Goal: Task Accomplishment & Management: Complete application form

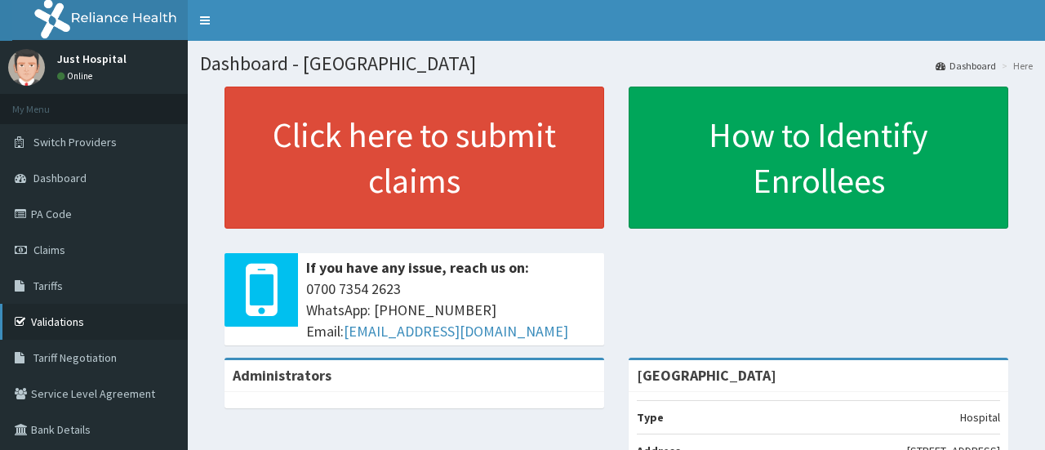
click at [57, 327] on link "Validations" at bounding box center [94, 322] width 188 height 36
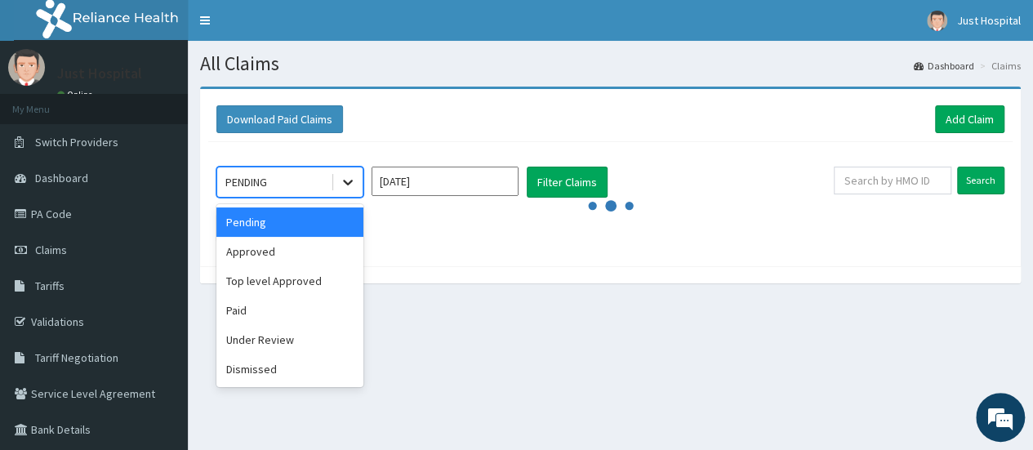
click at [351, 180] on icon at bounding box center [348, 183] width 10 height 6
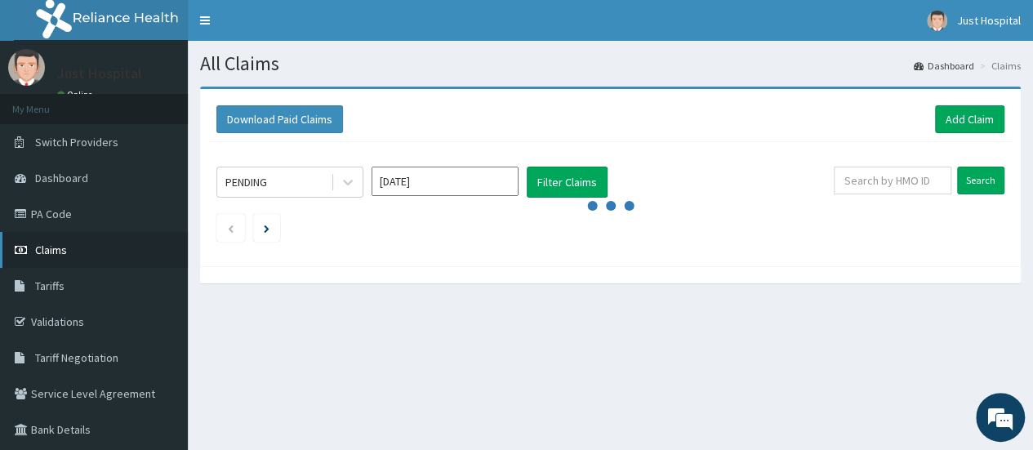
click at [59, 261] on link "Claims" at bounding box center [94, 250] width 188 height 36
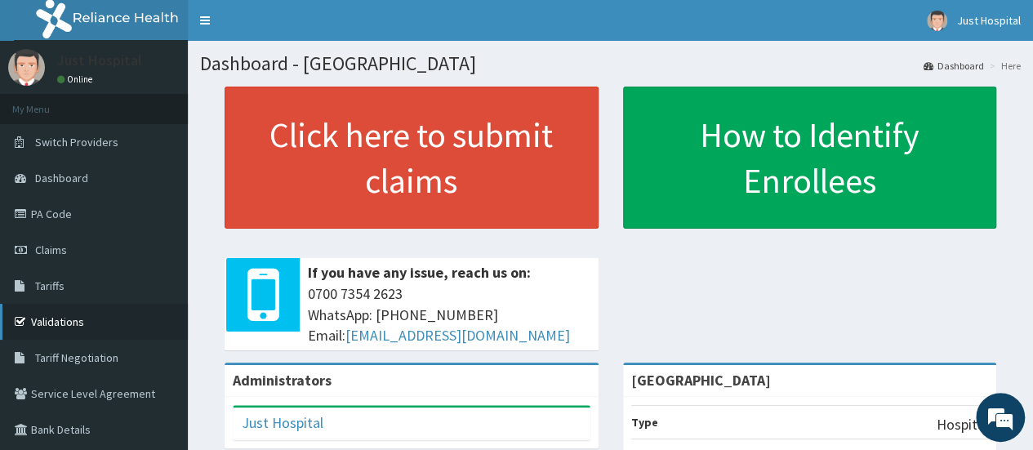
click at [95, 323] on link "Validations" at bounding box center [94, 322] width 188 height 36
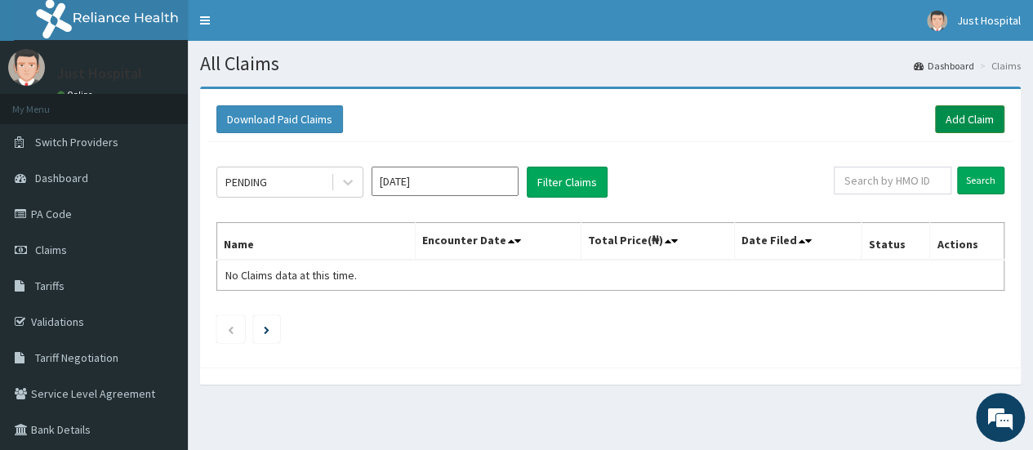
click at [968, 123] on link "Add Claim" at bounding box center [969, 119] width 69 height 28
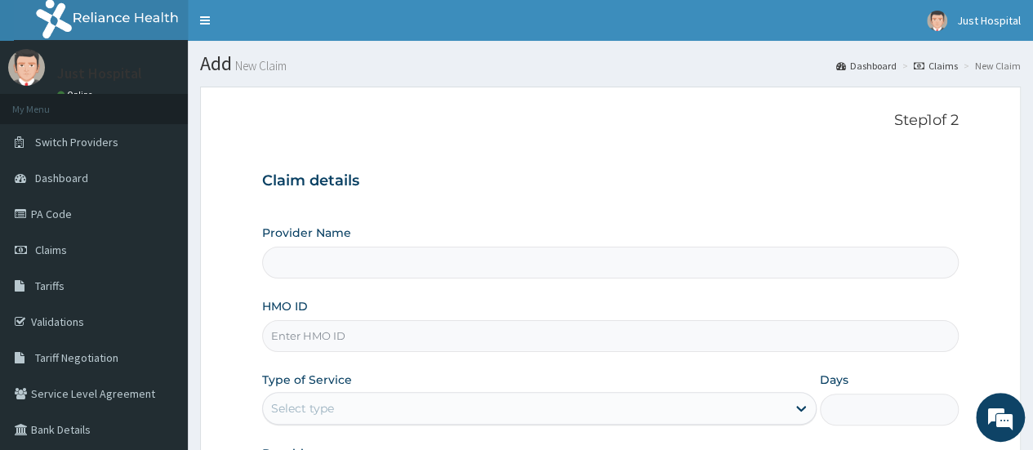
type input "Just Hope Hospital"
click at [422, 327] on input "HMO ID" at bounding box center [610, 336] width 697 height 32
type input "PVX/10004/A"
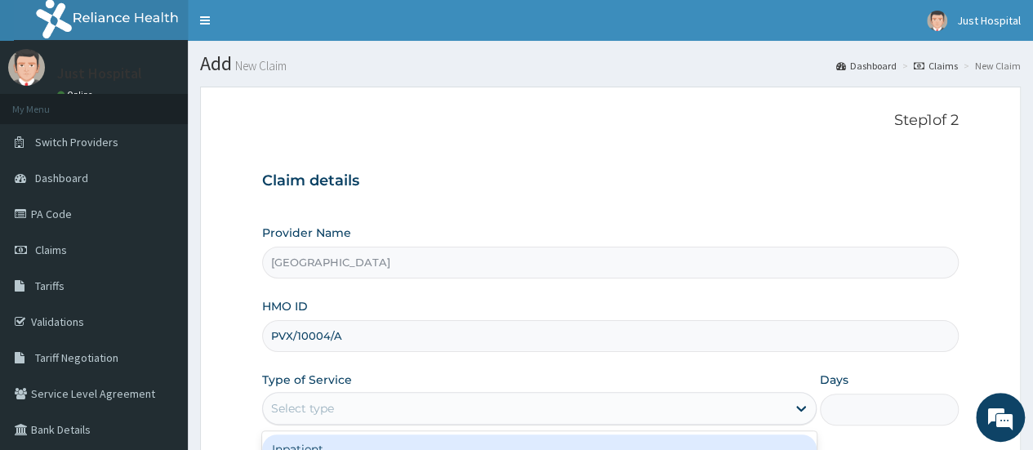
click at [531, 401] on div "Select type" at bounding box center [524, 408] width 523 height 26
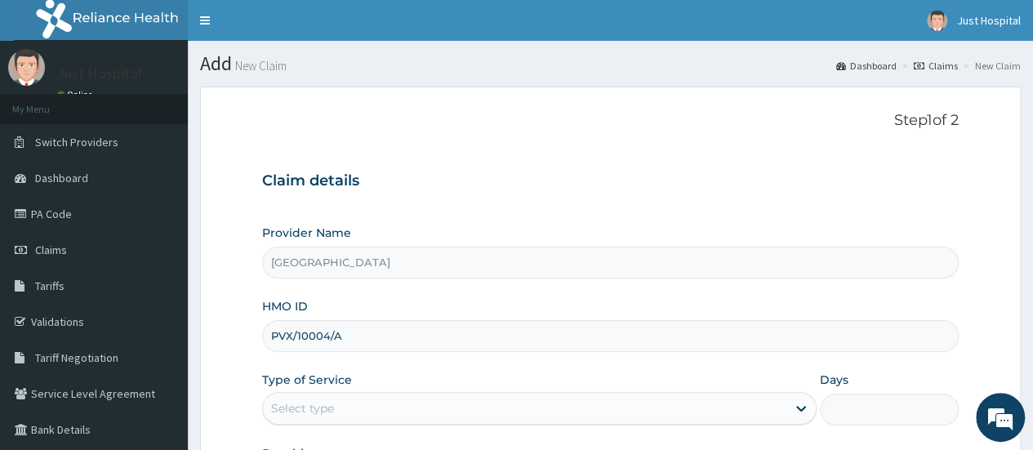
click at [697, 235] on div "Provider Name Just Hope Hospital" at bounding box center [610, 252] width 697 height 54
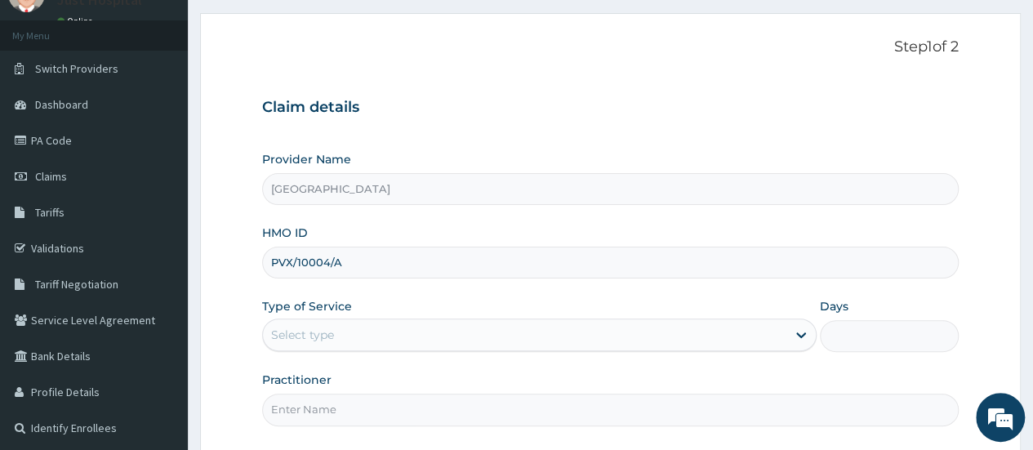
scroll to position [98, 0]
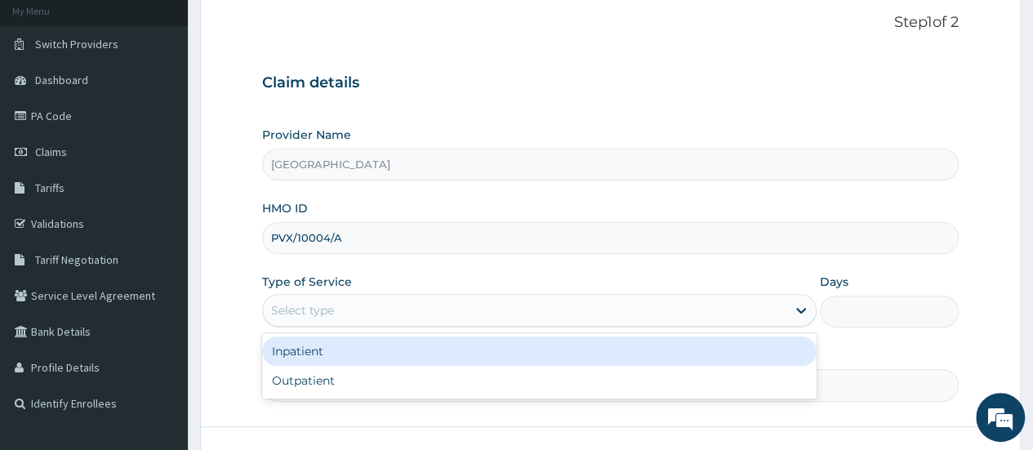
click at [470, 309] on div "Select type" at bounding box center [524, 310] width 523 height 26
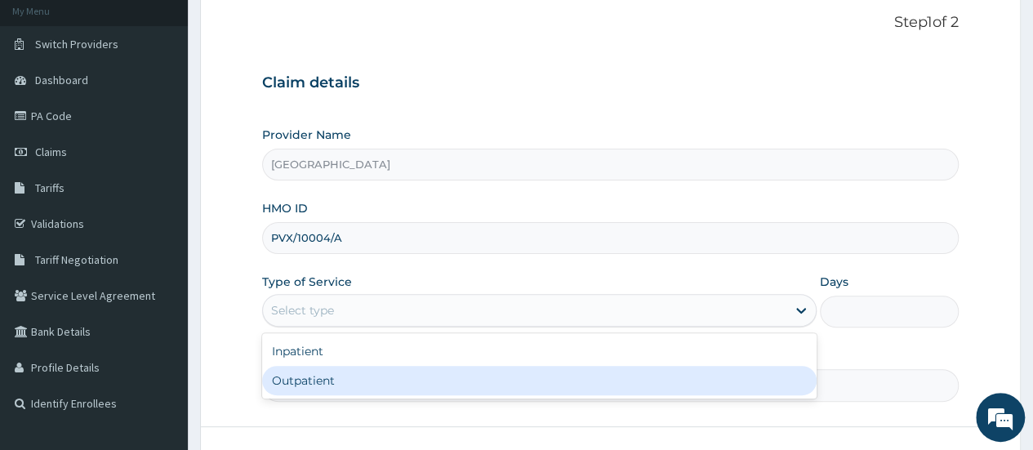
click at [345, 387] on div "Outpatient" at bounding box center [539, 380] width 554 height 29
type input "1"
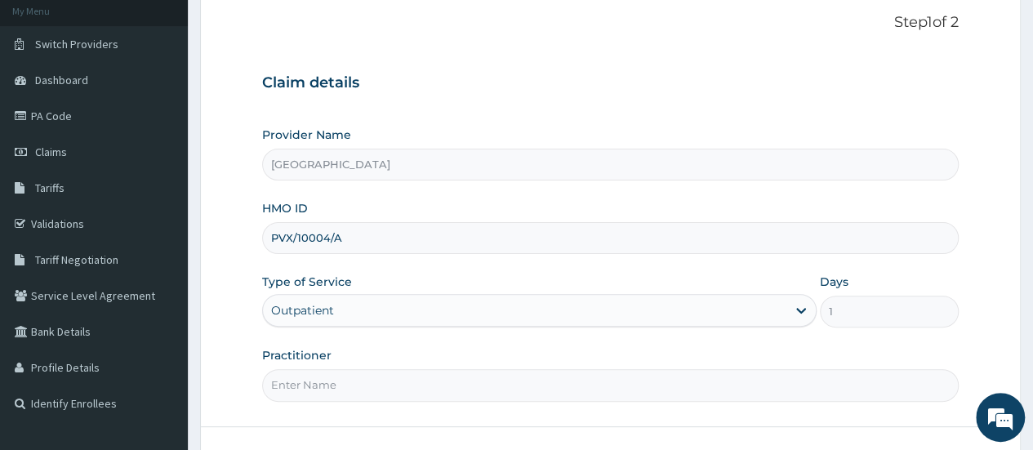
click at [320, 384] on input "Practitioner" at bounding box center [610, 385] width 697 height 32
type input "Dr Daniel Ojum"
click at [401, 424] on form "Step 1 of 2 Claim details Provider Name Just Hope Hospital HMO ID PVX/10004/A T…" at bounding box center [610, 254] width 821 height 530
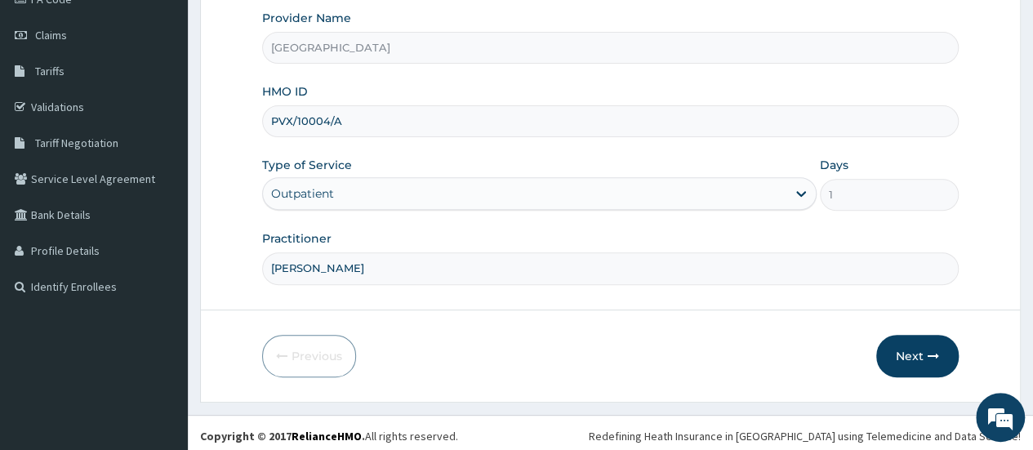
scroll to position [217, 0]
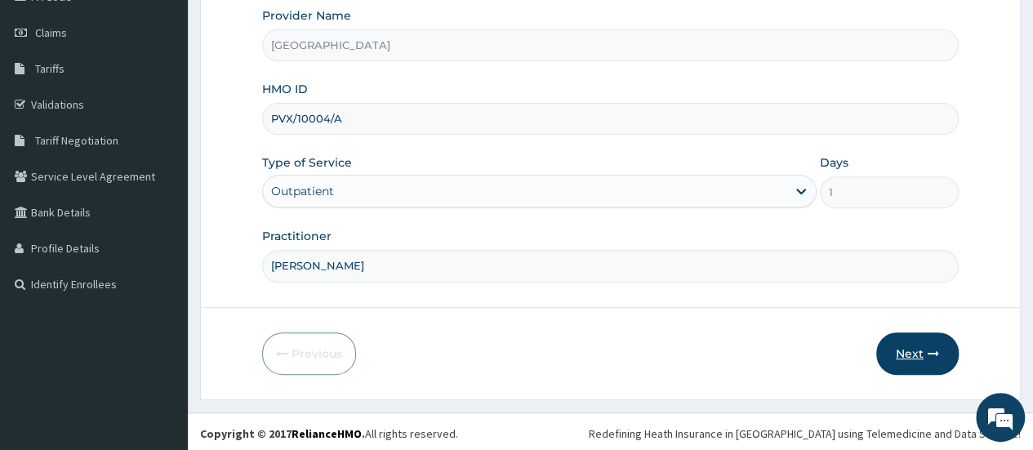
click at [905, 354] on button "Next" at bounding box center [917, 353] width 82 height 42
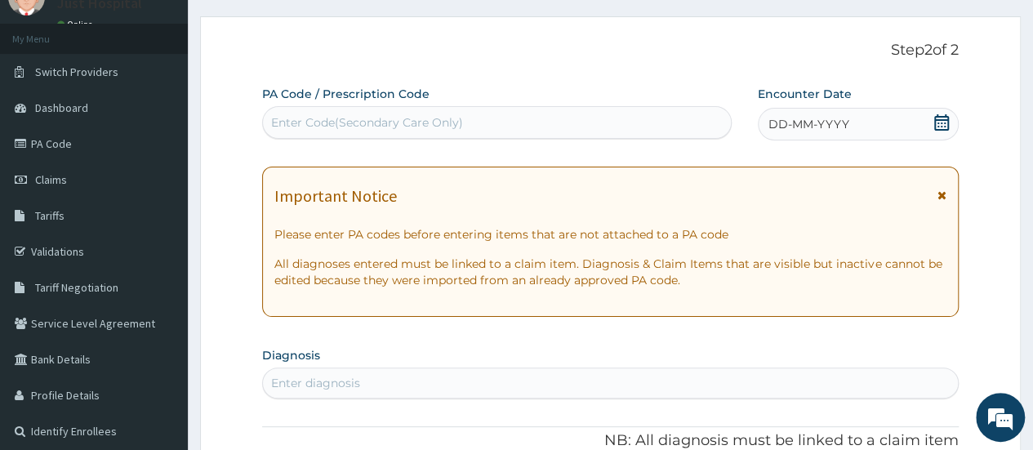
scroll to position [54, 0]
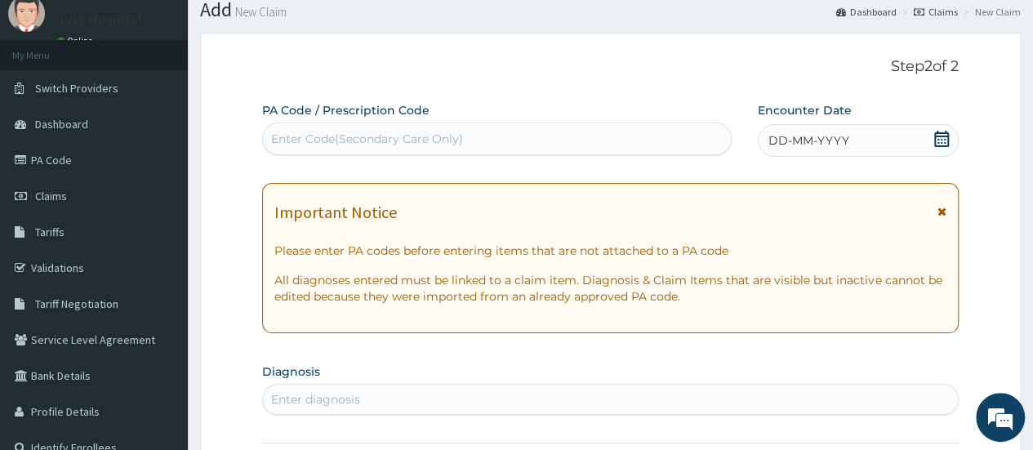
click at [947, 148] on span at bounding box center [941, 141] width 16 height 20
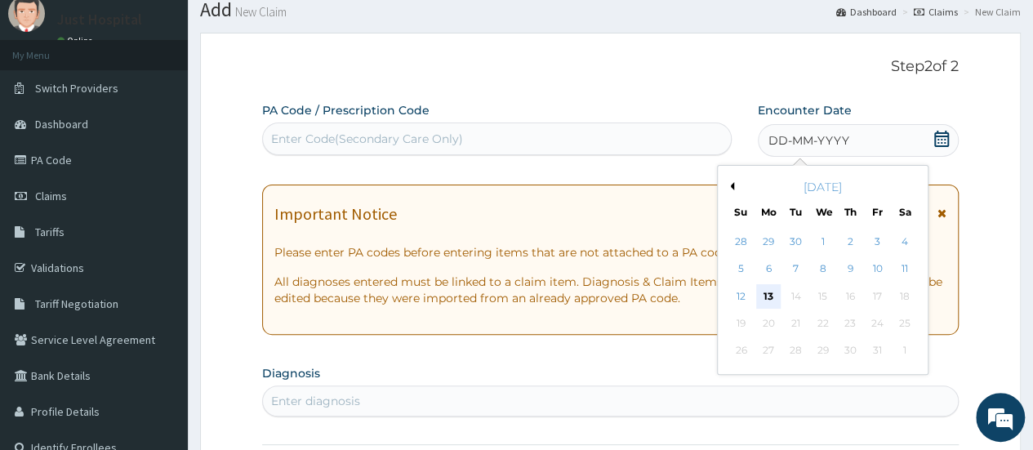
click at [769, 294] on div "13" at bounding box center [768, 296] width 24 height 24
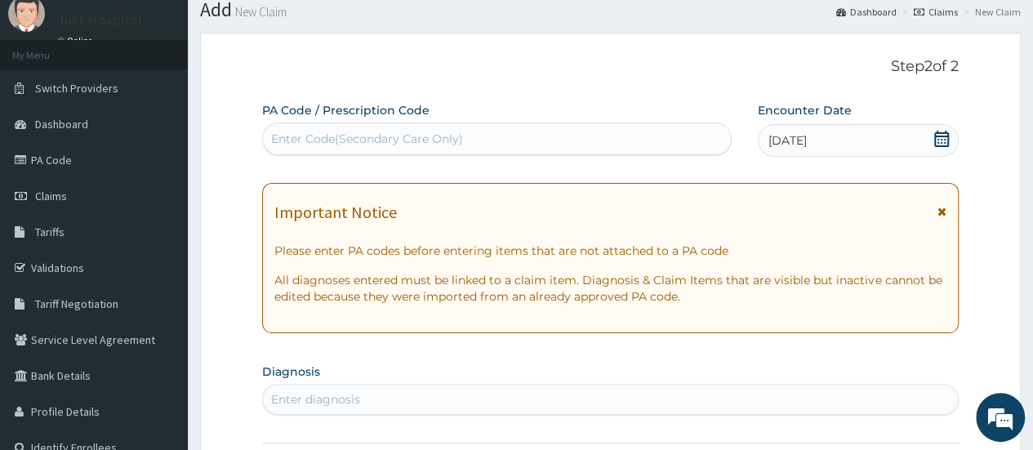
click at [332, 394] on div "Enter diagnosis" at bounding box center [315, 399] width 89 height 16
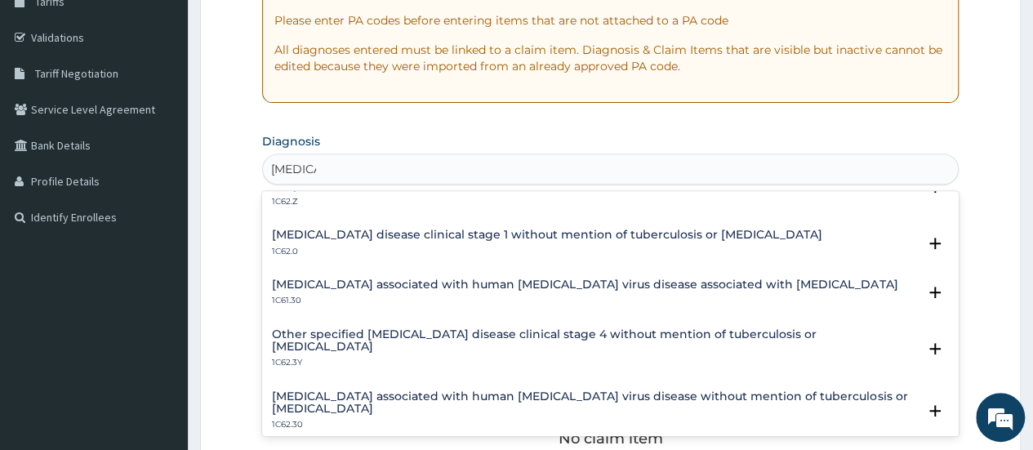
scroll to position [0, 0]
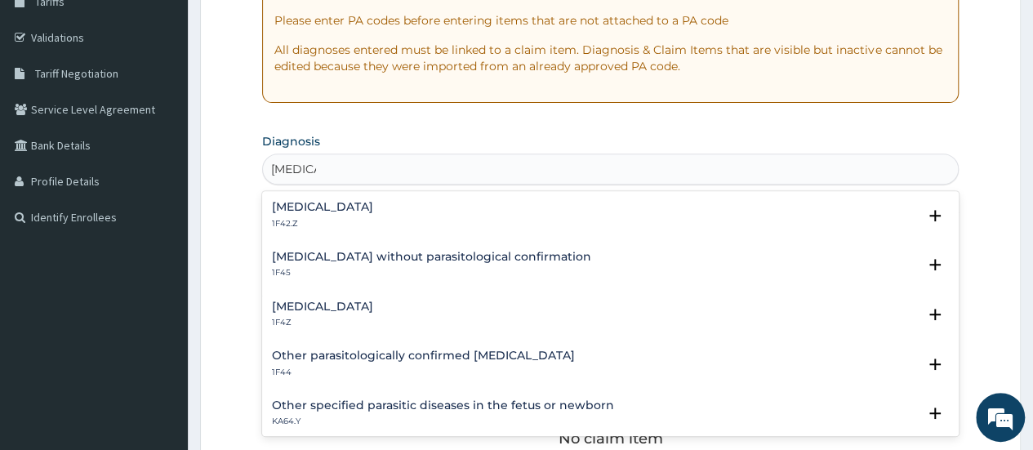
type input "malaria"
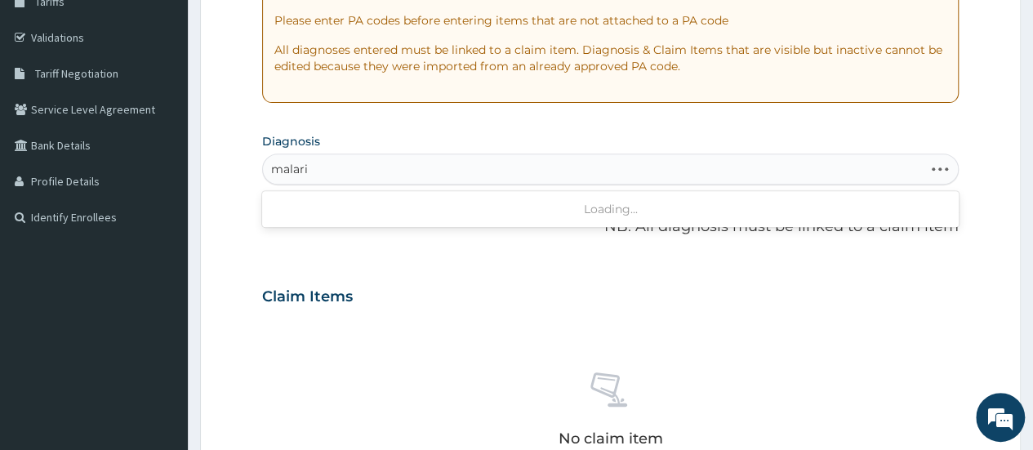
type input "malaria"
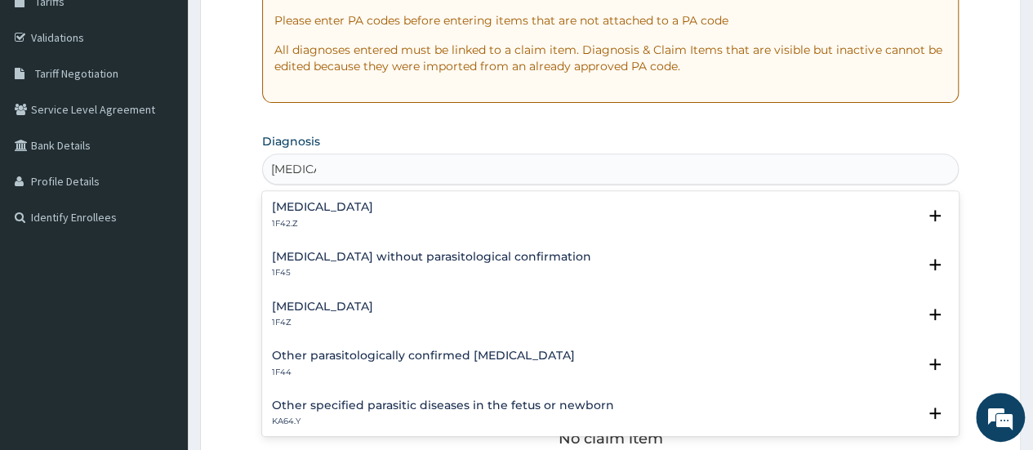
click at [336, 313] on div "Malaria, unspecified 1F4Z" at bounding box center [322, 314] width 101 height 29
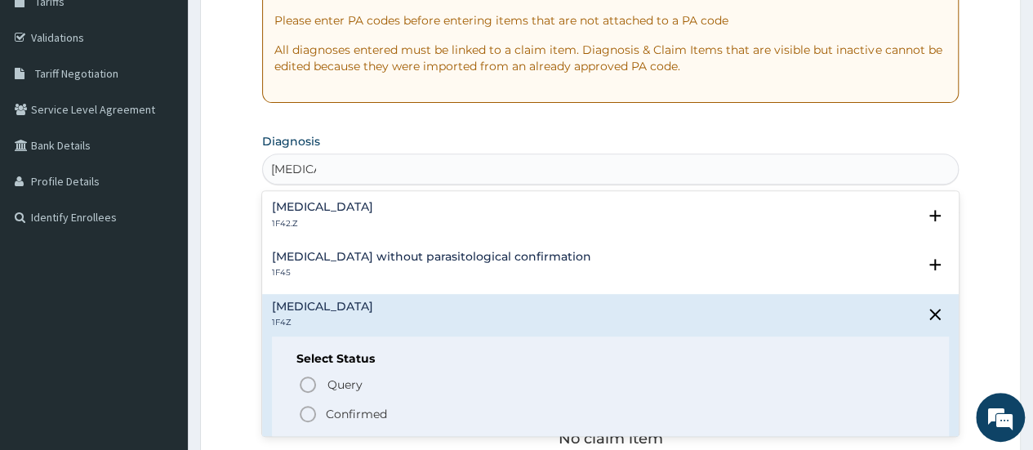
click at [310, 413] on icon "status option filled" at bounding box center [308, 414] width 20 height 20
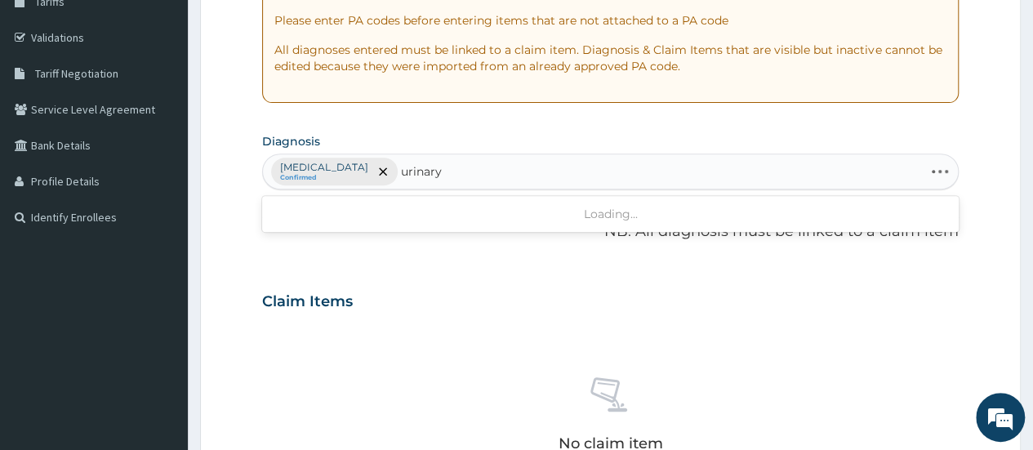
type input "urinary"
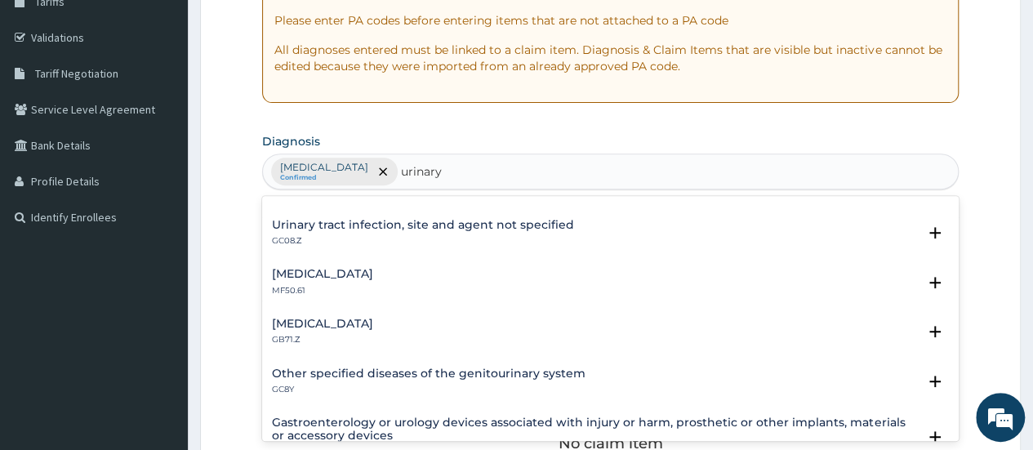
scroll to position [1076, 0]
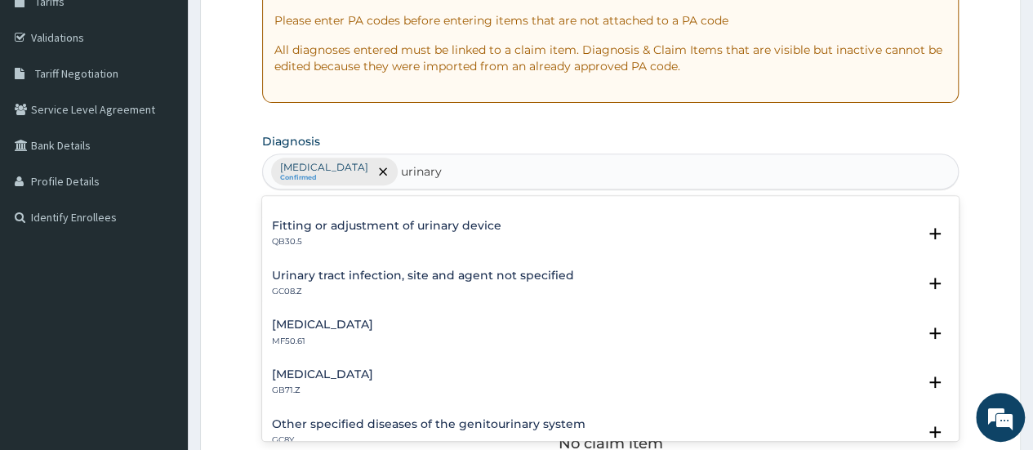
click at [412, 271] on h4 "Urinary tract infection, site and agent not specified" at bounding box center [423, 275] width 302 height 12
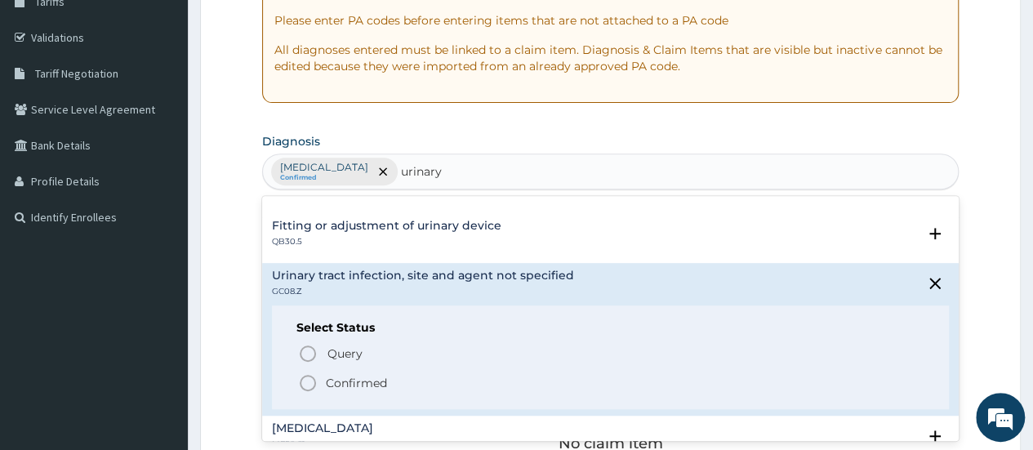
click at [302, 378] on icon "status option filled" at bounding box center [308, 383] width 20 height 20
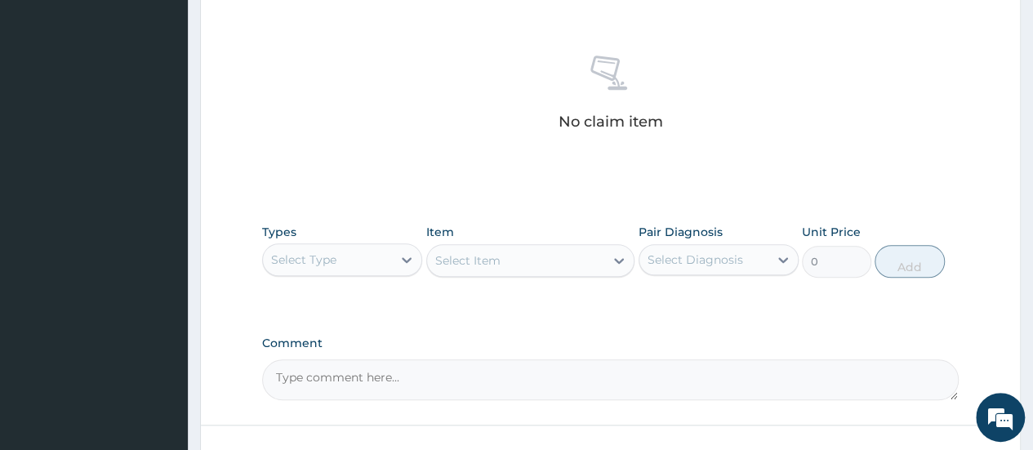
scroll to position [611, 0]
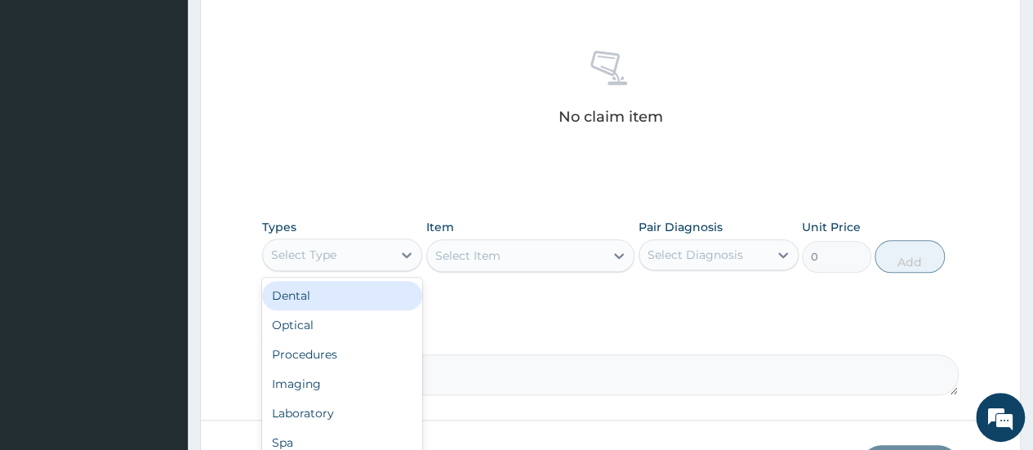
click at [327, 247] on div "Select Type" at bounding box center [303, 255] width 65 height 16
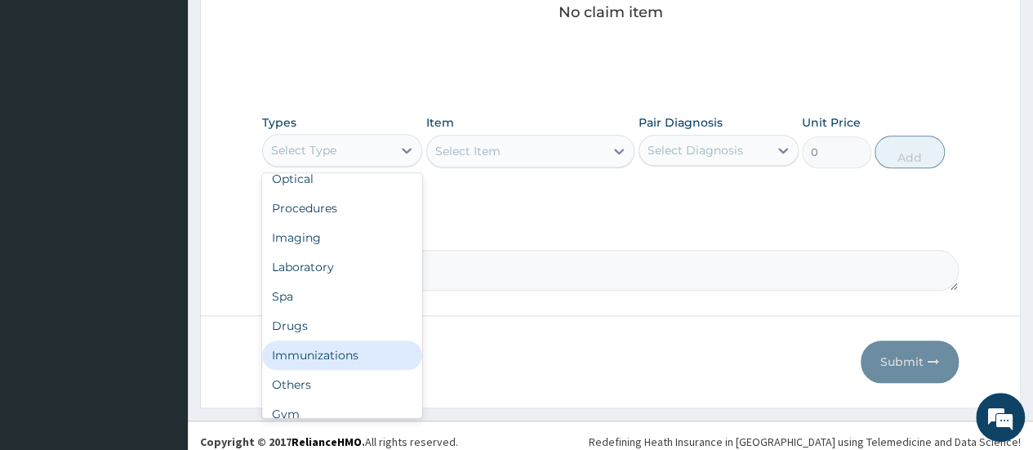
scroll to position [56, 0]
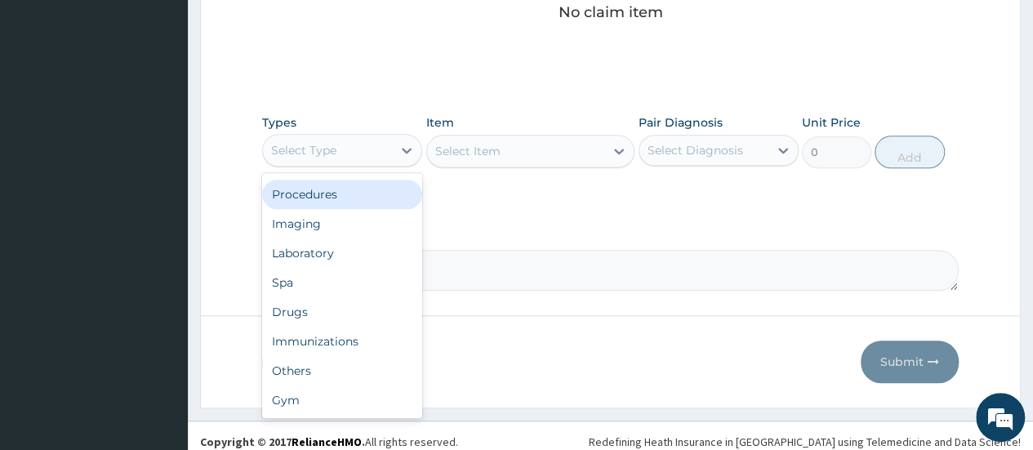
click at [320, 184] on div "Procedures" at bounding box center [342, 194] width 160 height 29
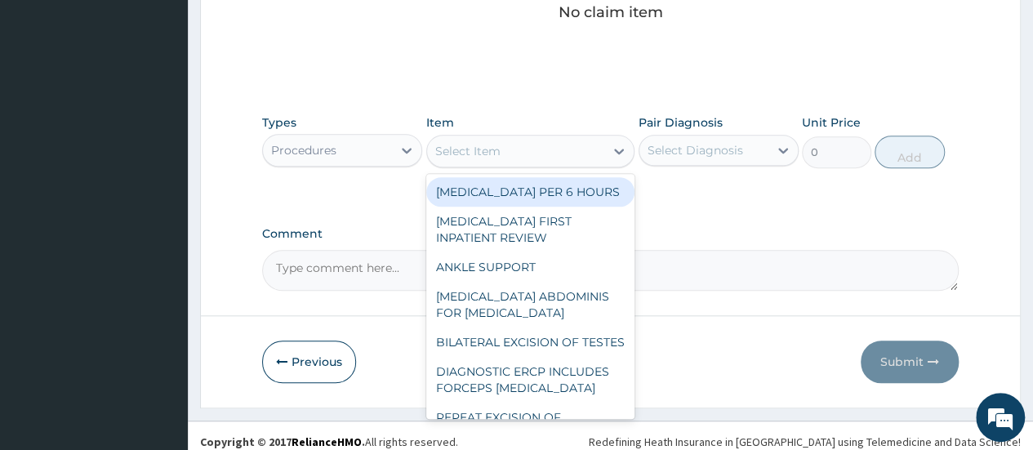
click at [524, 159] on div "Select Item" at bounding box center [516, 151] width 178 height 26
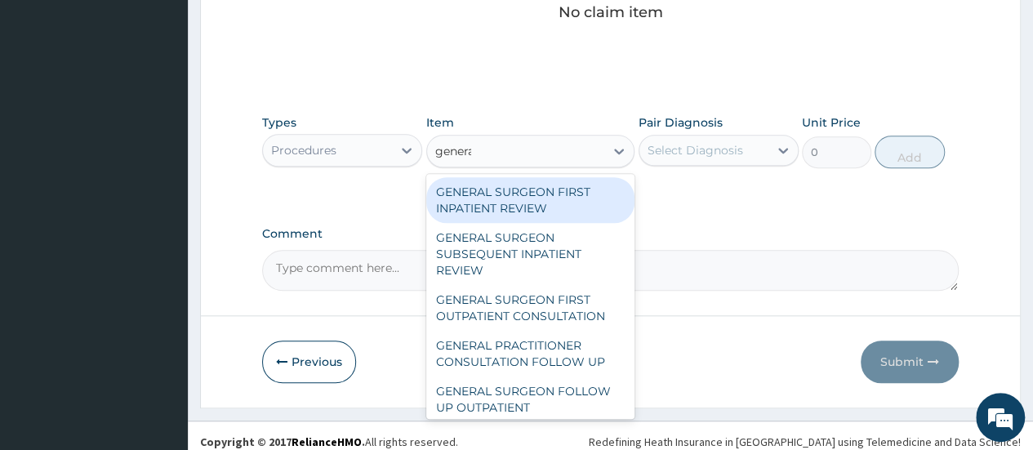
type input "general"
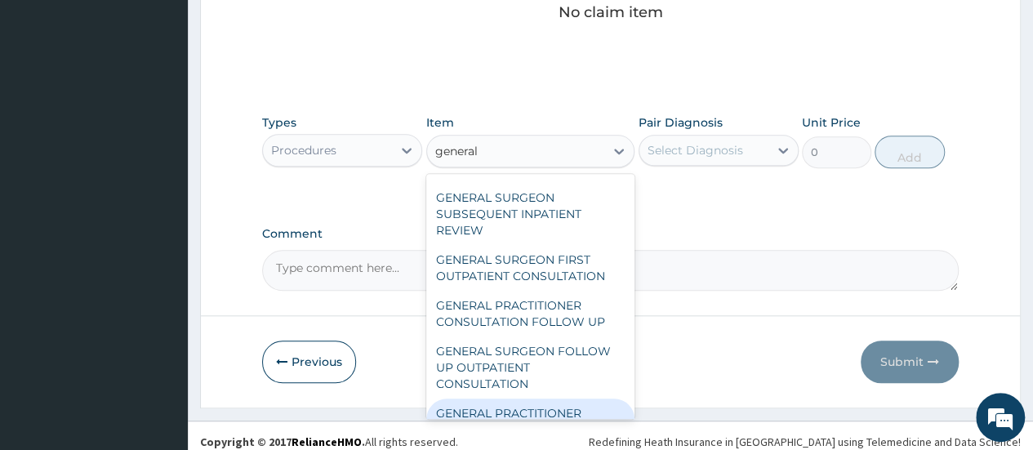
scroll to position [102, 0]
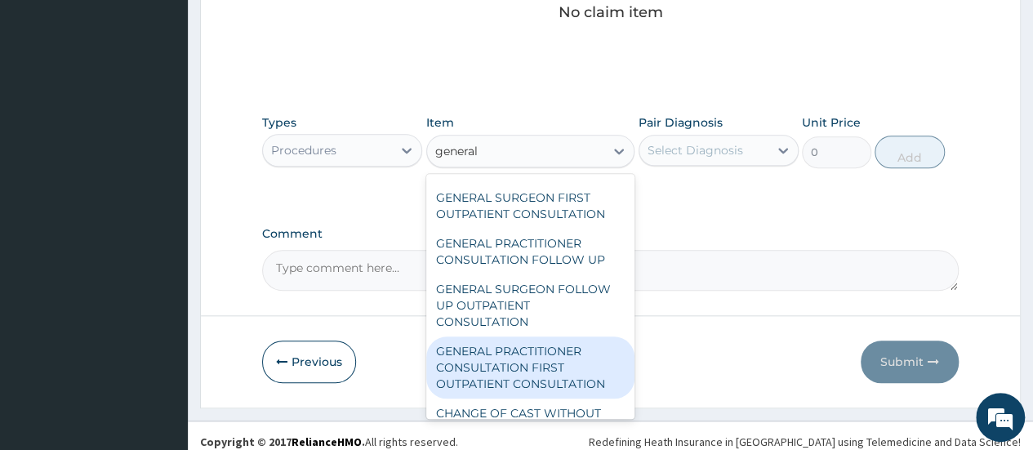
click at [506, 365] on div "GENERAL PRACTITIONER CONSULTATION FIRST OUTPATIENT CONSULTATION" at bounding box center [530, 367] width 209 height 62
type input "3547.5"
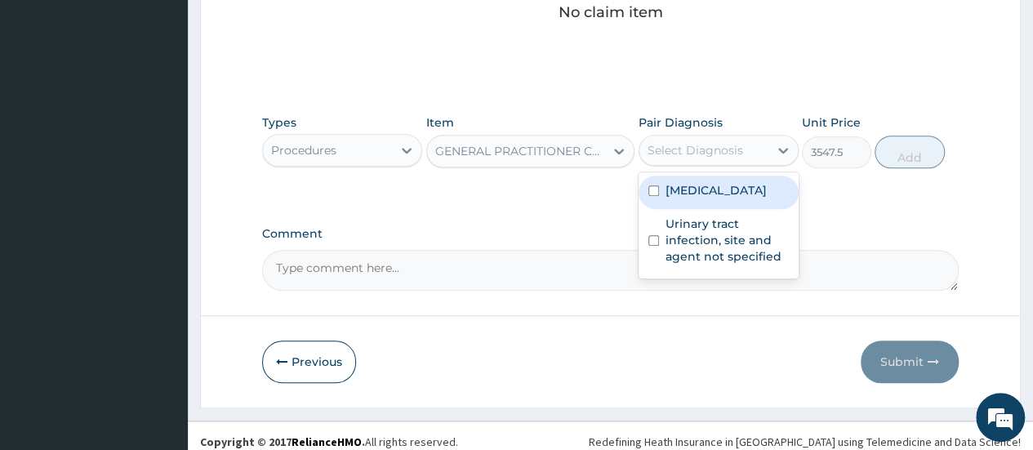
click at [712, 151] on div "Select Diagnosis" at bounding box center [696, 150] width 96 height 16
click at [653, 185] on input "checkbox" at bounding box center [653, 190] width 11 height 11
checkbox input "true"
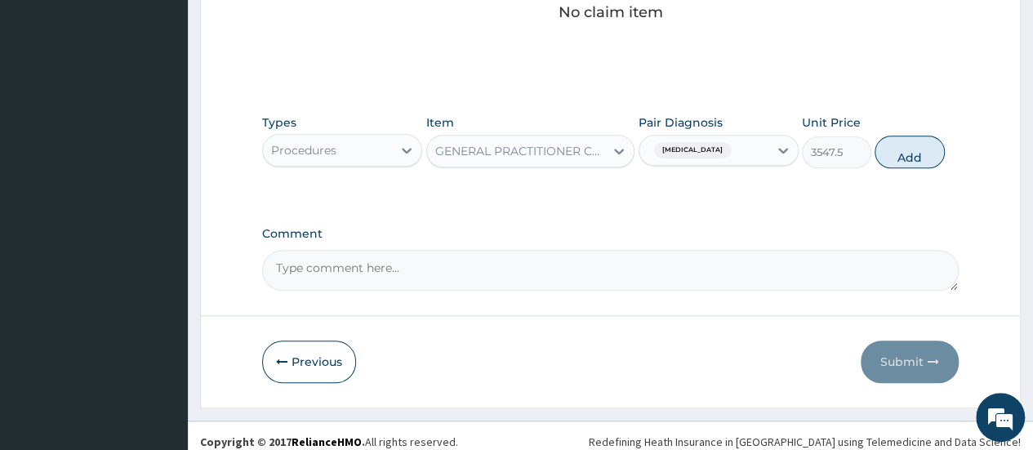
click at [899, 231] on label "Comment" at bounding box center [610, 234] width 697 height 14
click at [899, 250] on textarea "Comment" at bounding box center [610, 270] width 697 height 41
click at [905, 143] on button "Add" at bounding box center [909, 152] width 69 height 33
type input "0"
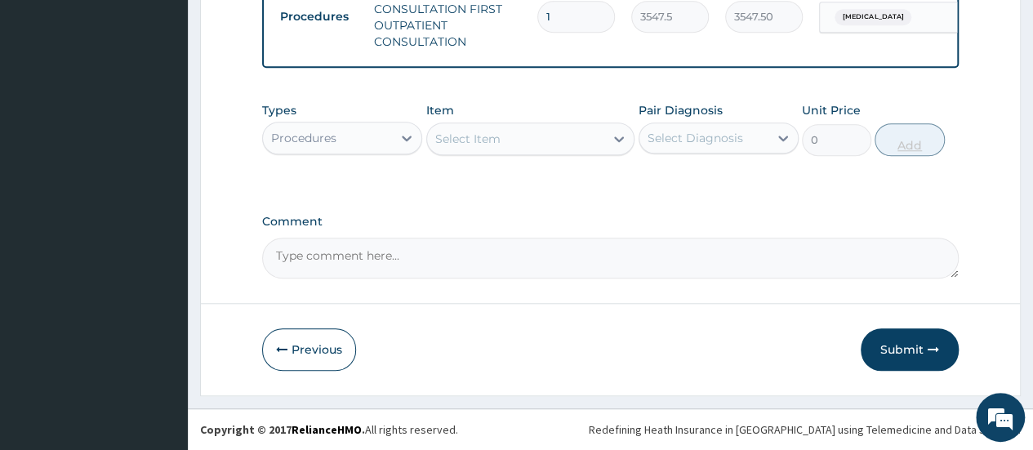
scroll to position [674, 0]
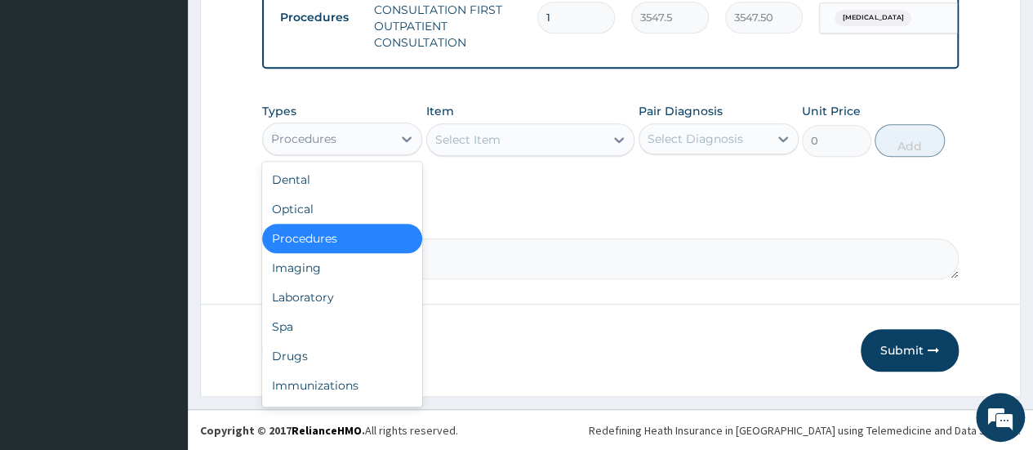
click at [352, 145] on div "Procedures" at bounding box center [327, 139] width 129 height 26
click at [292, 306] on div "Laboratory" at bounding box center [342, 297] width 160 height 29
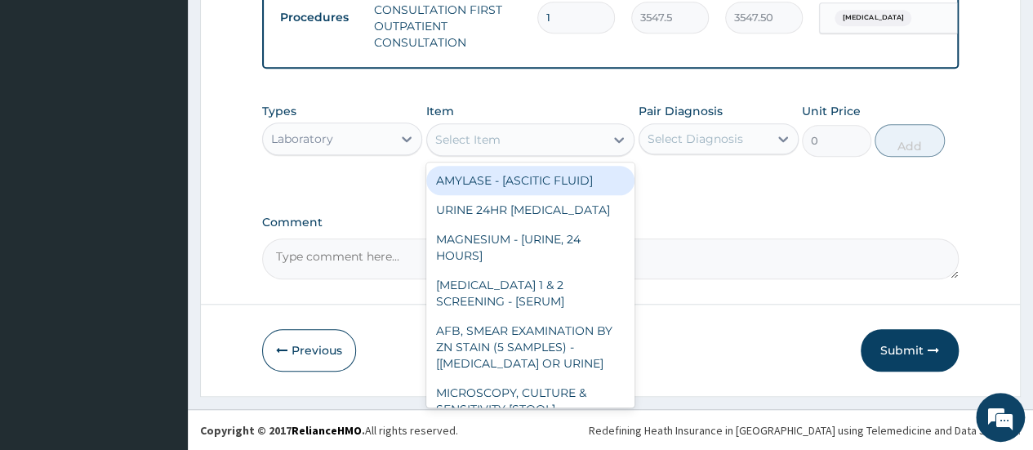
click at [470, 148] on div "Select Item" at bounding box center [467, 139] width 65 height 16
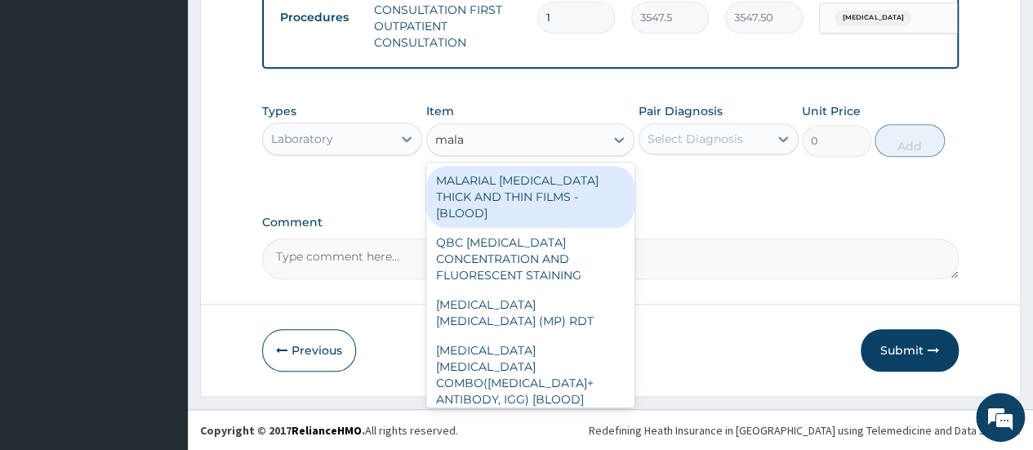
type input "malar"
click at [542, 207] on div "MALARIAL PARASITE THICK AND THIN FILMS - [BLOOD]" at bounding box center [530, 197] width 209 height 62
type input "1612.5"
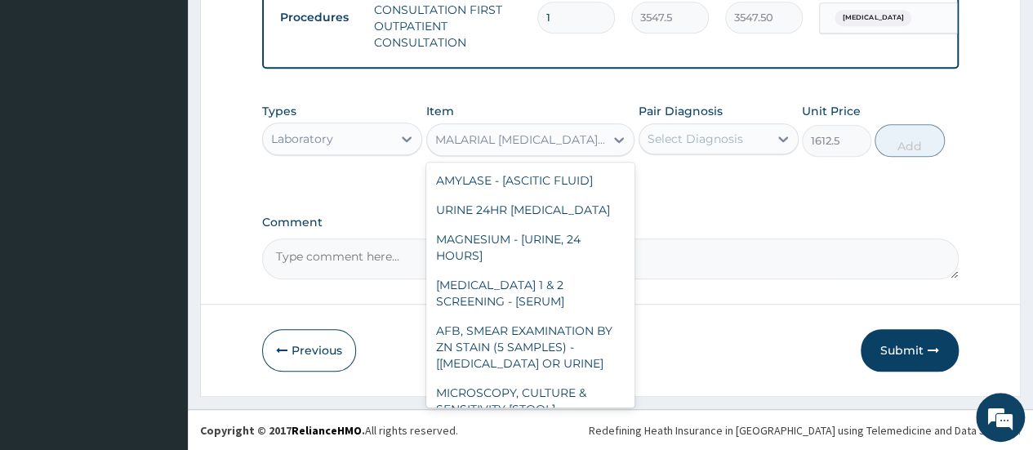
click at [561, 145] on div "MALARIAL PARASITE THICK AND THIN FILMS - [BLOOD]" at bounding box center [520, 139] width 171 height 16
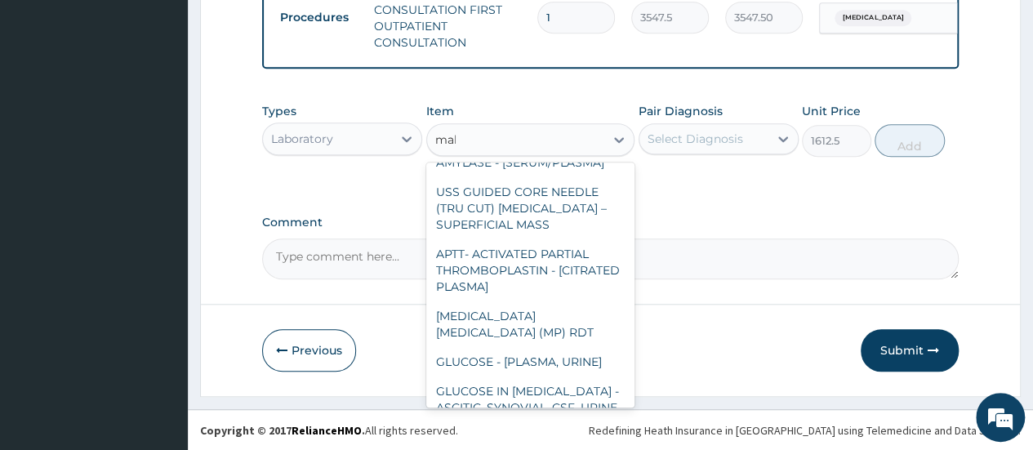
scroll to position [0, 0]
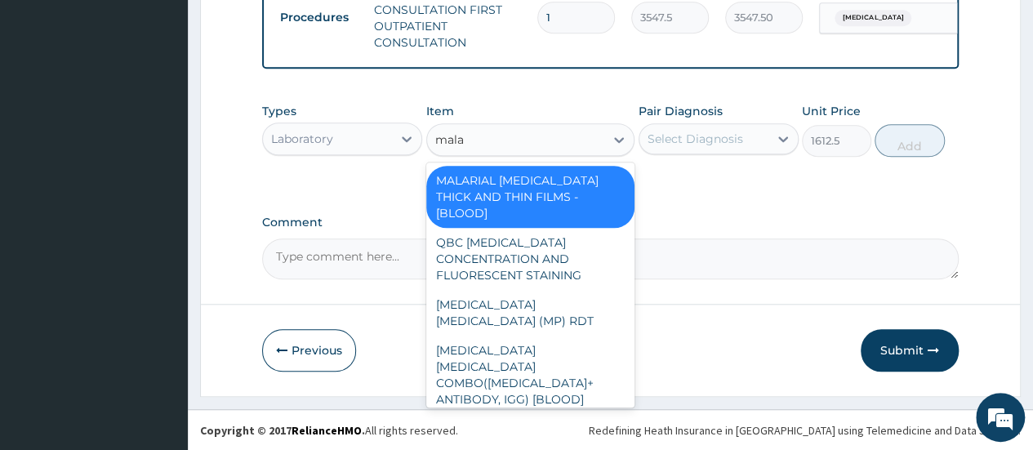
type input "malar"
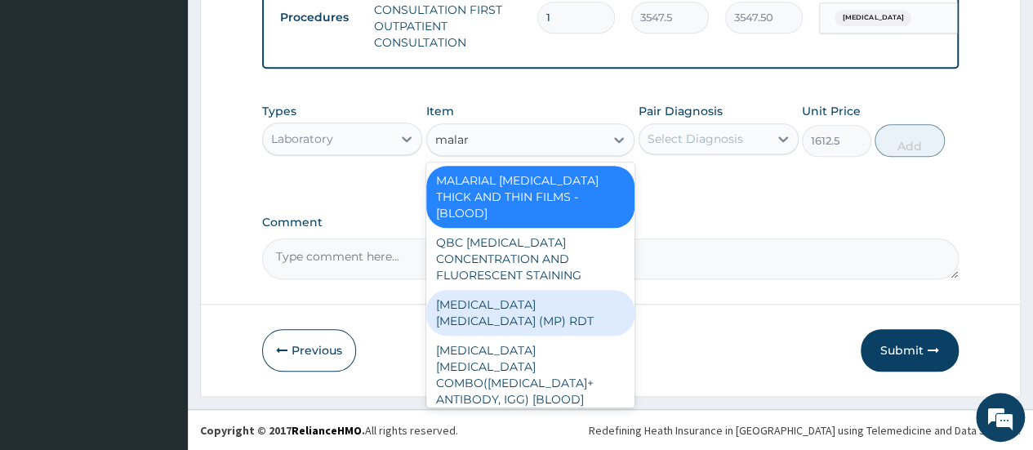
click at [511, 295] on div "MALARIA PARASITE (MP) RDT" at bounding box center [530, 313] width 209 height 46
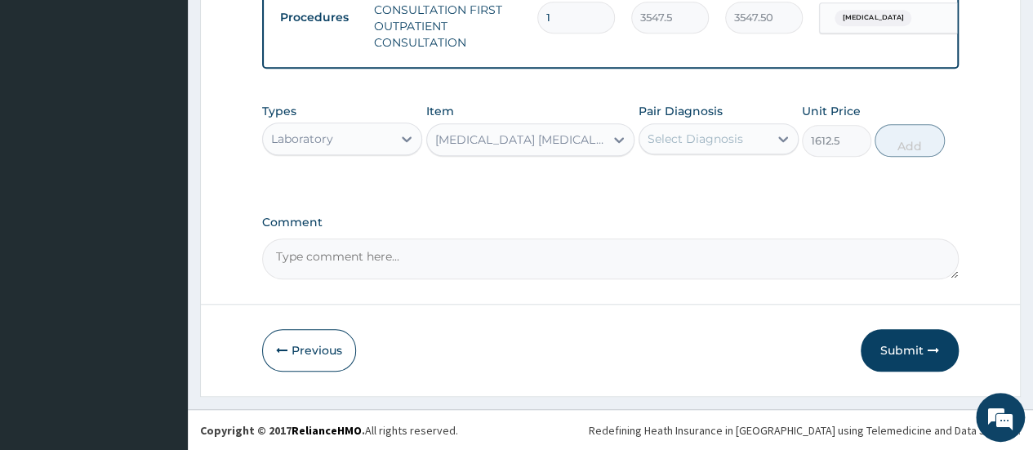
click at [675, 147] on div "Select Diagnosis" at bounding box center [696, 139] width 96 height 16
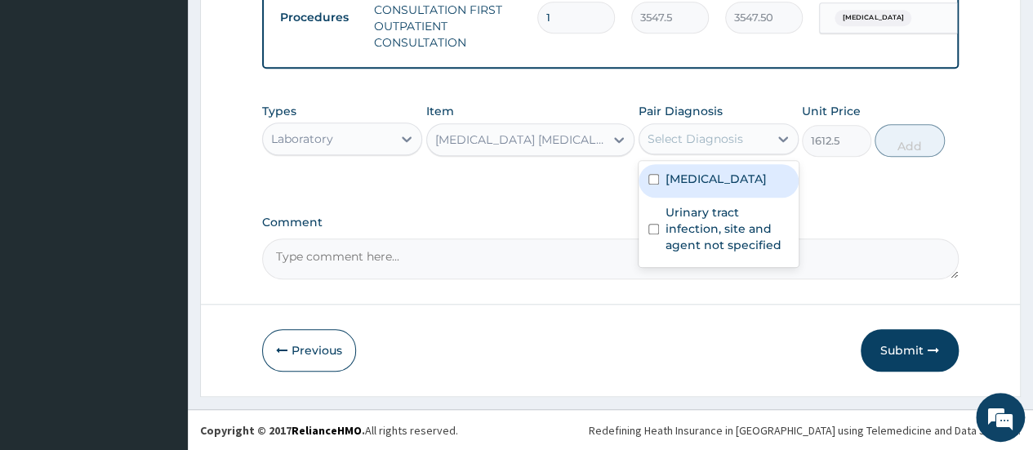
click at [655, 185] on input "checkbox" at bounding box center [653, 179] width 11 height 11
checkbox input "true"
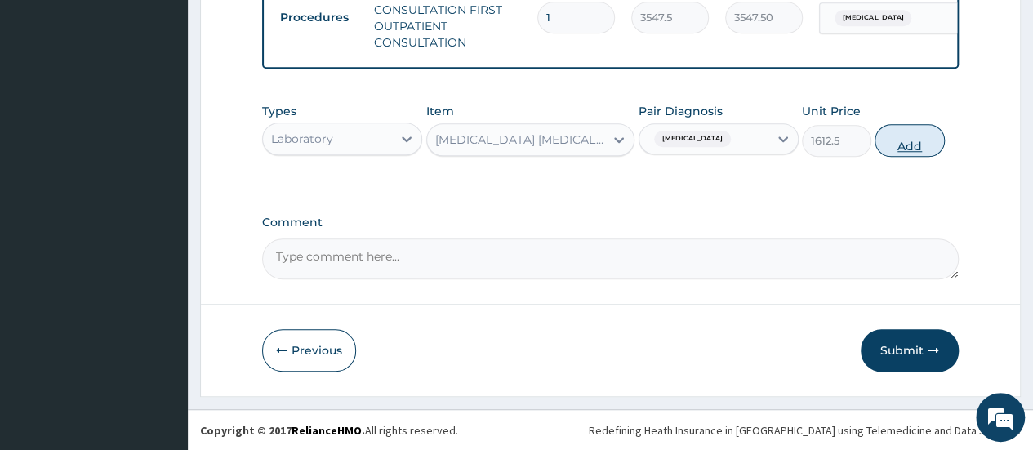
click at [905, 148] on button "Add" at bounding box center [909, 140] width 69 height 33
type input "0"
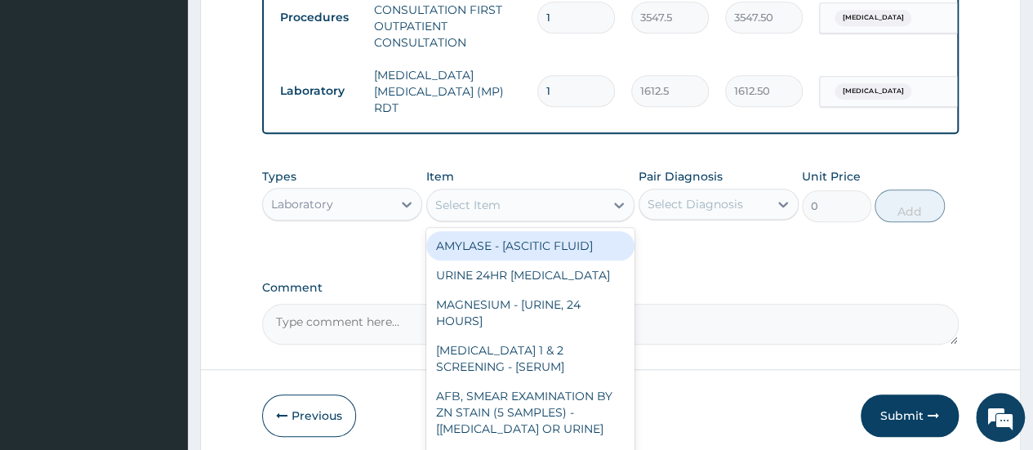
click at [469, 211] on div "Select Item" at bounding box center [467, 205] width 65 height 16
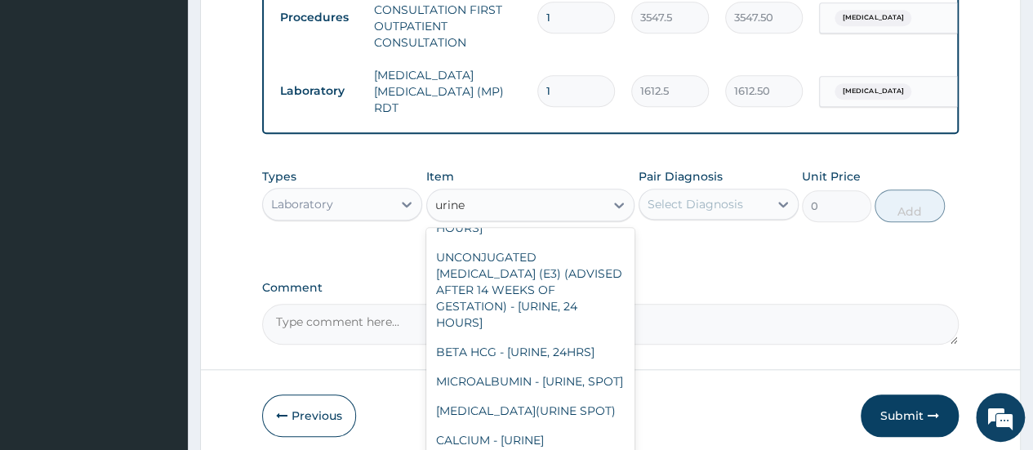
scroll to position [913, 0]
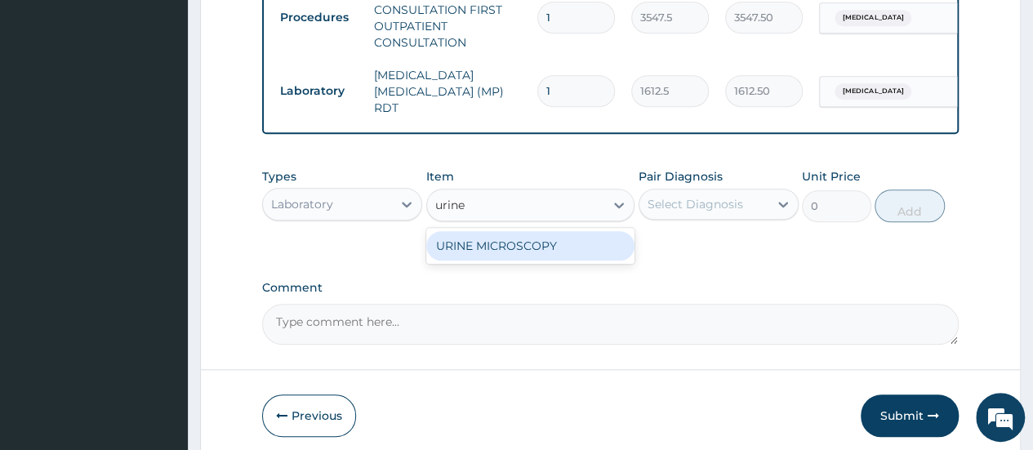
type input "urine m"
click at [511, 241] on div "URINE MICROSCOPY" at bounding box center [530, 245] width 209 height 29
type input "4837.5"
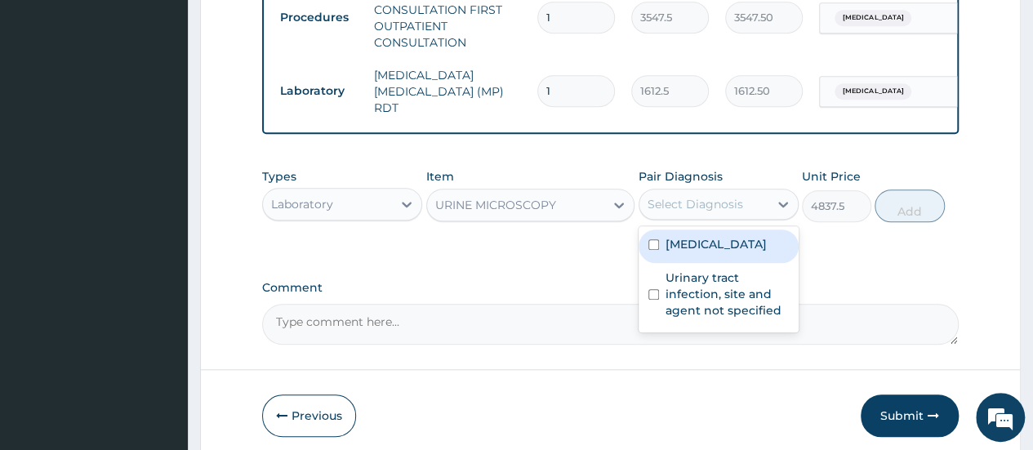
click at [663, 208] on div "Select Diagnosis" at bounding box center [696, 204] width 96 height 16
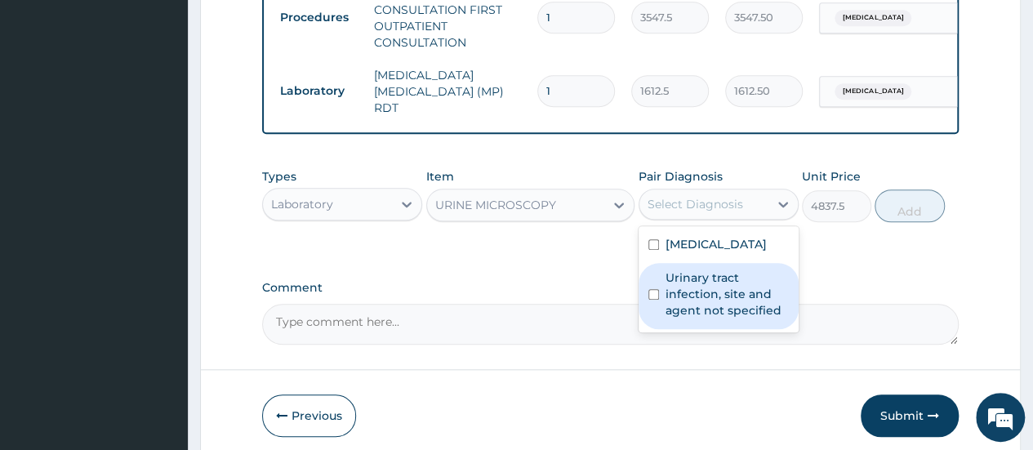
click at [652, 296] on input "checkbox" at bounding box center [653, 294] width 11 height 11
checkbox input "true"
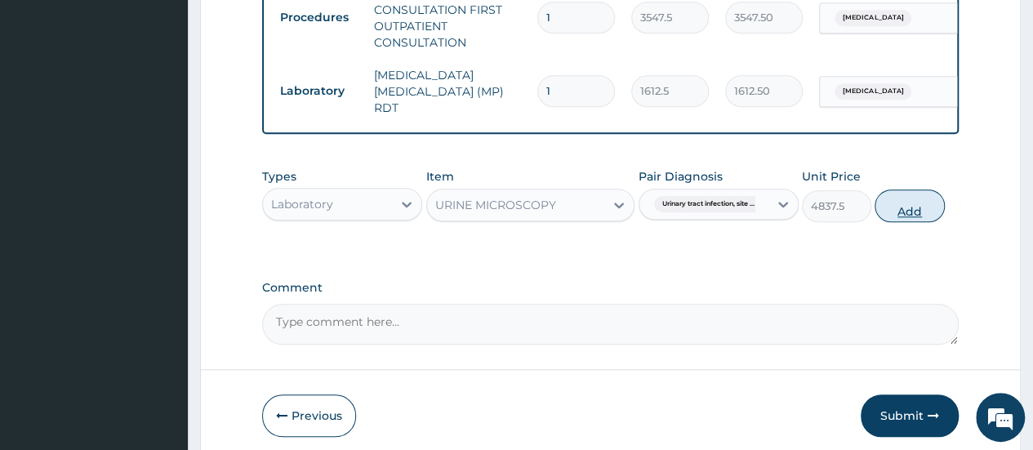
click at [901, 220] on button "Add" at bounding box center [909, 205] width 69 height 33
type input "0"
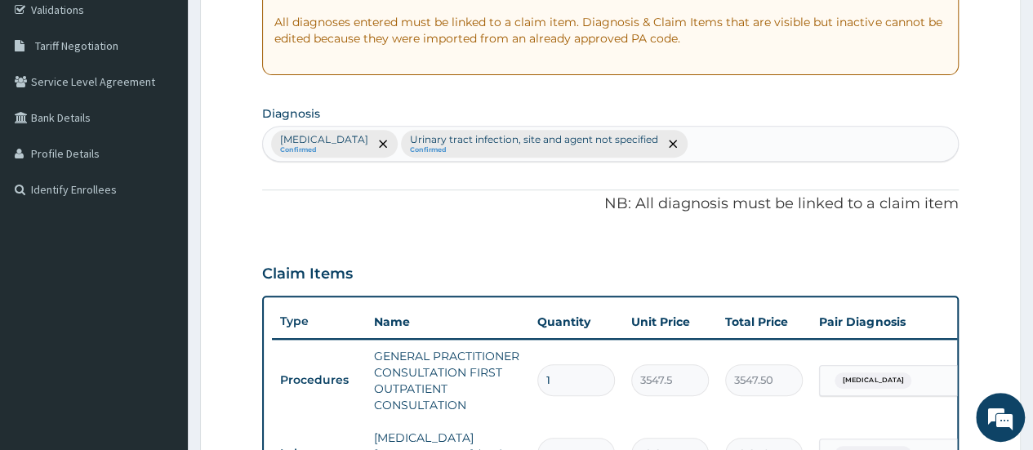
scroll to position [309, 0]
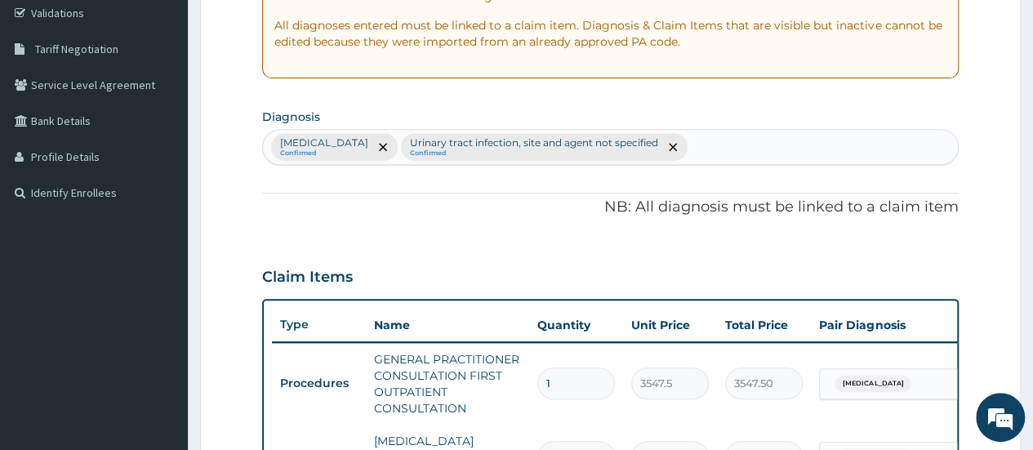
click at [754, 145] on div "Malaria, unspecified Confirmed Urinary tract infection, site and agent not spec…" at bounding box center [610, 147] width 695 height 34
type input "enteric"
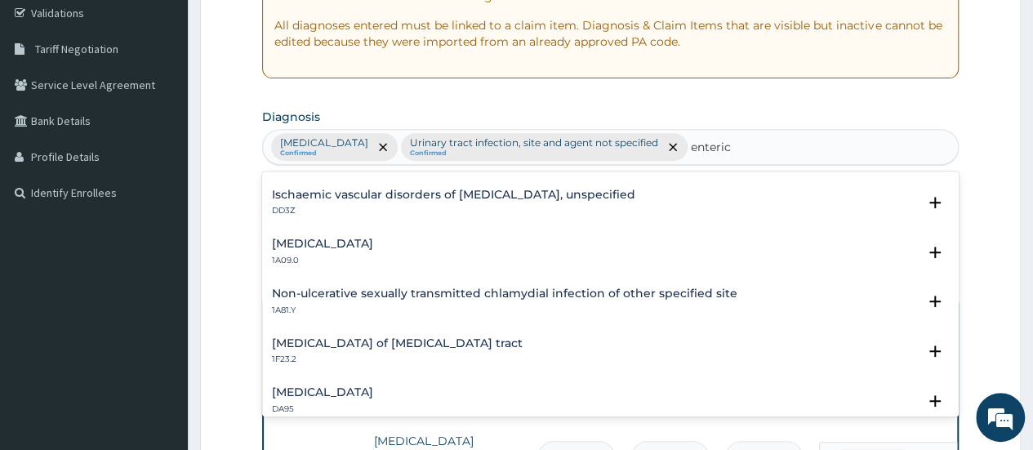
scroll to position [198, 0]
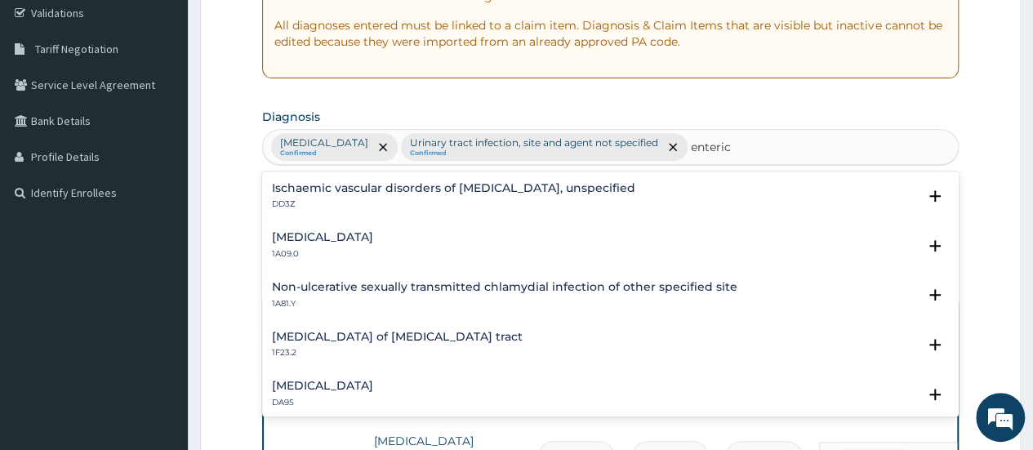
click at [327, 243] on div "Salmonella enteritis 1A09.0" at bounding box center [322, 245] width 101 height 29
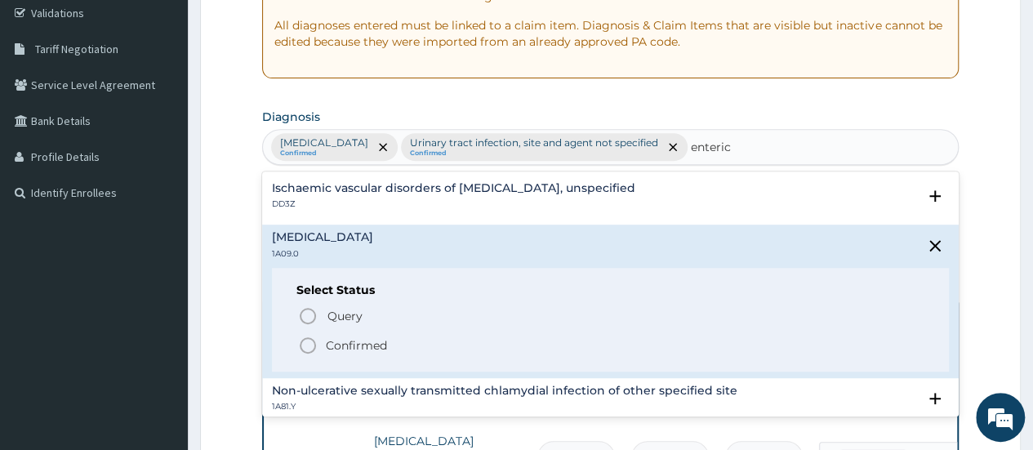
click at [304, 344] on icon "status option filled" at bounding box center [308, 346] width 20 height 20
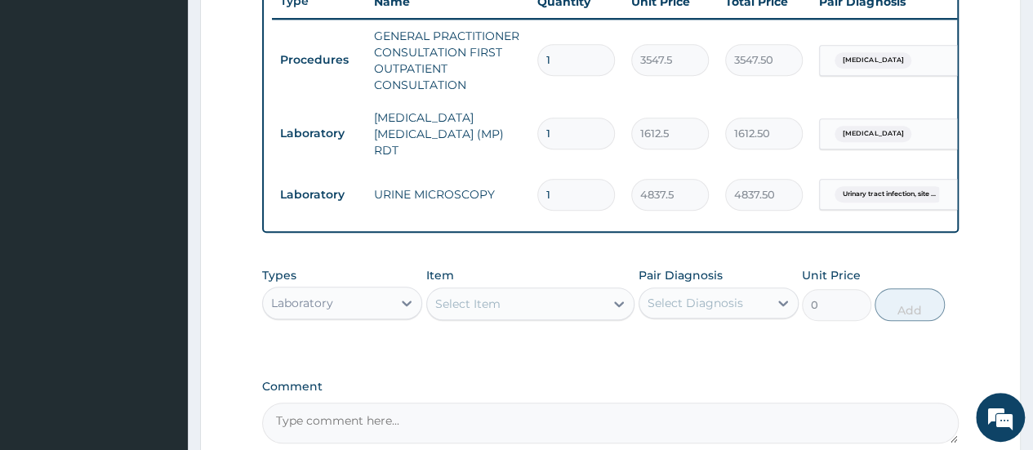
scroll to position [629, 0]
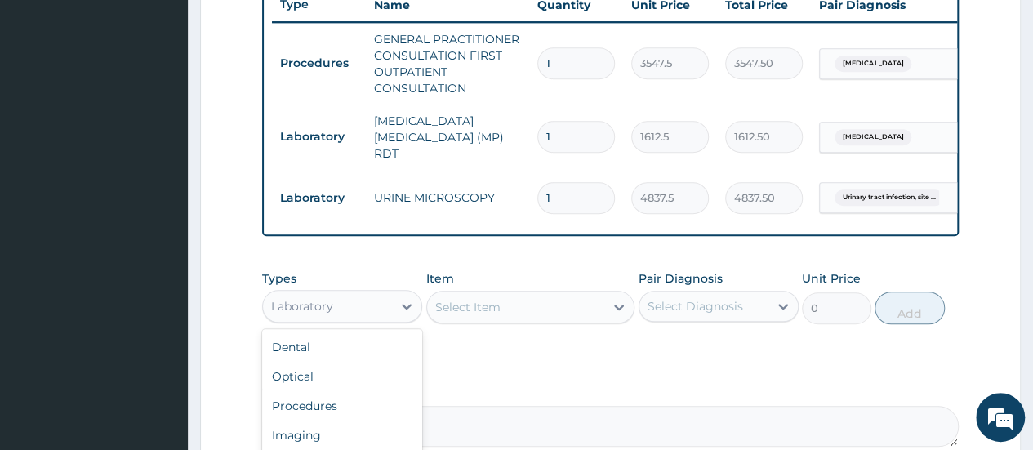
click at [342, 306] on div "Laboratory" at bounding box center [327, 306] width 129 height 26
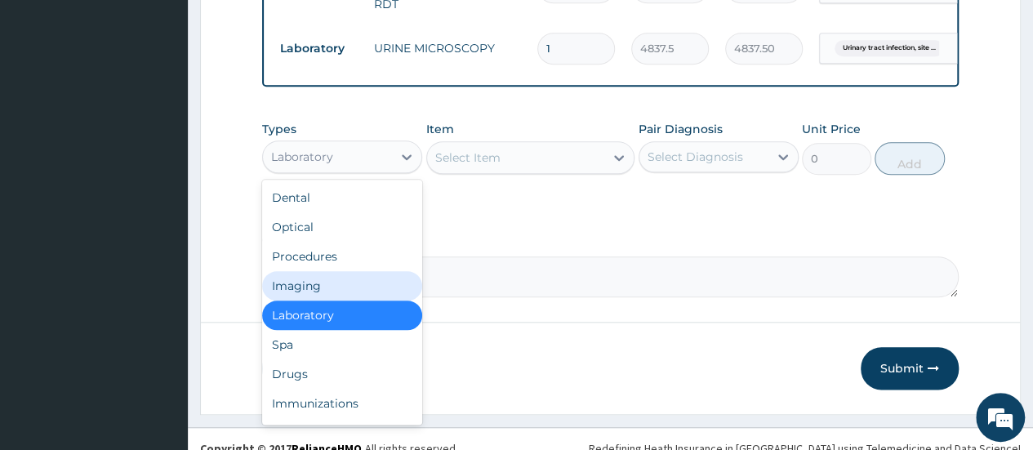
scroll to position [798, 0]
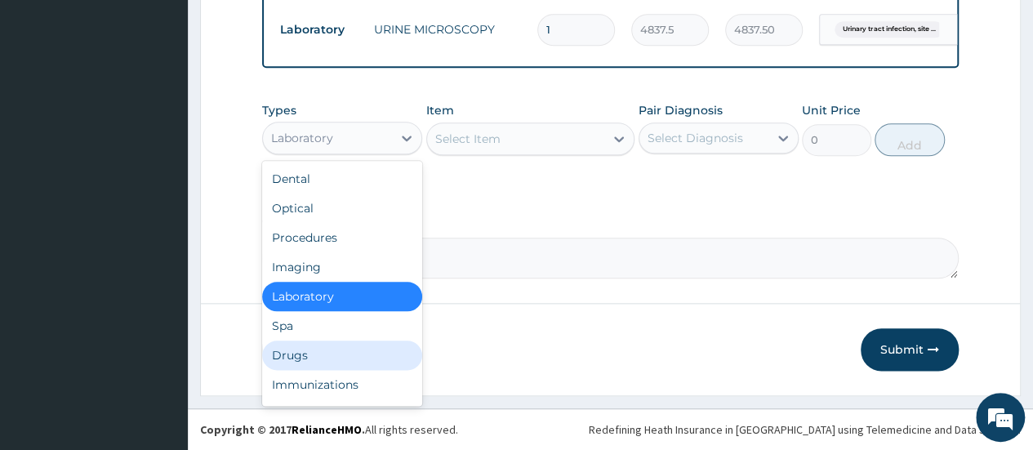
click at [304, 362] on div "Drugs" at bounding box center [342, 354] width 160 height 29
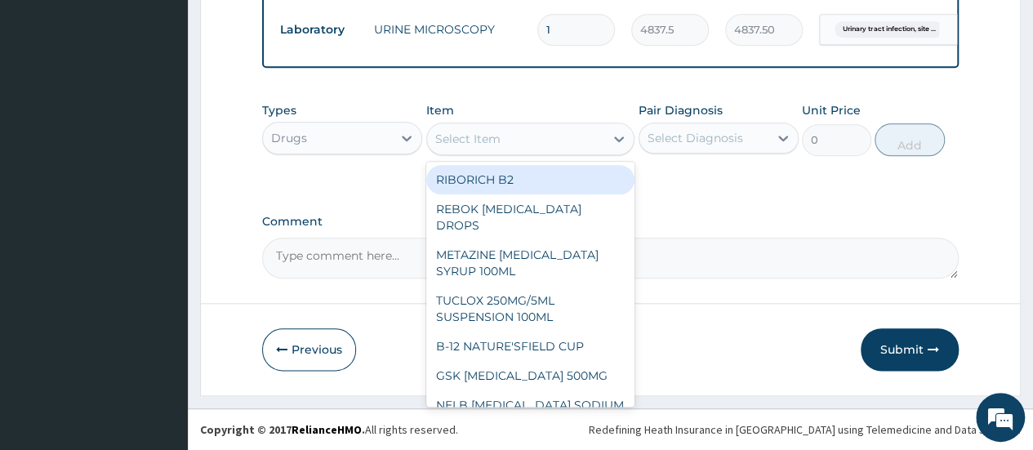
click at [469, 150] on div "Select Item" at bounding box center [516, 139] width 178 height 26
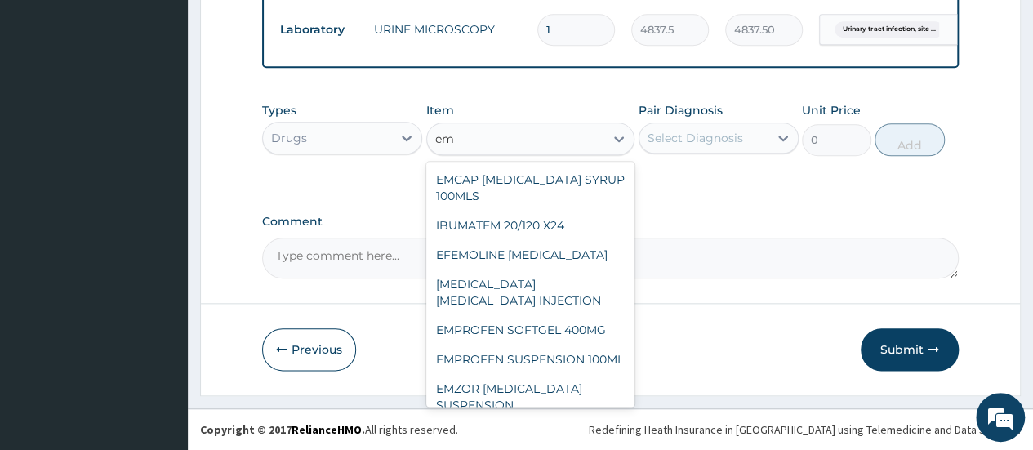
type input "e"
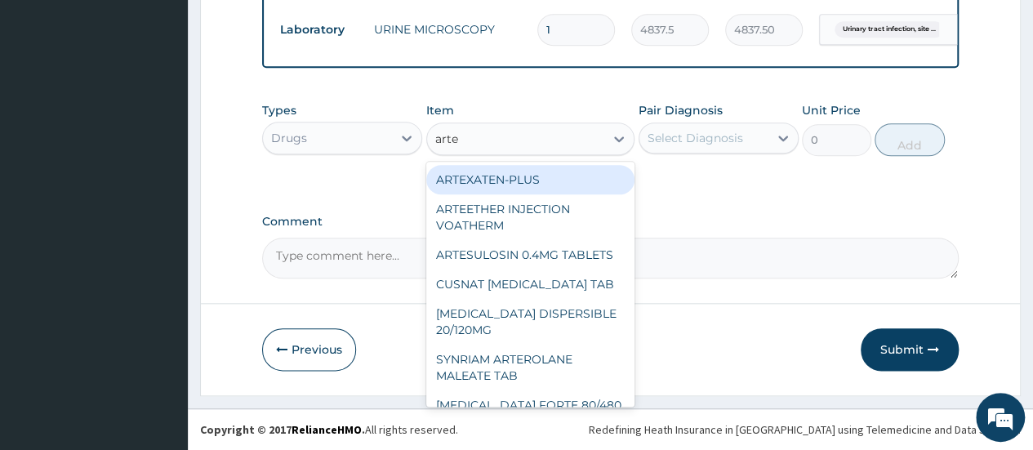
type input "artem"
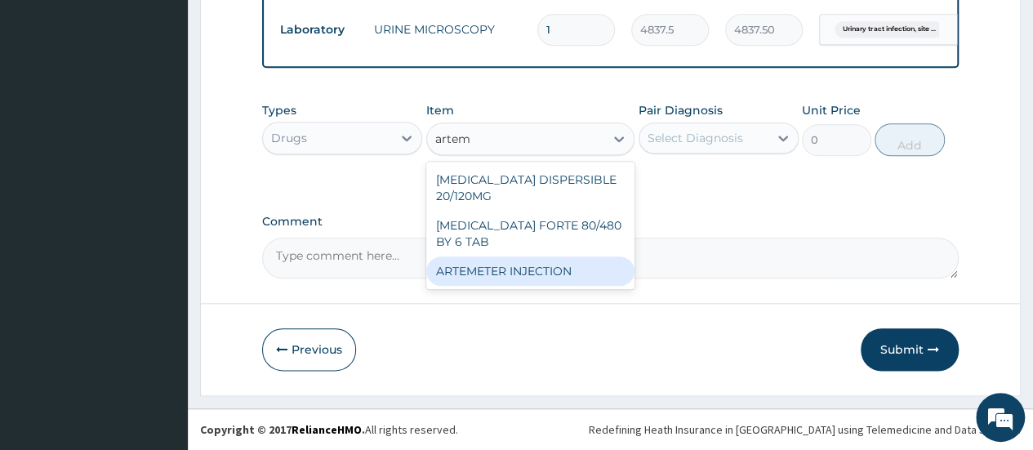
click at [519, 278] on div "ARTEMETER INJECTION" at bounding box center [530, 270] width 209 height 29
type input "1012"
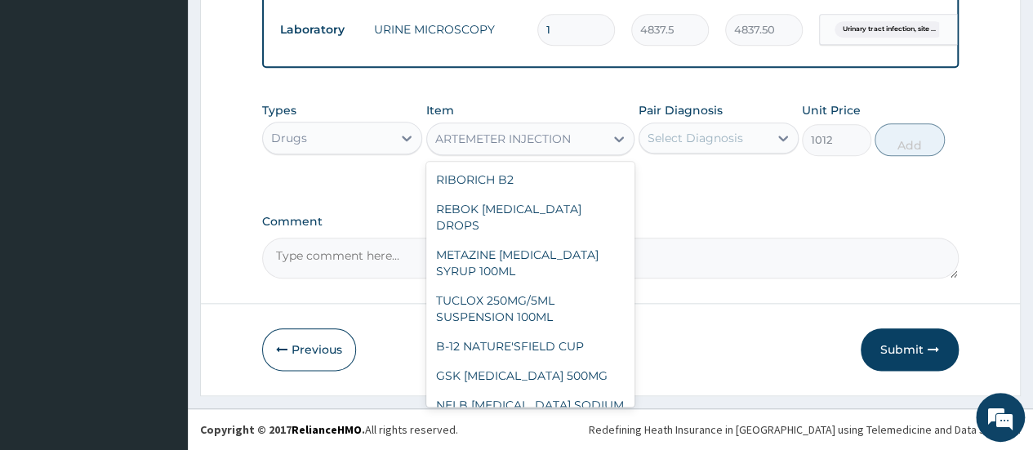
click at [549, 136] on div "ARTEMETER INJECTION" at bounding box center [503, 139] width 136 height 16
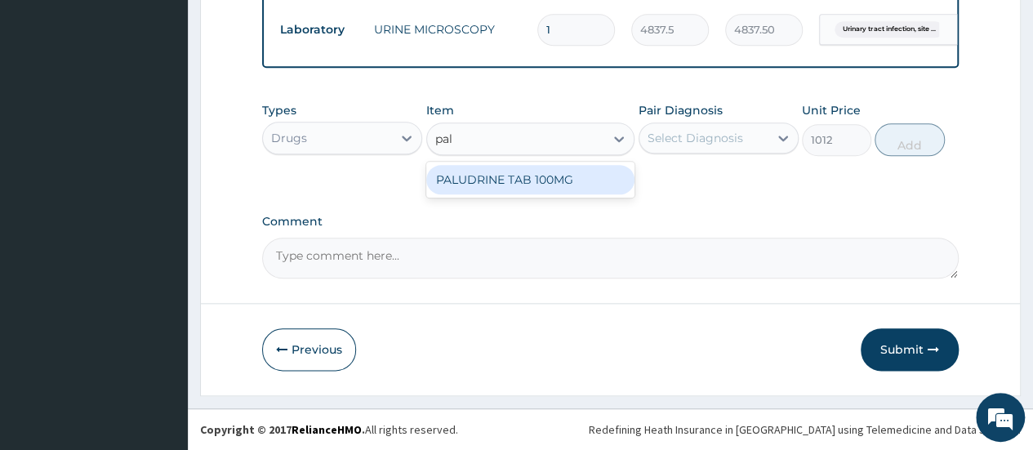
scroll to position [0, 0]
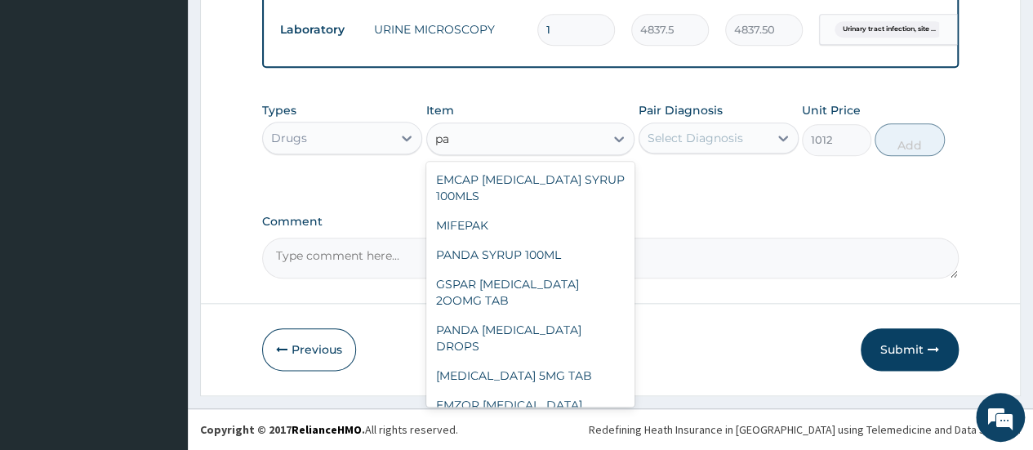
type input "p"
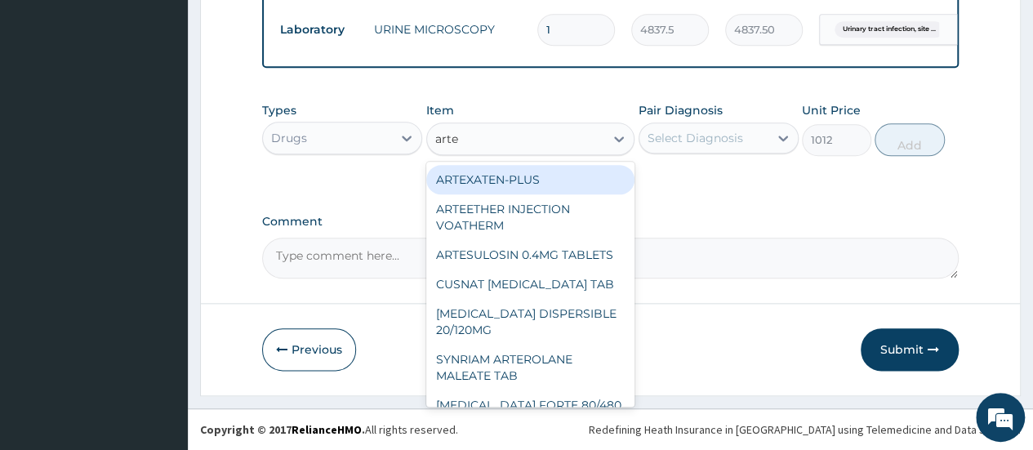
type input "artem"
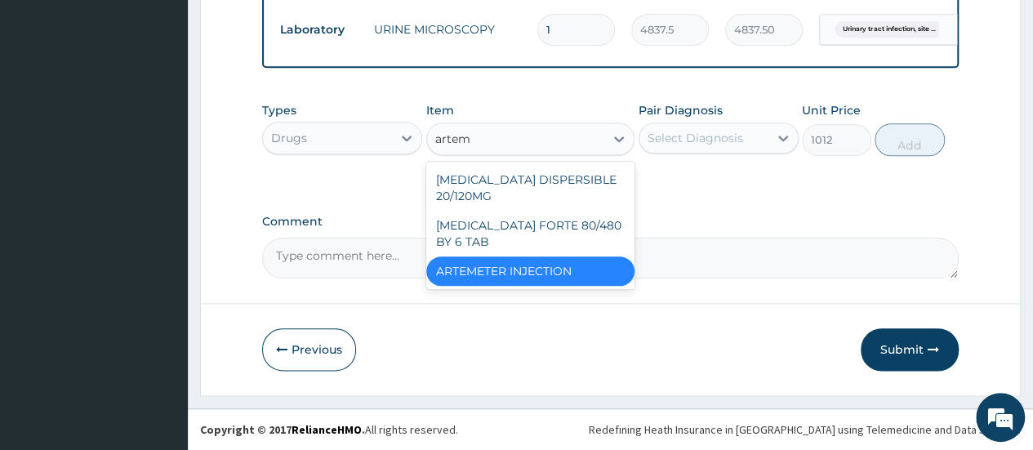
click at [508, 268] on div "ARTEMETER INJECTION" at bounding box center [530, 270] width 209 height 29
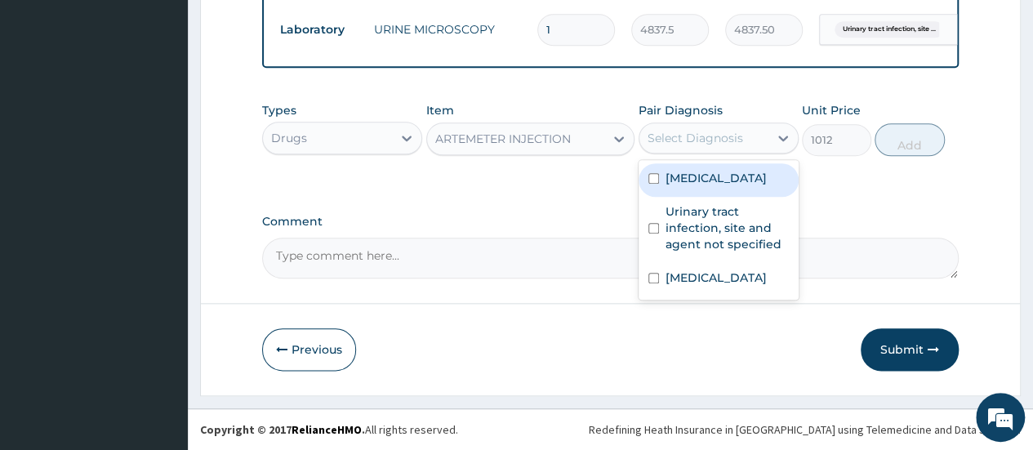
click at [681, 140] on div "Select Diagnosis" at bounding box center [696, 138] width 96 height 16
click at [655, 180] on input "checkbox" at bounding box center [653, 178] width 11 height 11
checkbox input "true"
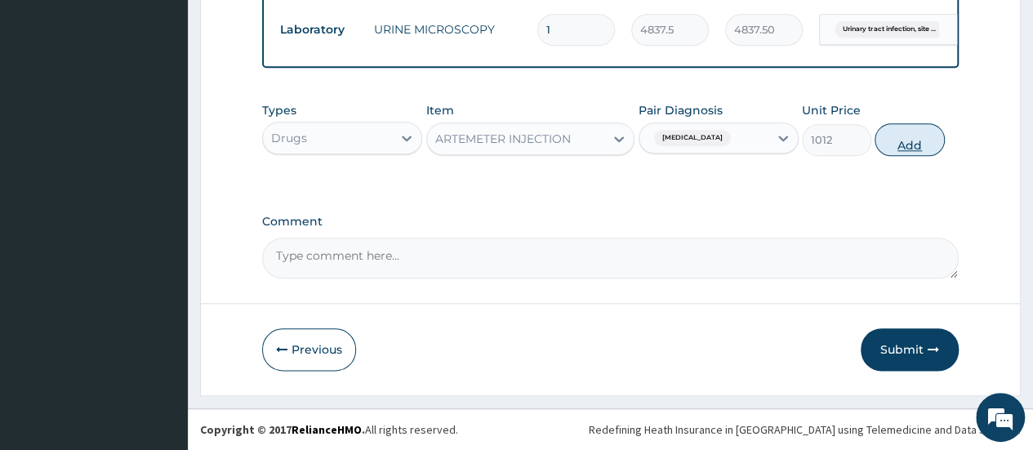
click at [905, 146] on button "Add" at bounding box center [909, 139] width 69 height 33
type input "0"
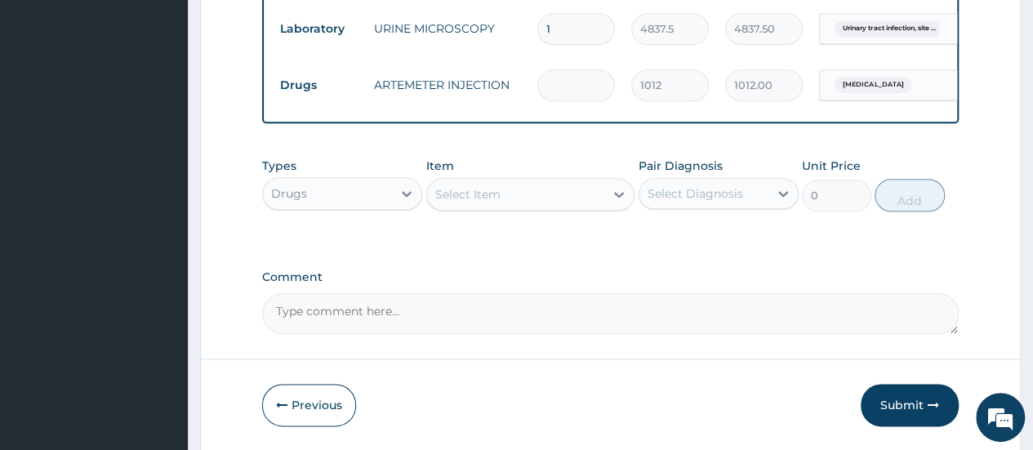
type input "0.00"
type input "3"
type input "3036.00"
type input "3"
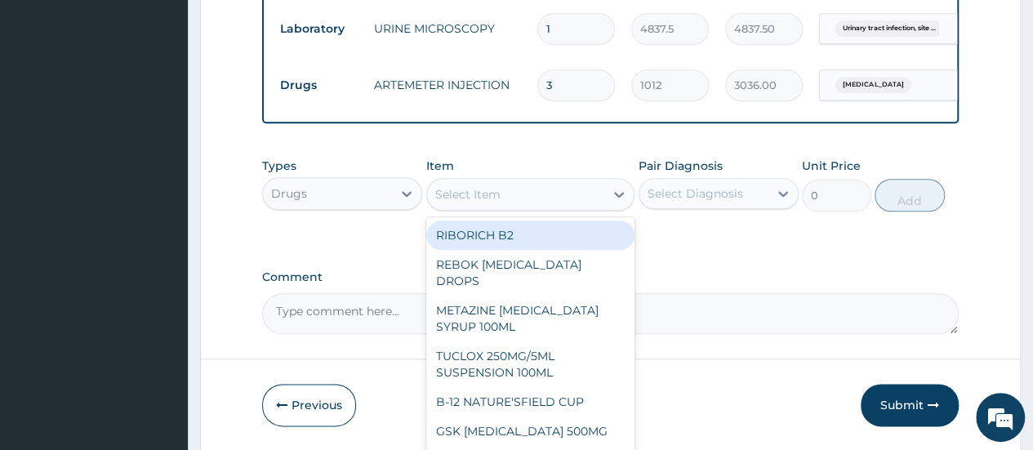
click at [459, 200] on div "Select Item" at bounding box center [467, 194] width 65 height 16
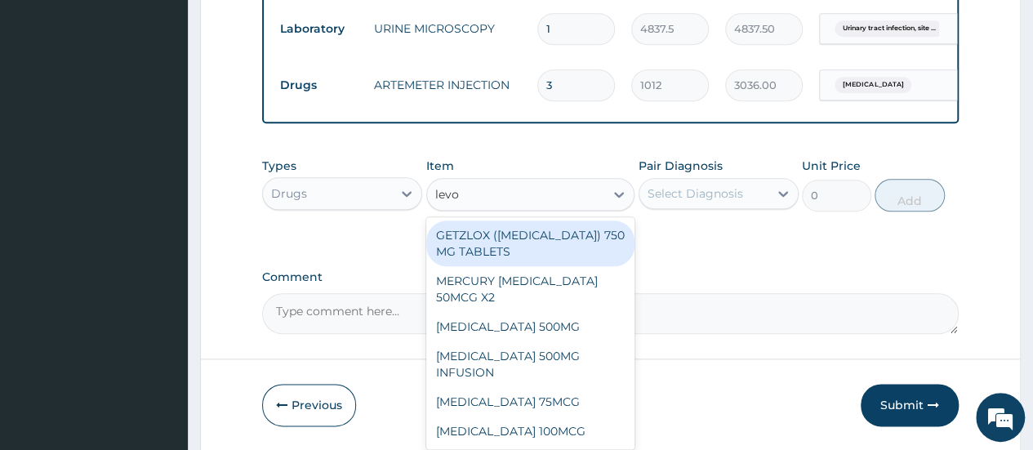
type input "levof"
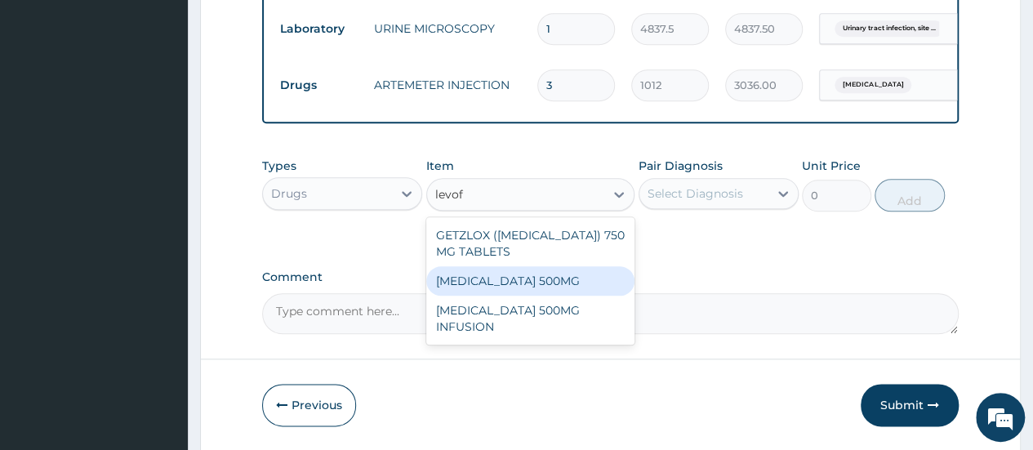
click at [544, 283] on div "LEVOFLOXACIN 500MG" at bounding box center [530, 280] width 209 height 29
type input "253"
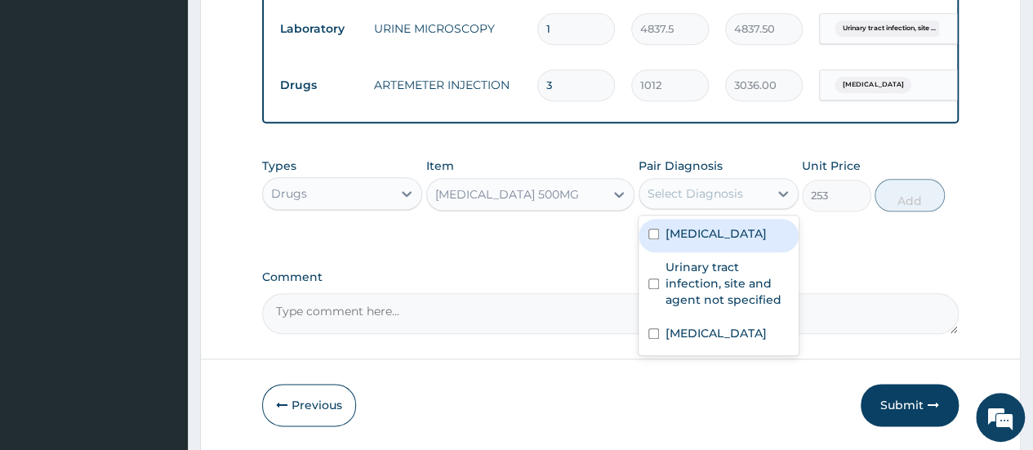
click at [731, 192] on div "Select Diagnosis" at bounding box center [696, 193] width 96 height 16
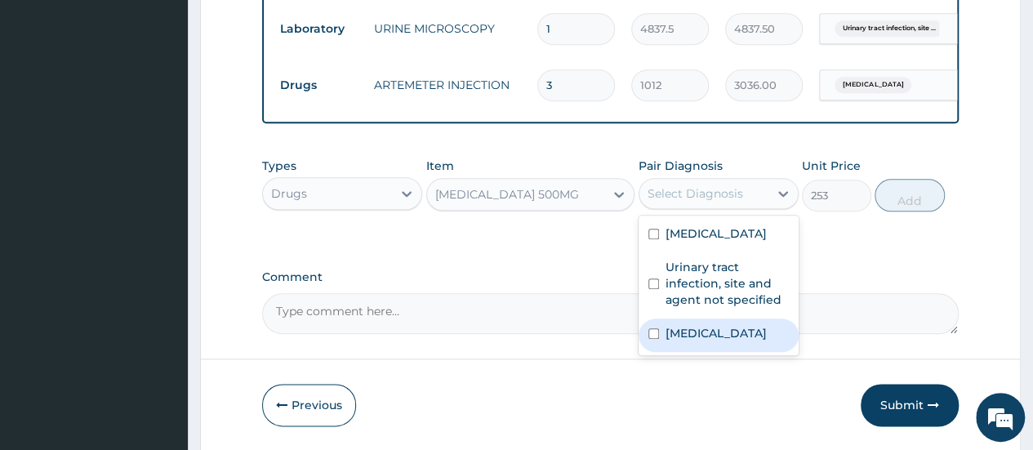
click at [652, 337] on input "checkbox" at bounding box center [653, 333] width 11 height 11
checkbox input "true"
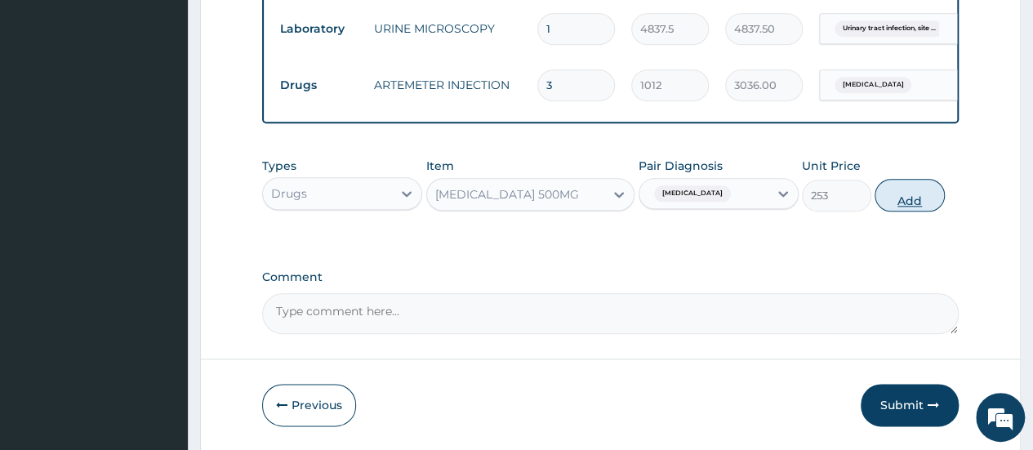
click at [903, 207] on button "Add" at bounding box center [909, 195] width 69 height 33
type input "0"
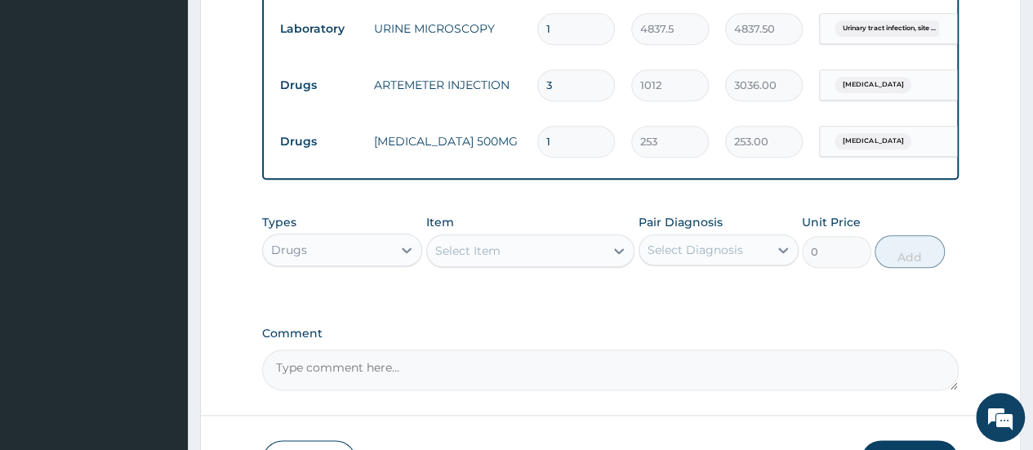
click at [567, 128] on input "1" at bounding box center [576, 142] width 78 height 32
type input "0.00"
type input "4"
type input "1012.00"
type input "0.00"
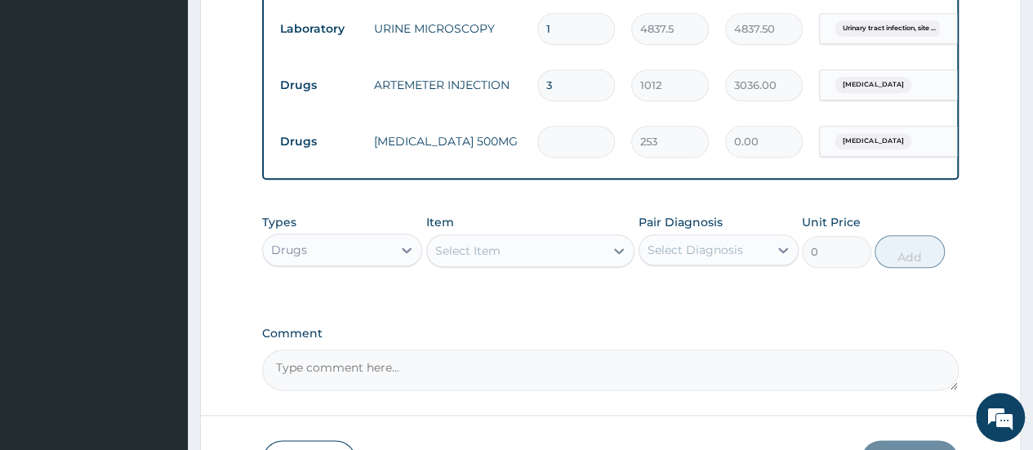
type input "1"
type input "253.00"
type input "14"
type input "3542.00"
type input "14"
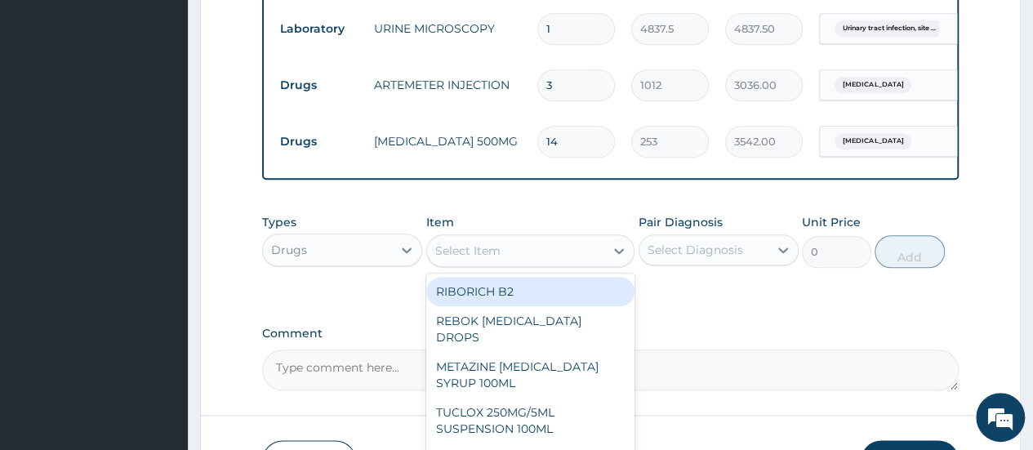
click at [467, 248] on div "Select Item" at bounding box center [467, 251] width 65 height 16
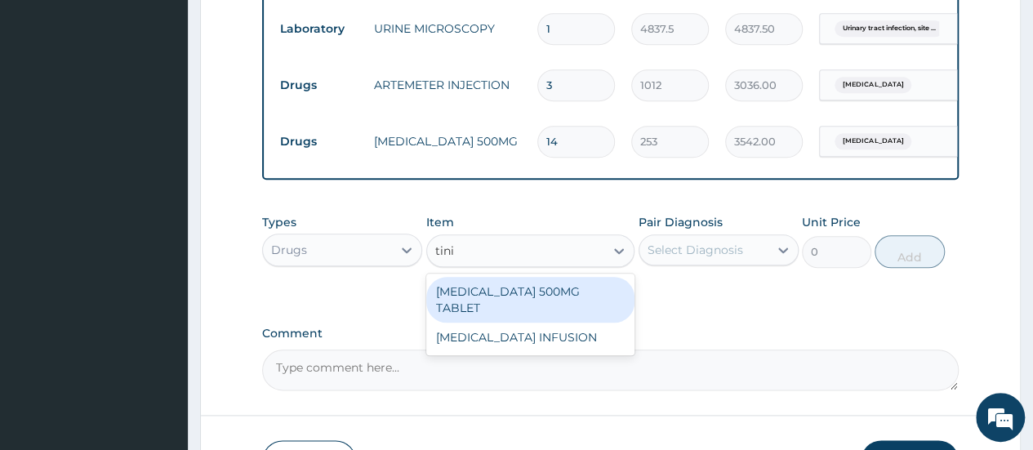
type input "tinid"
click at [518, 297] on div "TINIDAZOLE 500MG TABLET" at bounding box center [530, 300] width 209 height 46
type input "164.45"
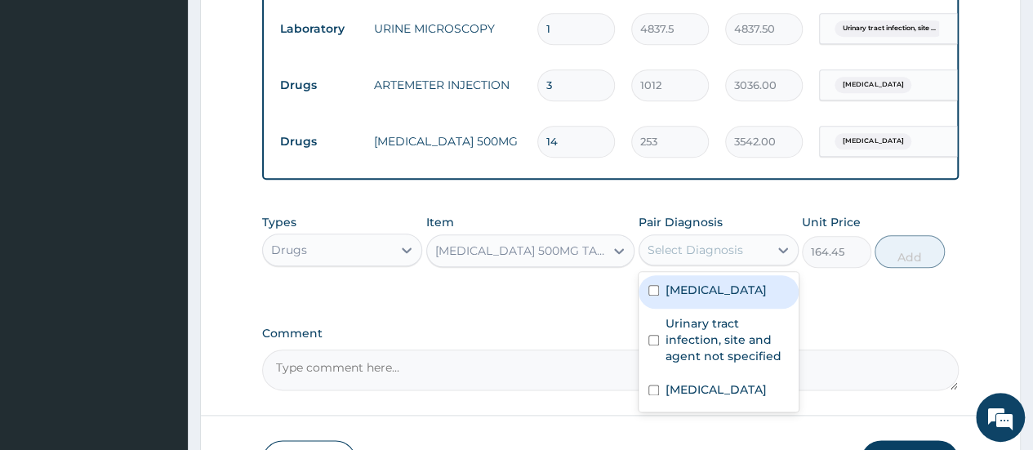
click at [704, 245] on div "Select Diagnosis" at bounding box center [696, 250] width 96 height 16
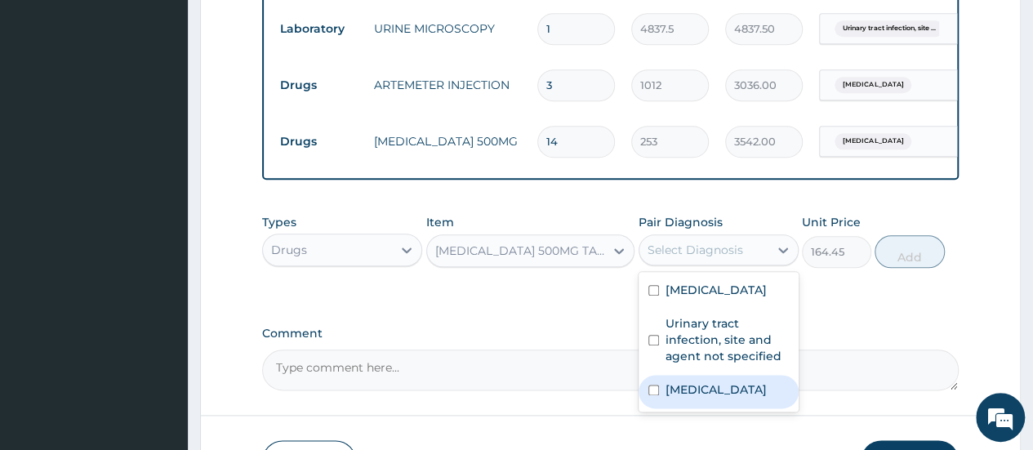
click at [652, 395] on input "checkbox" at bounding box center [653, 390] width 11 height 11
checkbox input "true"
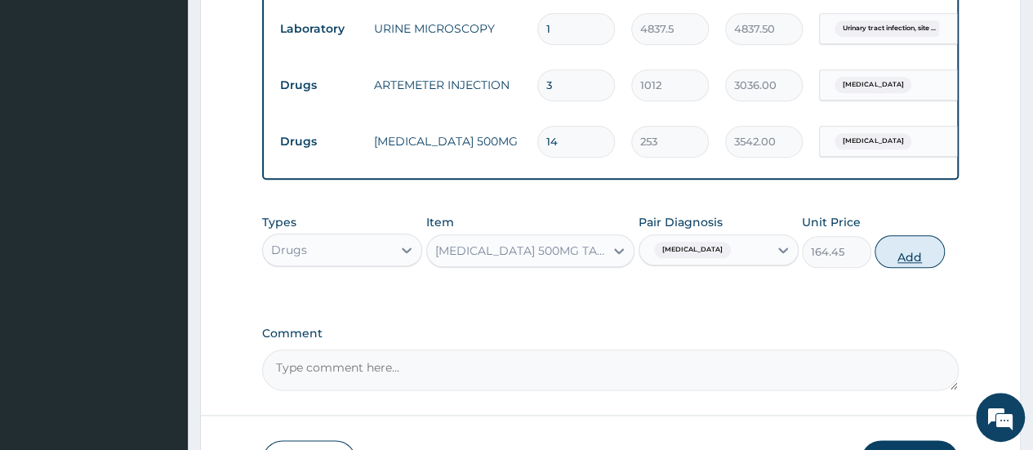
click at [897, 257] on button "Add" at bounding box center [909, 251] width 69 height 33
type input "0"
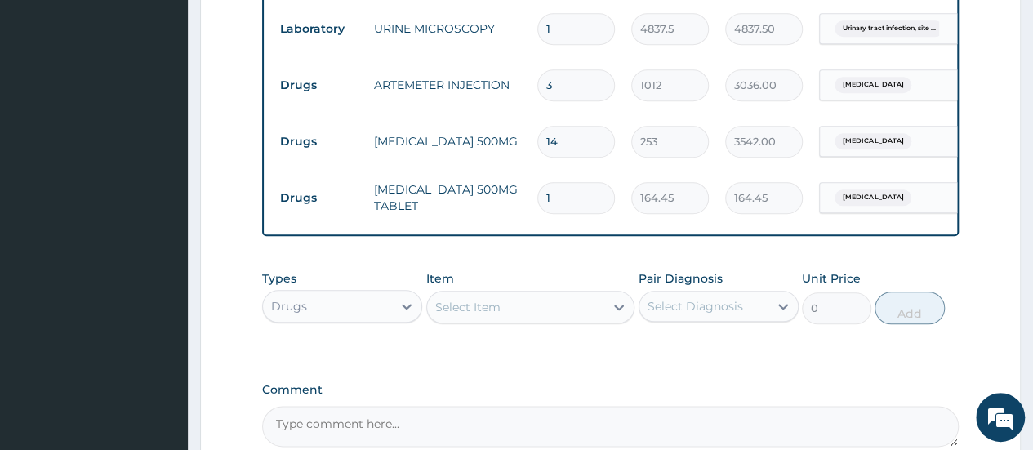
type input "14"
type input "2302.30"
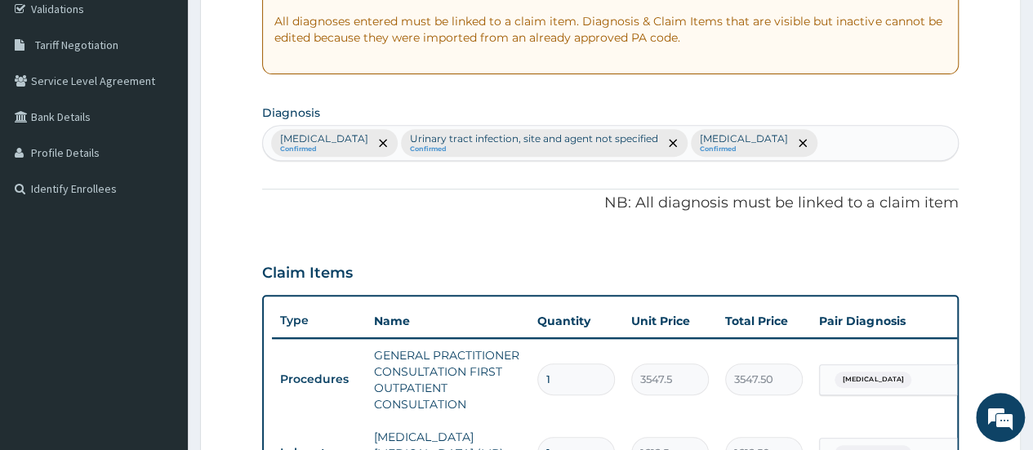
scroll to position [311, 0]
type input "14"
click at [880, 146] on div "Malaria, unspecified Confirmed Urinary tract infection, site and agent not spec…" at bounding box center [610, 144] width 695 height 34
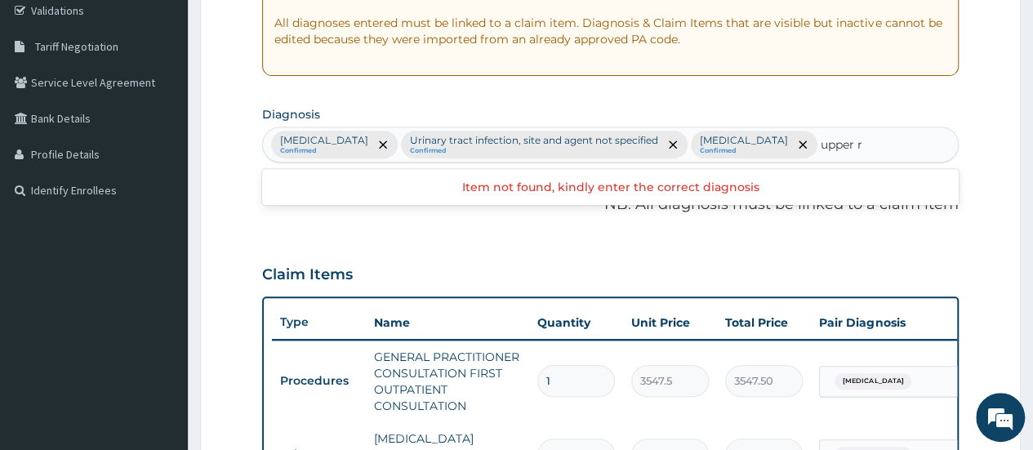
type input "upper"
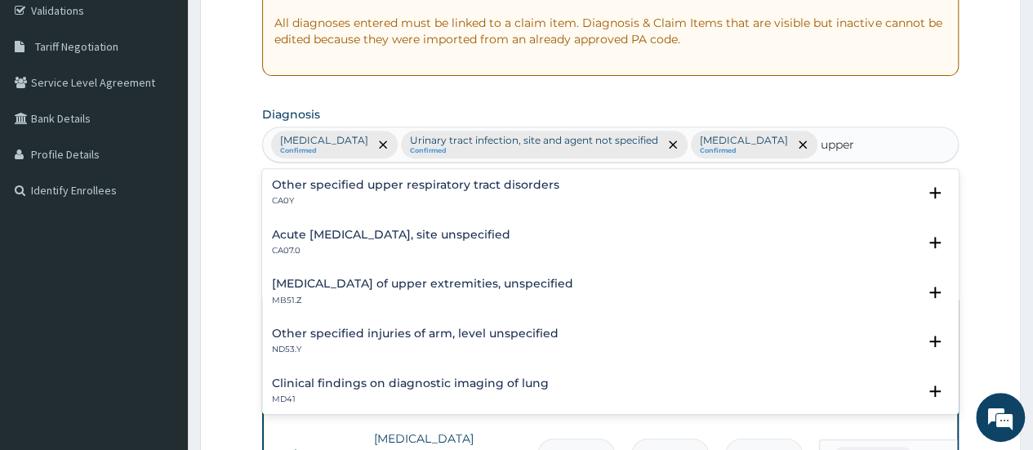
click at [327, 252] on p "CA07.0" at bounding box center [391, 250] width 238 height 11
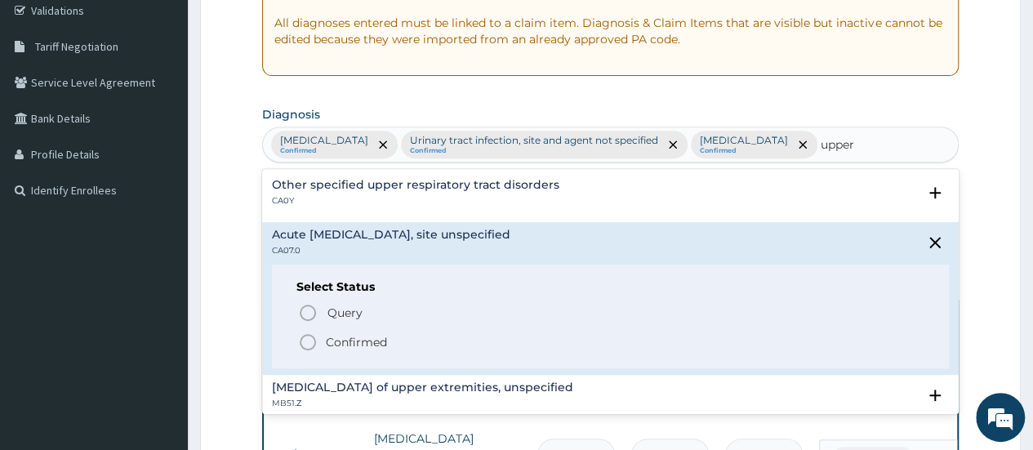
click at [305, 340] on icon "status option filled" at bounding box center [308, 342] width 20 height 20
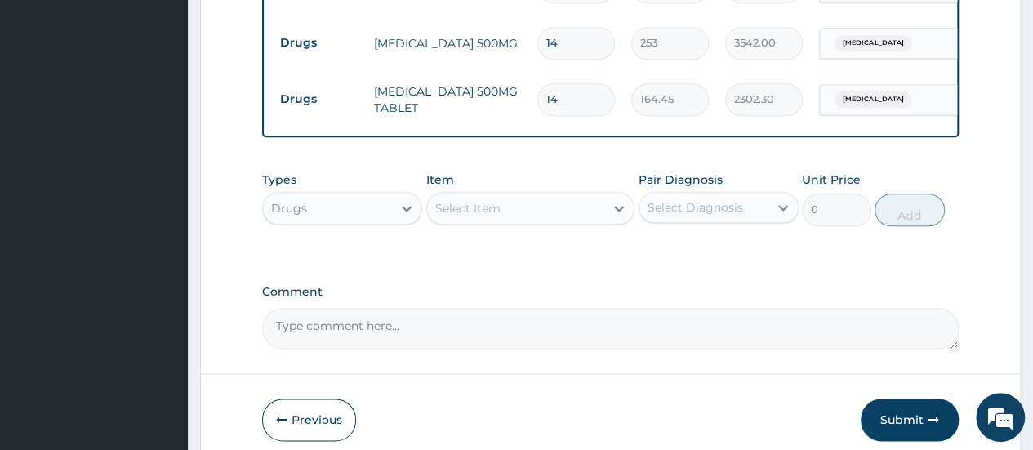
scroll to position [955, 0]
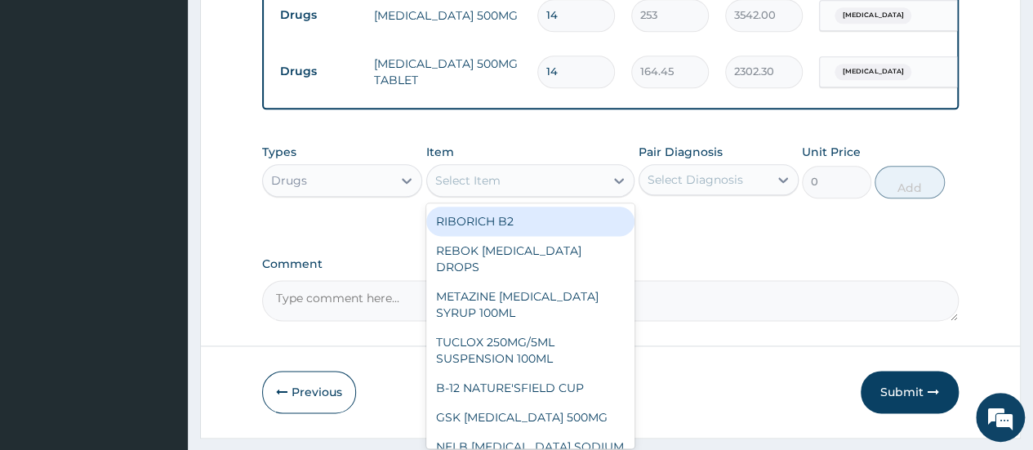
click at [510, 187] on div "Select Item" at bounding box center [516, 180] width 178 height 26
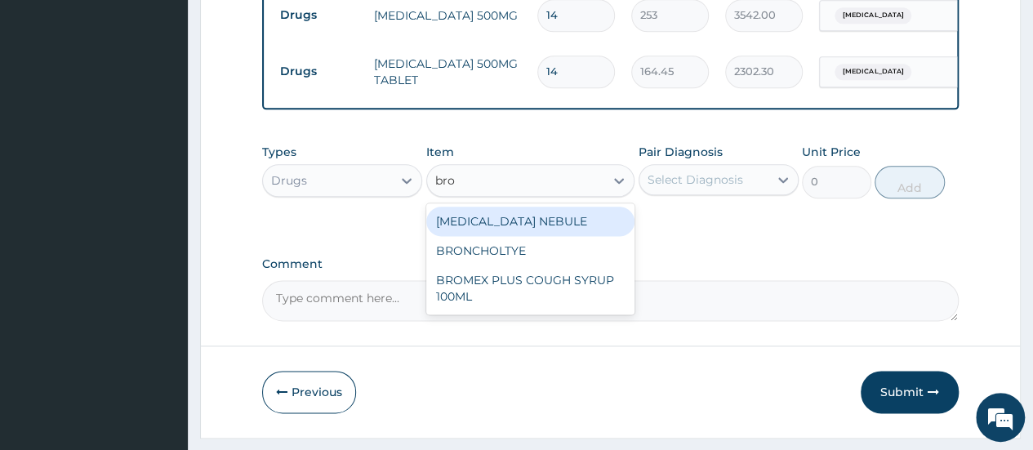
type input "bron"
click at [509, 223] on div "BRONCHOLTYE" at bounding box center [530, 221] width 209 height 29
type input "1897.5"
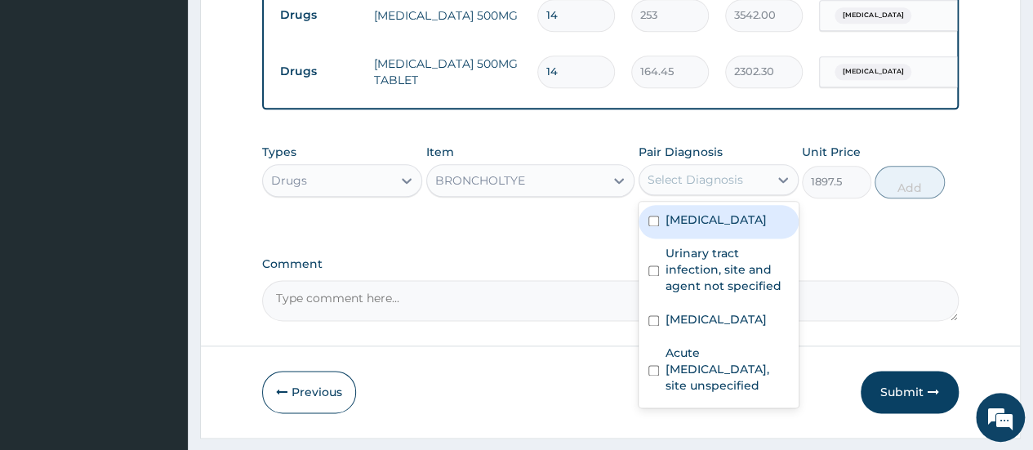
click at [715, 185] on div "Select Diagnosis" at bounding box center [696, 179] width 96 height 16
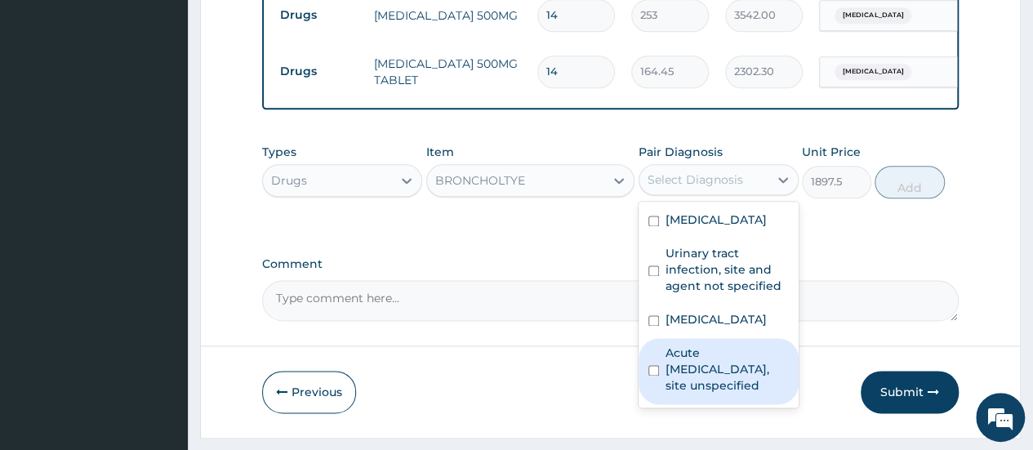
click at [654, 375] on input "checkbox" at bounding box center [653, 370] width 11 height 11
checkbox input "true"
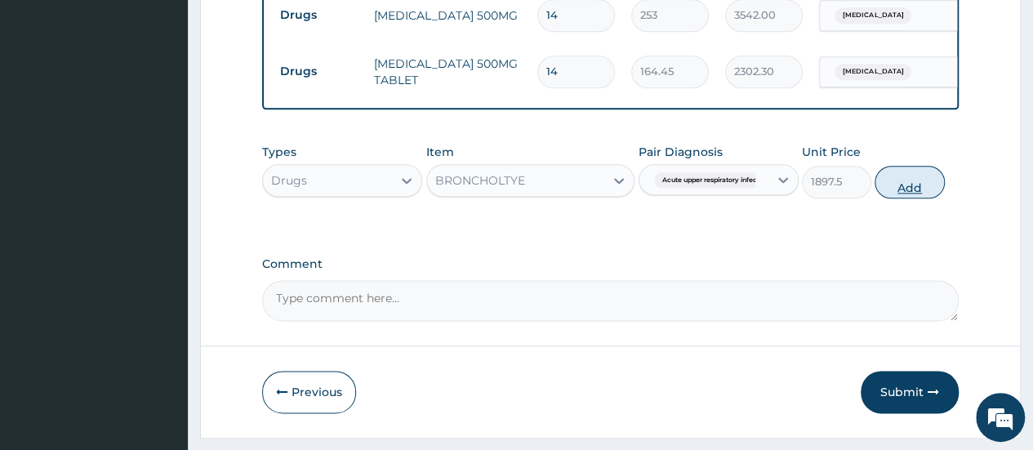
click at [901, 187] on button "Add" at bounding box center [909, 182] width 69 height 33
type input "0"
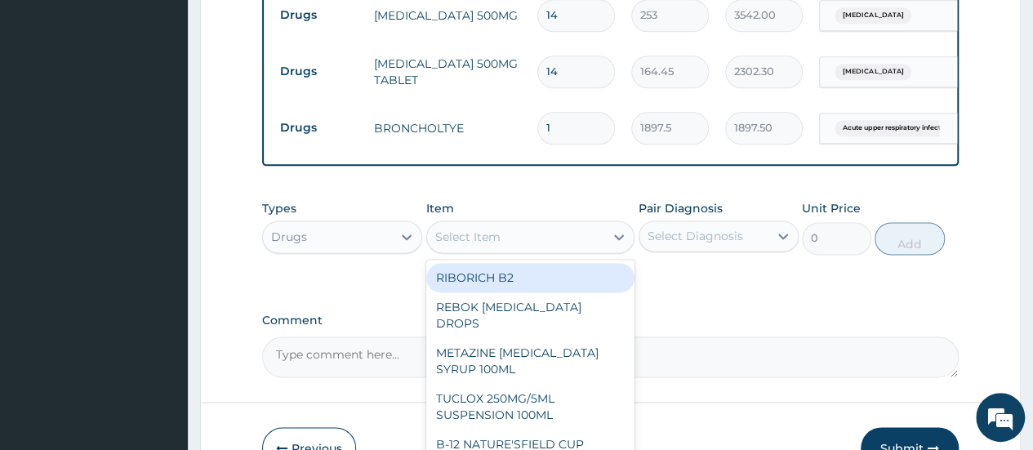
click at [476, 245] on div "Select Item" at bounding box center [467, 237] width 65 height 16
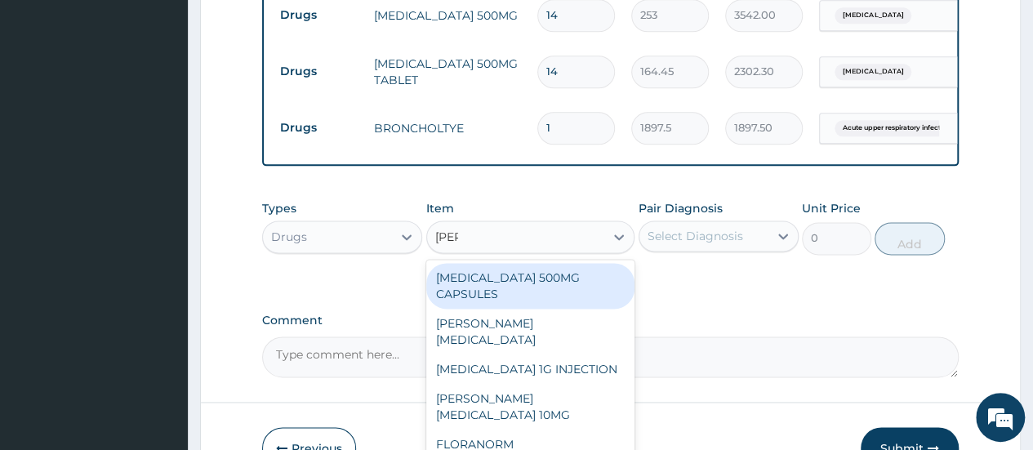
type input "lorat"
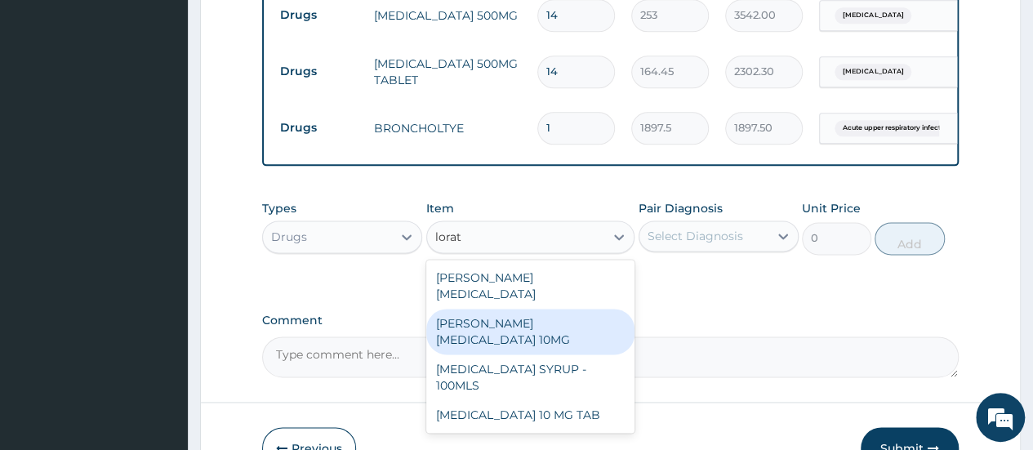
click at [518, 319] on div "LORATYN LORATADINE 10MG" at bounding box center [530, 332] width 209 height 46
type input "94.875"
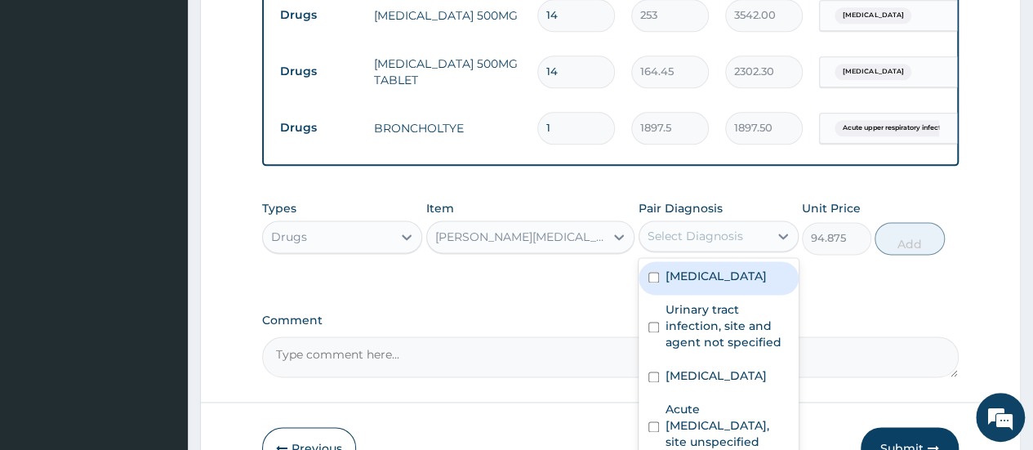
click at [713, 243] on div "Select Diagnosis" at bounding box center [696, 236] width 96 height 16
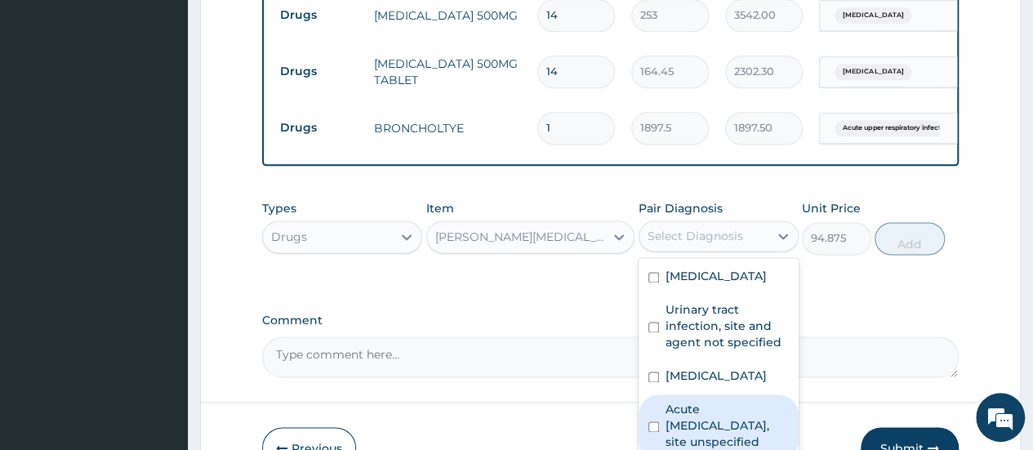
click at [656, 429] on input "checkbox" at bounding box center [653, 426] width 11 height 11
checkbox input "true"
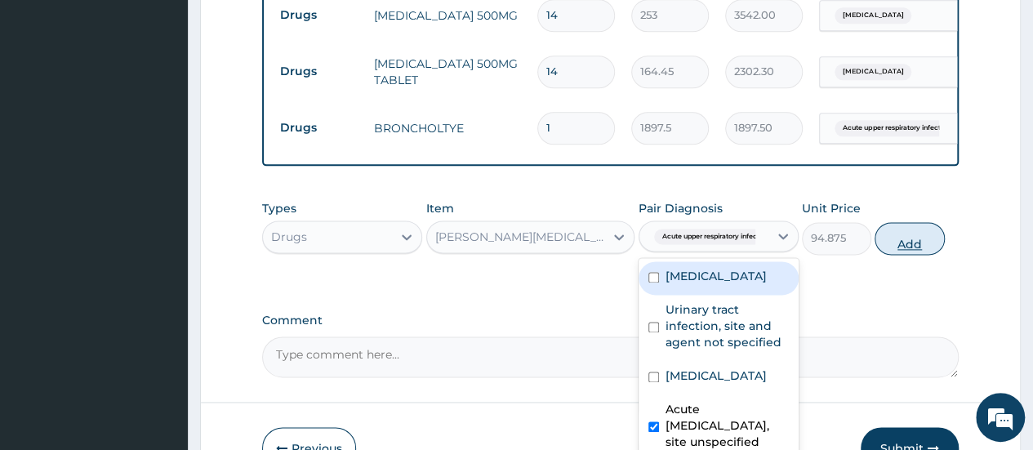
click at [913, 249] on button "Add" at bounding box center [909, 238] width 69 height 33
type input "0"
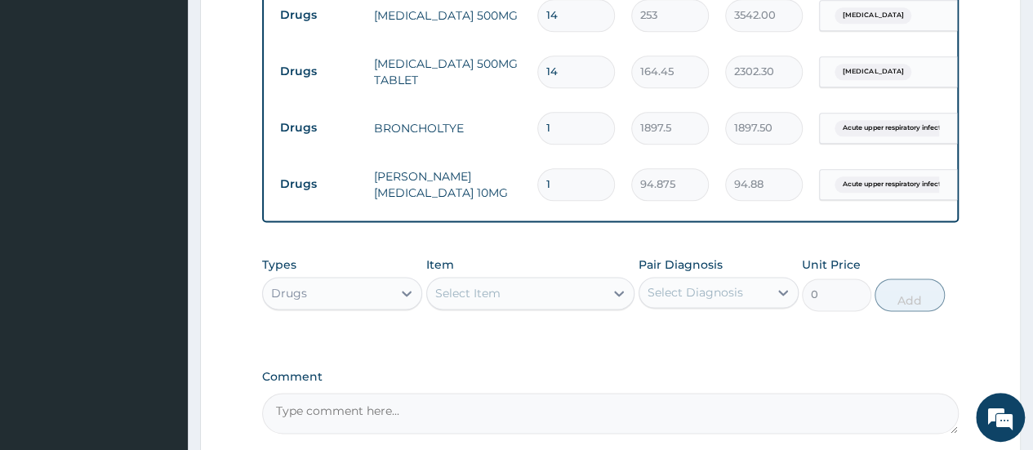
type input "0.00"
type input "5"
type input "474.38"
type input "5"
click at [555, 375] on label "Comment" at bounding box center [610, 377] width 697 height 14
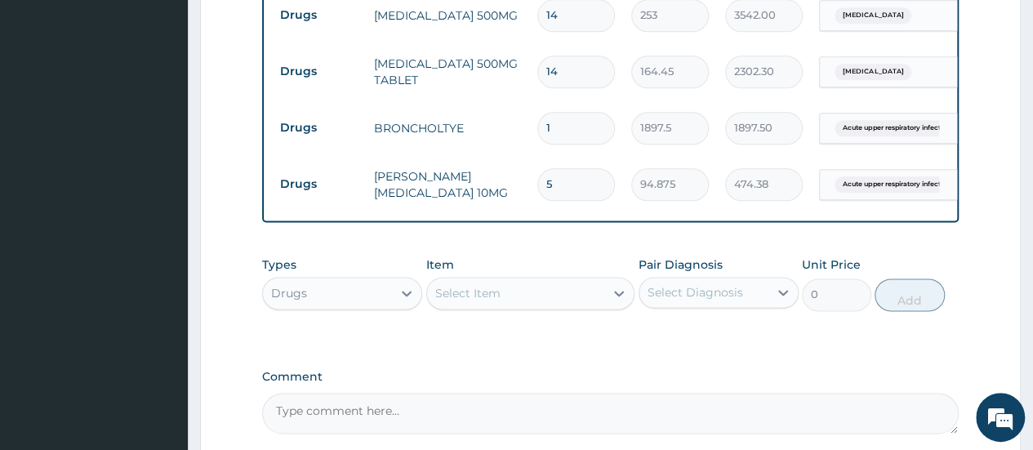
click at [555, 393] on textarea "Comment" at bounding box center [610, 413] width 697 height 41
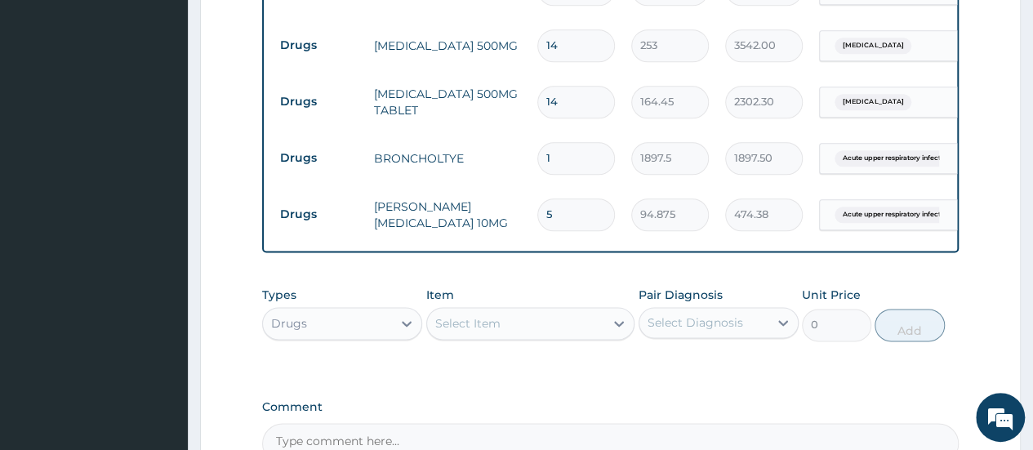
scroll to position [928, 0]
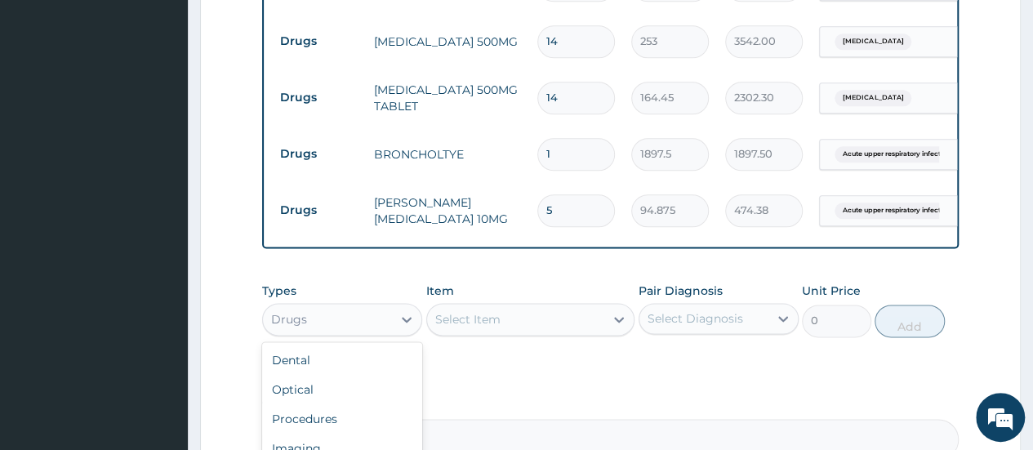
click at [296, 331] on div "Drugs" at bounding box center [327, 319] width 129 height 26
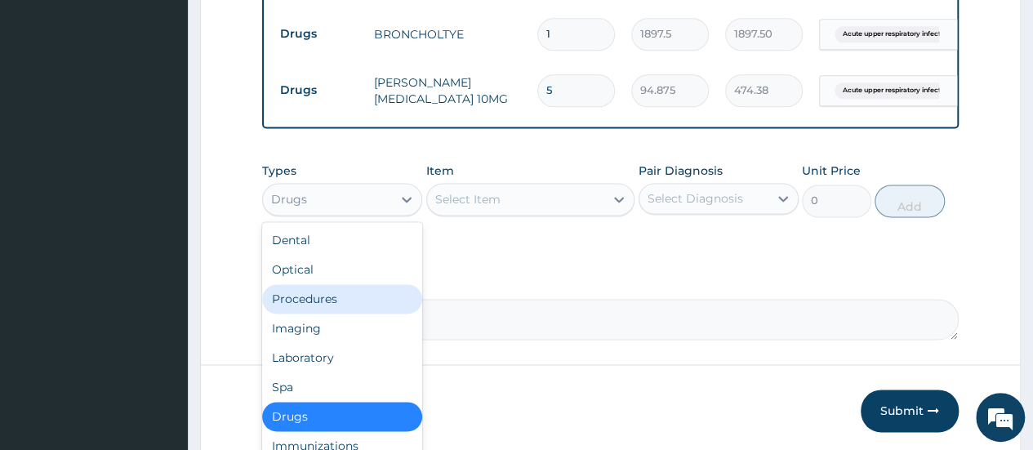
scroll to position [1065, 0]
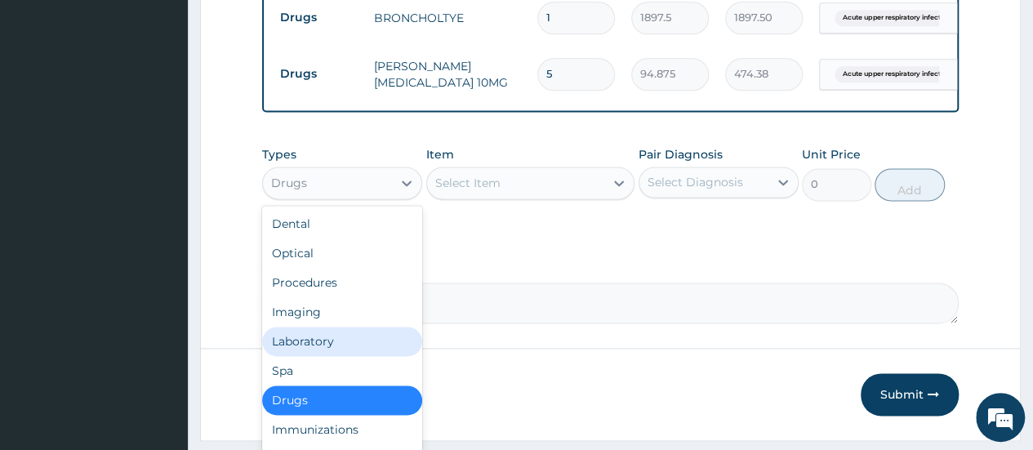
click at [310, 349] on div "Laboratory" at bounding box center [342, 341] width 160 height 29
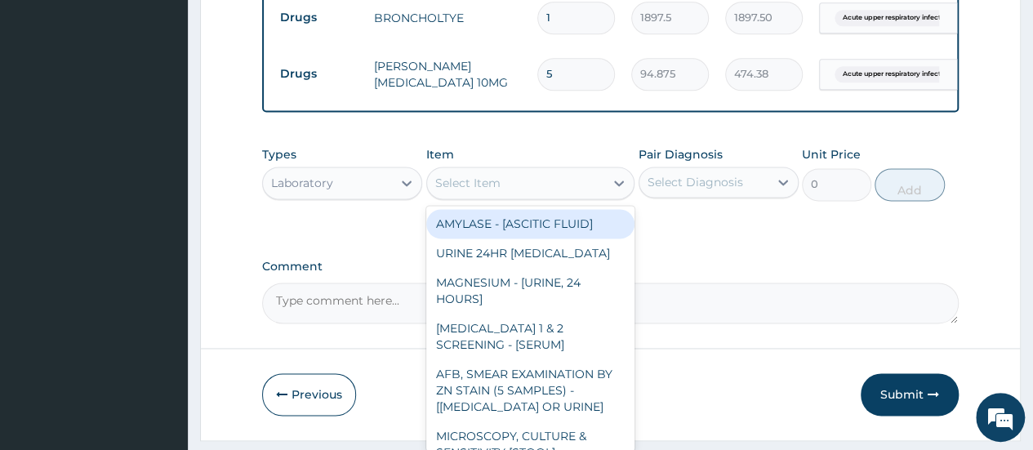
click at [488, 191] on div "Select Item" at bounding box center [467, 183] width 65 height 16
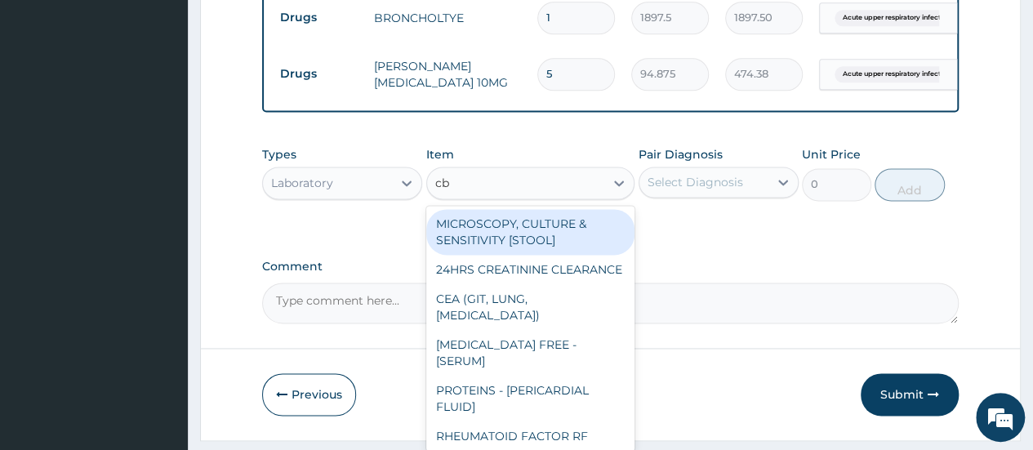
type input "cbc"
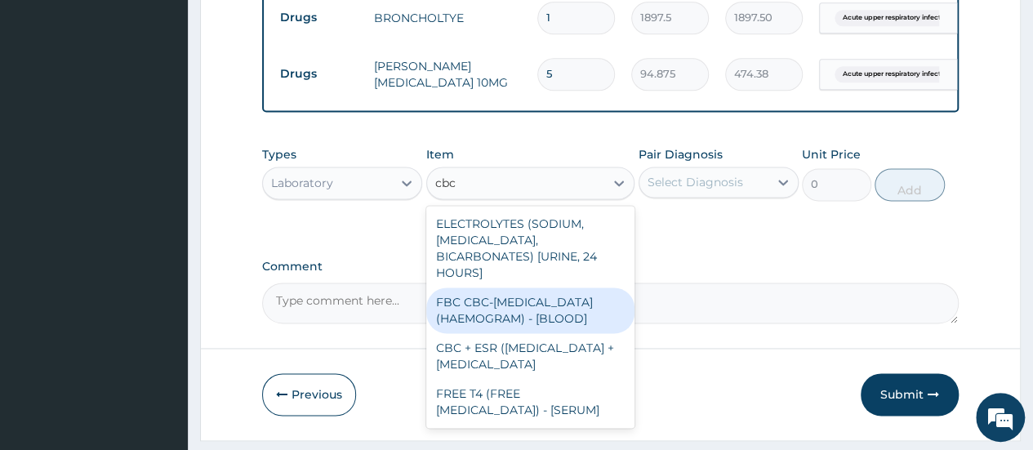
click at [493, 304] on div "FBC CBC-COMPLETE BLOOD COUNT (HAEMOGRAM) - [BLOOD]" at bounding box center [530, 310] width 209 height 46
type input "4300"
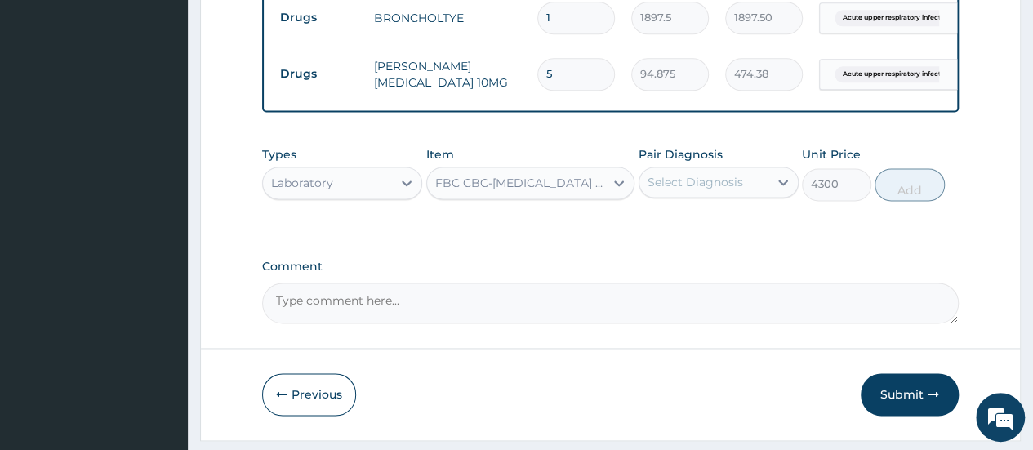
click at [704, 190] on div "Select Diagnosis" at bounding box center [696, 182] width 96 height 16
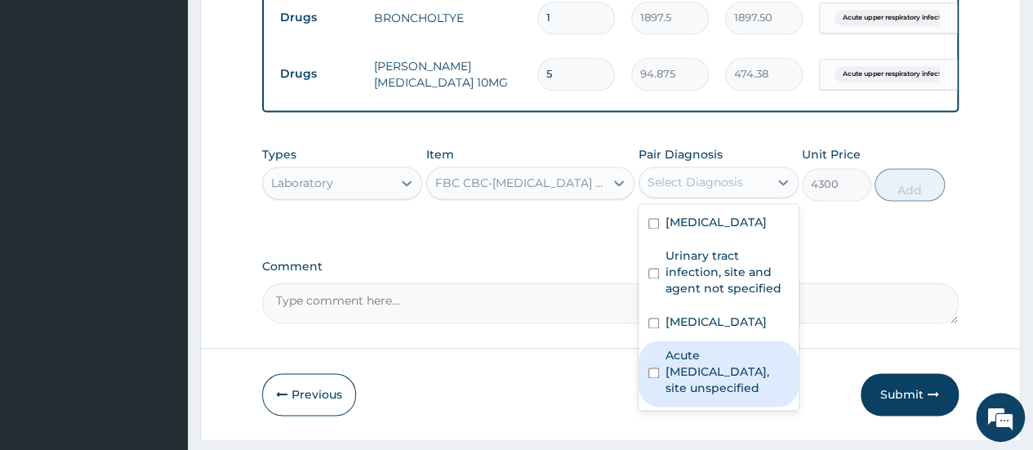
click at [654, 376] on input "checkbox" at bounding box center [653, 372] width 11 height 11
checkbox input "true"
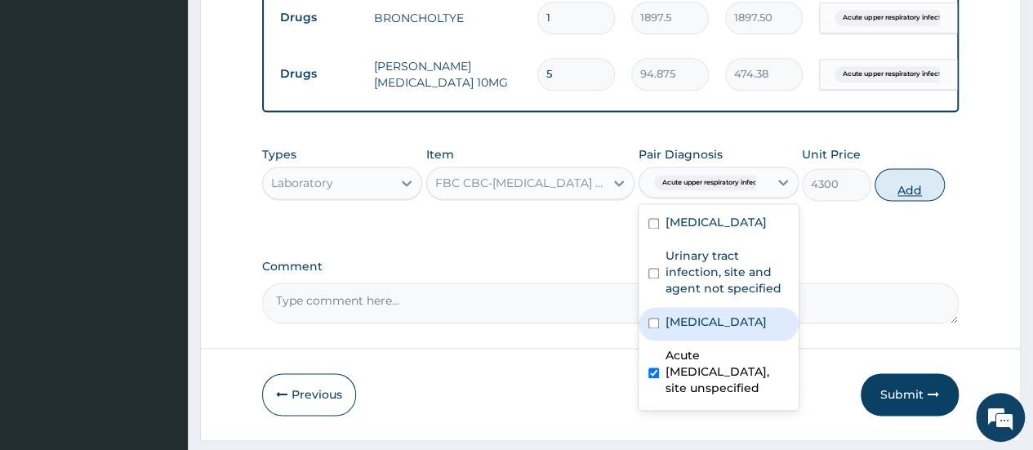
click at [911, 189] on button "Add" at bounding box center [909, 184] width 69 height 33
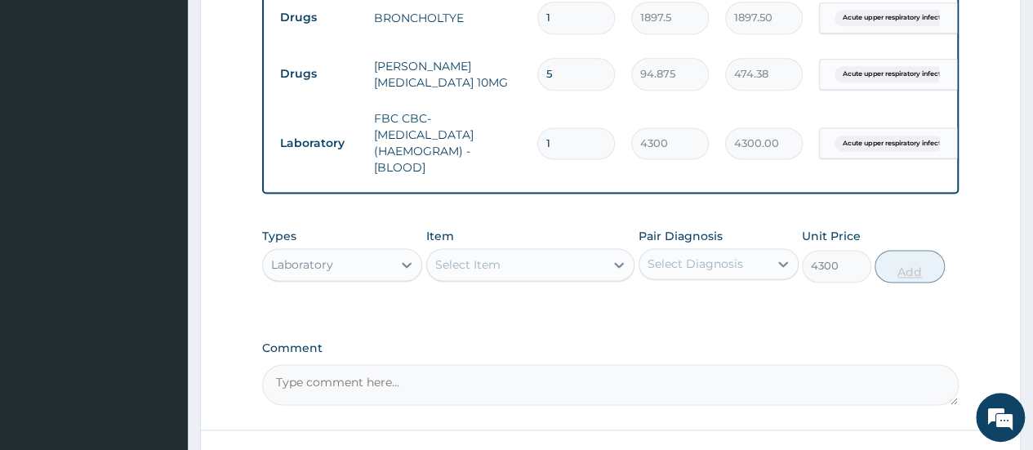
type input "0"
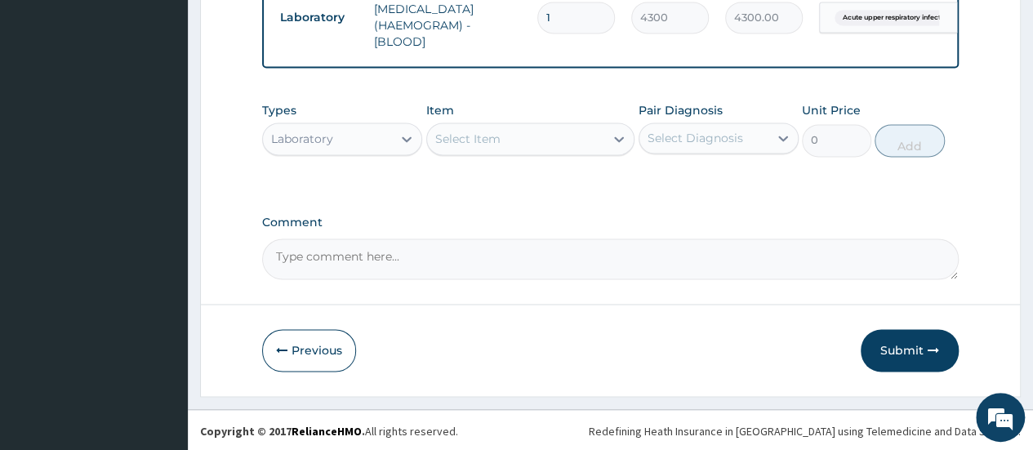
scroll to position [1194, 0]
click at [897, 355] on button "Submit" at bounding box center [910, 349] width 98 height 42
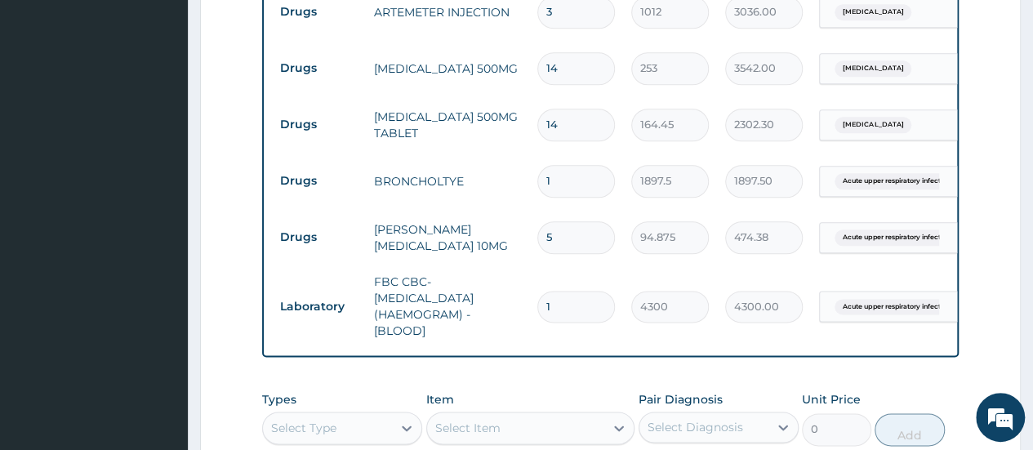
scroll to position [852, 0]
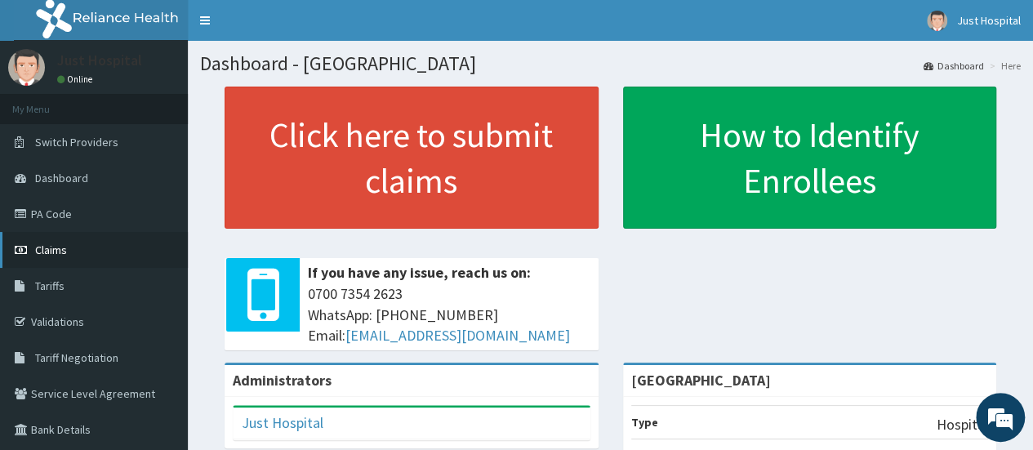
click at [60, 249] on span "Claims" at bounding box center [51, 250] width 32 height 15
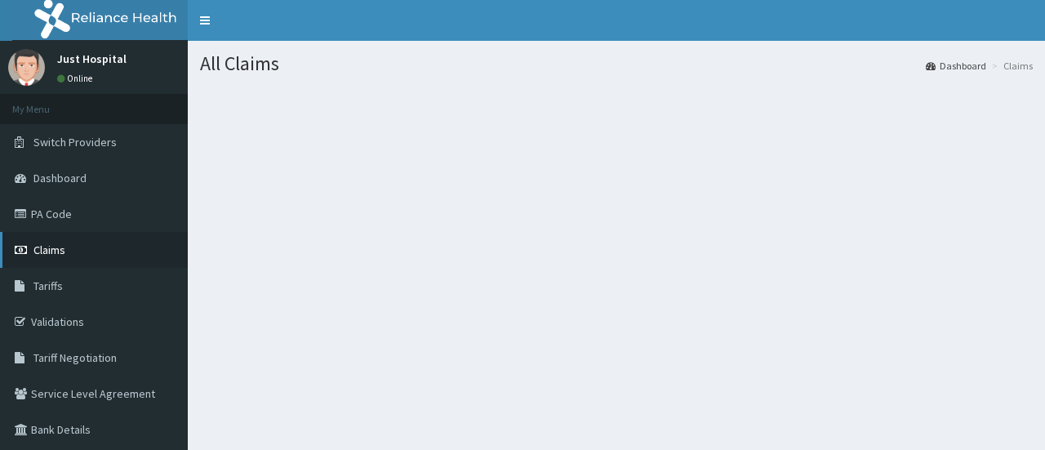
click at [60, 251] on span "Claims" at bounding box center [49, 250] width 32 height 15
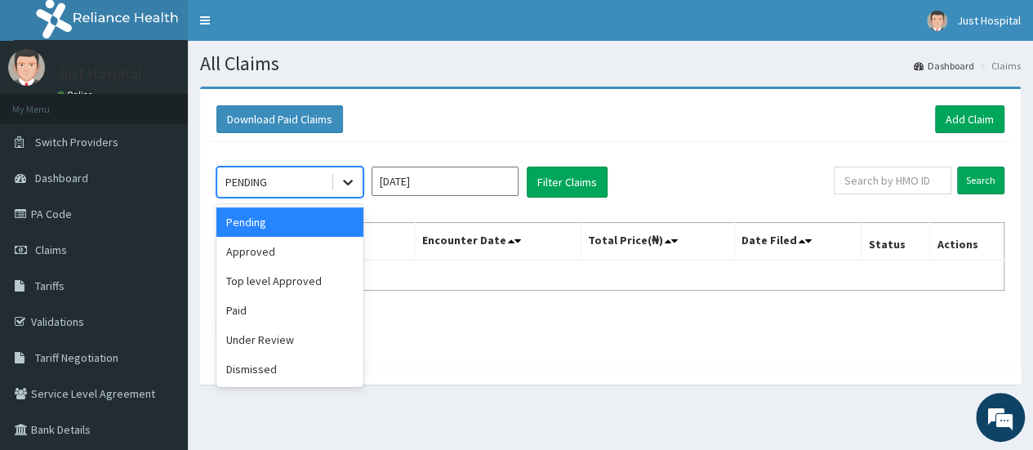
click at [344, 176] on icon at bounding box center [348, 182] width 16 height 16
click at [255, 256] on div "Approved" at bounding box center [289, 251] width 147 height 29
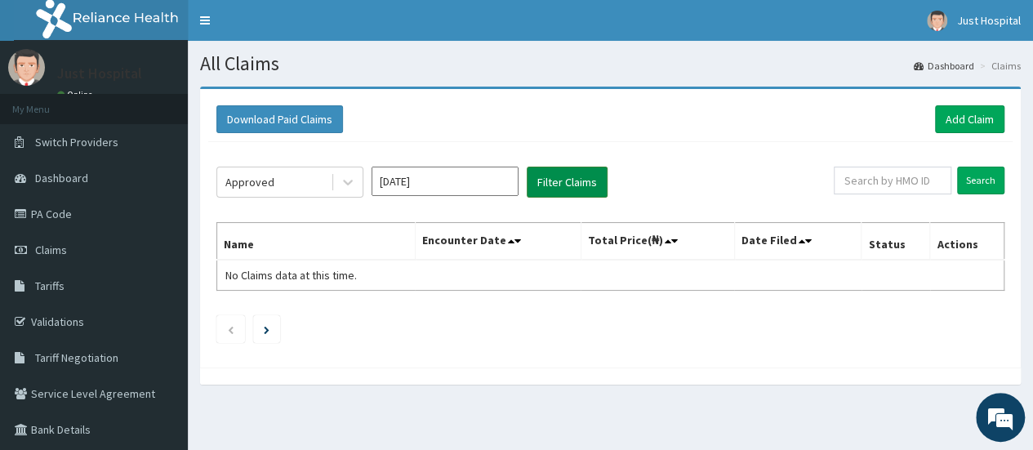
click at [560, 176] on button "Filter Claims" at bounding box center [567, 182] width 81 height 31
click at [584, 186] on button "Filter Claims" at bounding box center [567, 182] width 81 height 31
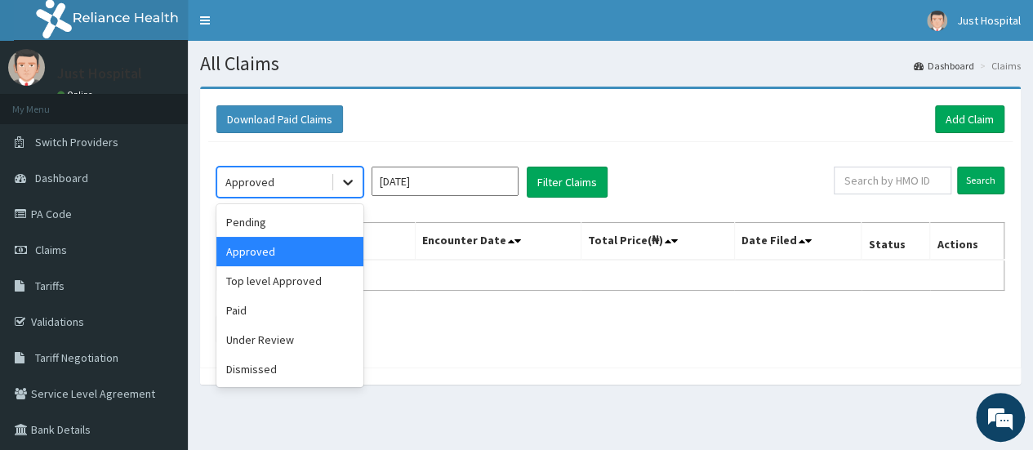
click at [347, 180] on icon at bounding box center [348, 182] width 16 height 16
click at [257, 228] on div "Pending" at bounding box center [289, 221] width 147 height 29
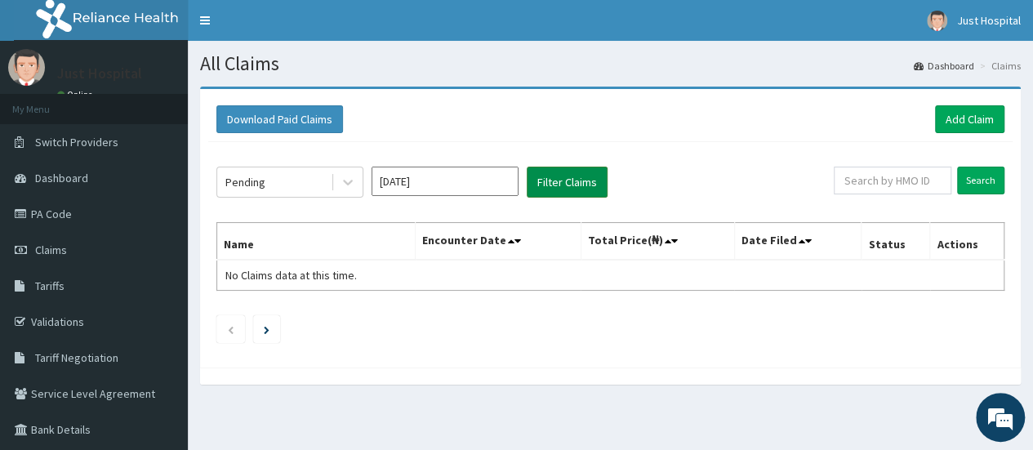
click at [563, 184] on button "Filter Claims" at bounding box center [567, 182] width 81 height 31
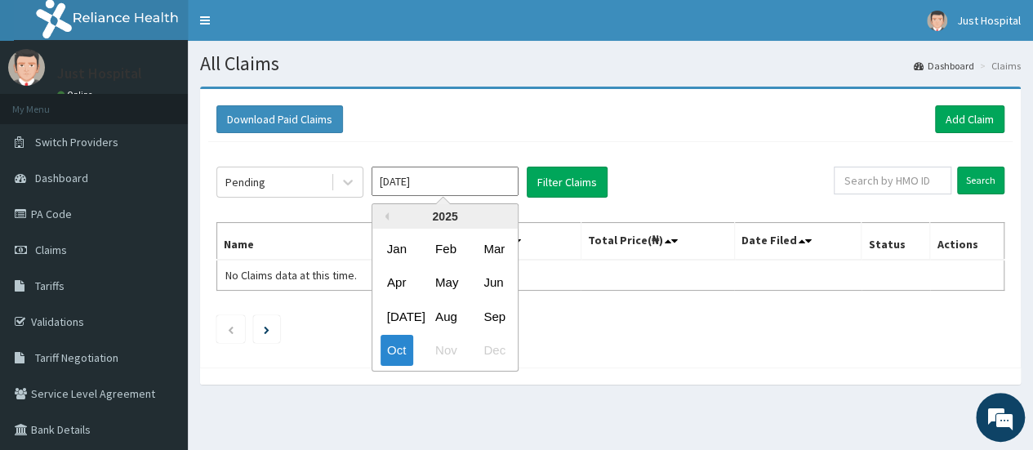
click at [433, 190] on input "[DATE]" at bounding box center [445, 181] width 147 height 29
click at [394, 354] on div "Oct" at bounding box center [397, 351] width 33 height 30
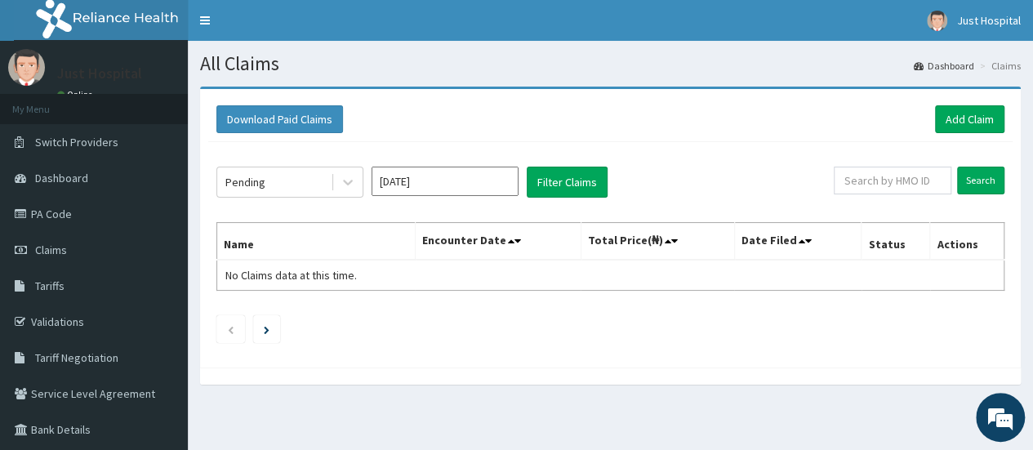
click at [563, 201] on div "Pending Oct 2025 Filter Claims Search Name Encounter Date Total Price(₦) Date F…" at bounding box center [610, 250] width 804 height 217
click at [562, 174] on button "Filter Claims" at bounding box center [567, 182] width 81 height 31
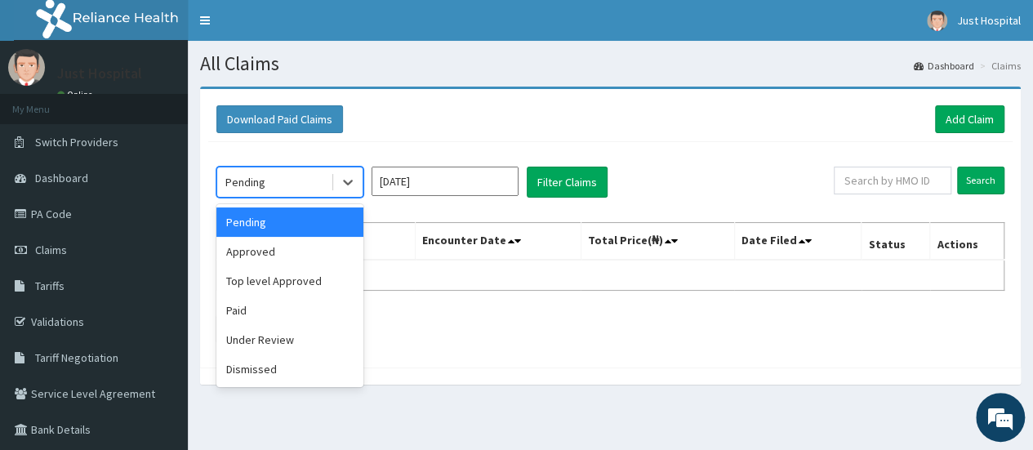
click at [278, 179] on div "Pending" at bounding box center [273, 182] width 113 height 26
click at [248, 255] on div "Approved" at bounding box center [289, 251] width 147 height 29
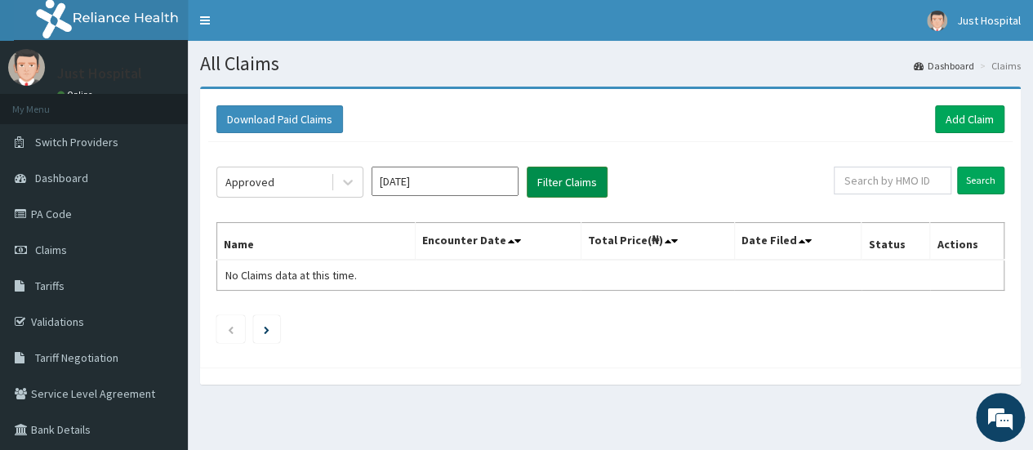
click at [550, 180] on button "Filter Claims" at bounding box center [567, 182] width 81 height 31
click at [970, 180] on input "Search" at bounding box center [980, 181] width 47 height 28
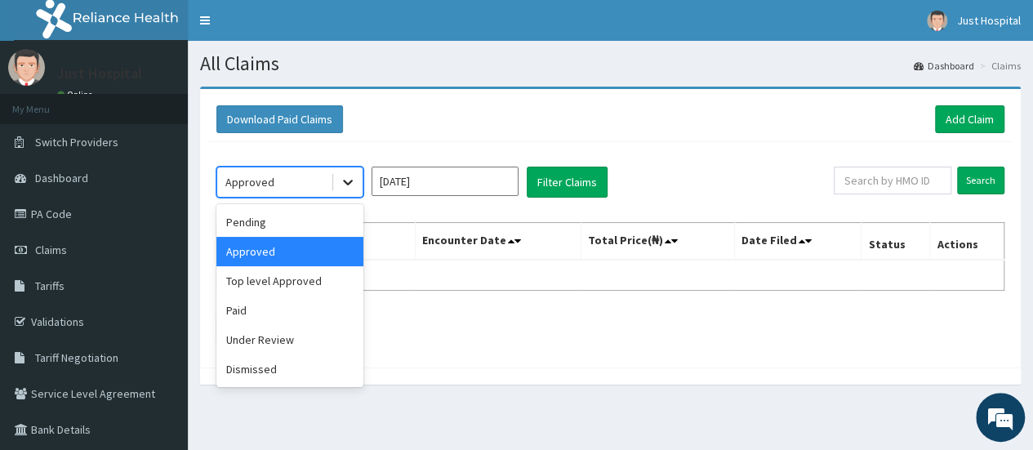
click at [341, 182] on icon at bounding box center [348, 182] width 16 height 16
click at [267, 222] on div "Pending" at bounding box center [289, 221] width 147 height 29
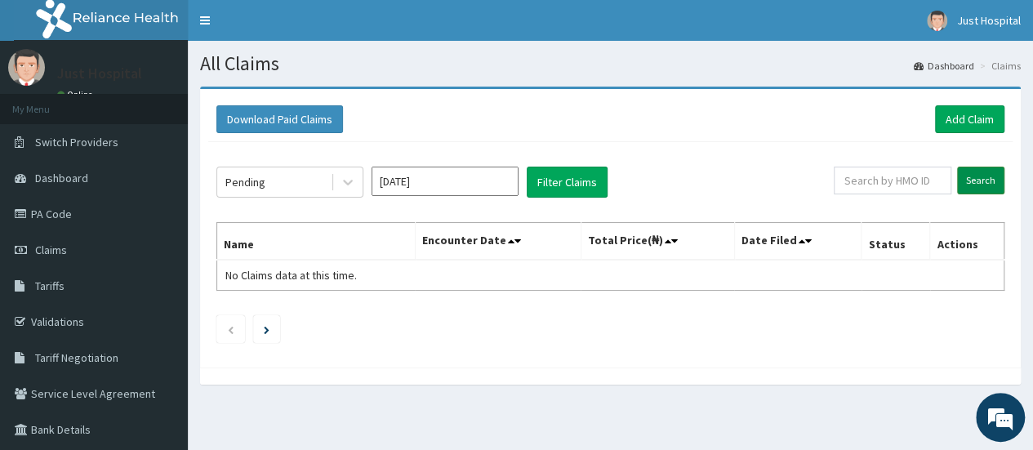
click at [975, 189] on input "Search" at bounding box center [980, 181] width 47 height 28
click at [48, 218] on link "PA Code" at bounding box center [94, 214] width 188 height 36
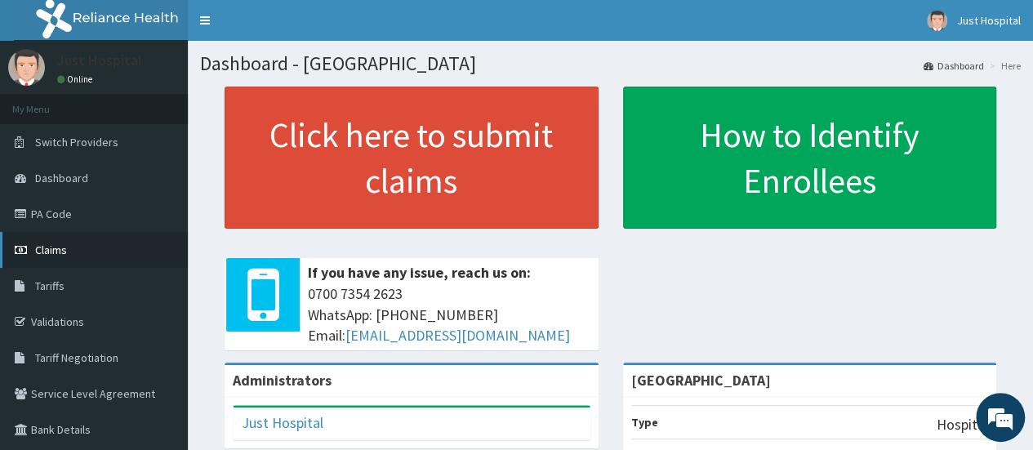
click at [40, 247] on span "Claims" at bounding box center [51, 250] width 32 height 15
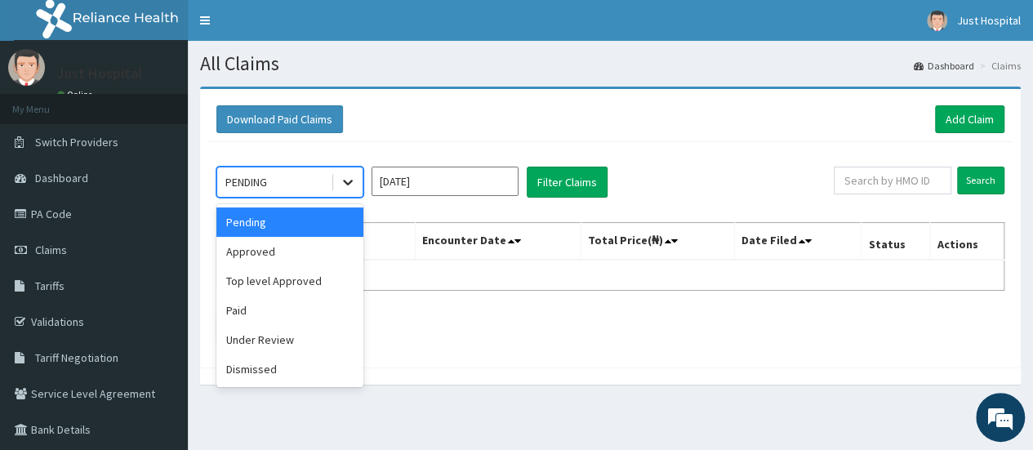
click at [343, 183] on icon at bounding box center [348, 182] width 16 height 16
click at [258, 257] on div "Approved" at bounding box center [289, 251] width 147 height 29
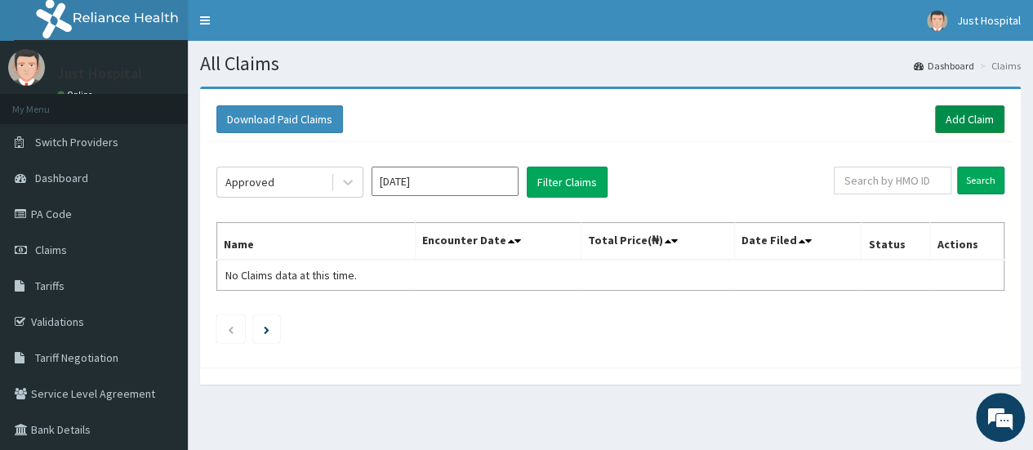
click at [990, 116] on link "Add Claim" at bounding box center [969, 119] width 69 height 28
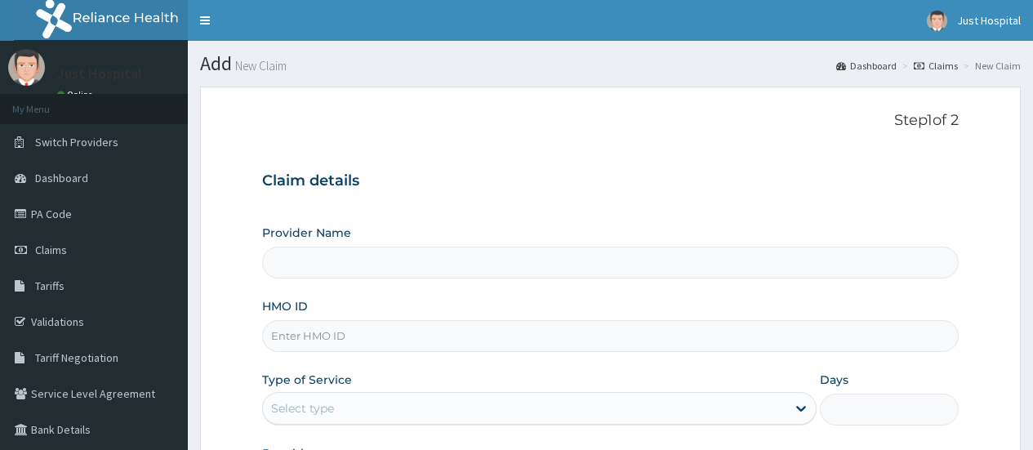
type input "[GEOGRAPHIC_DATA]"
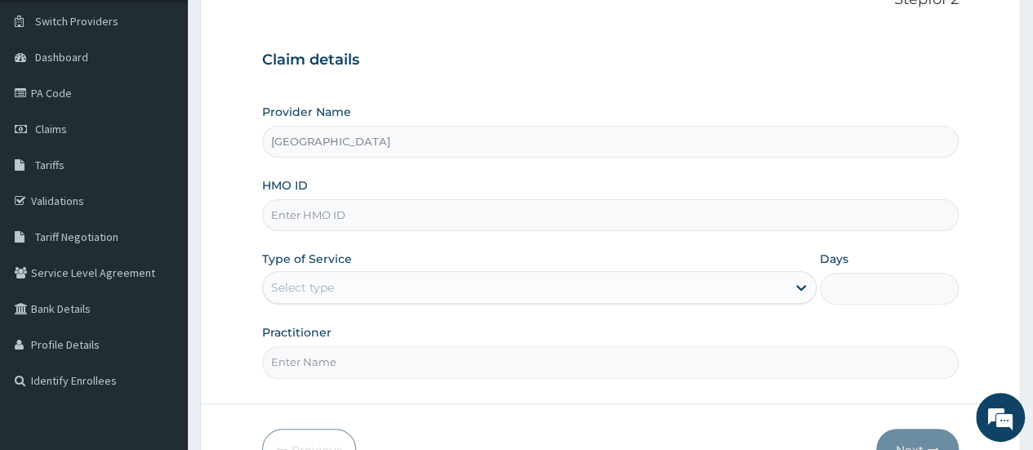
scroll to position [134, 0]
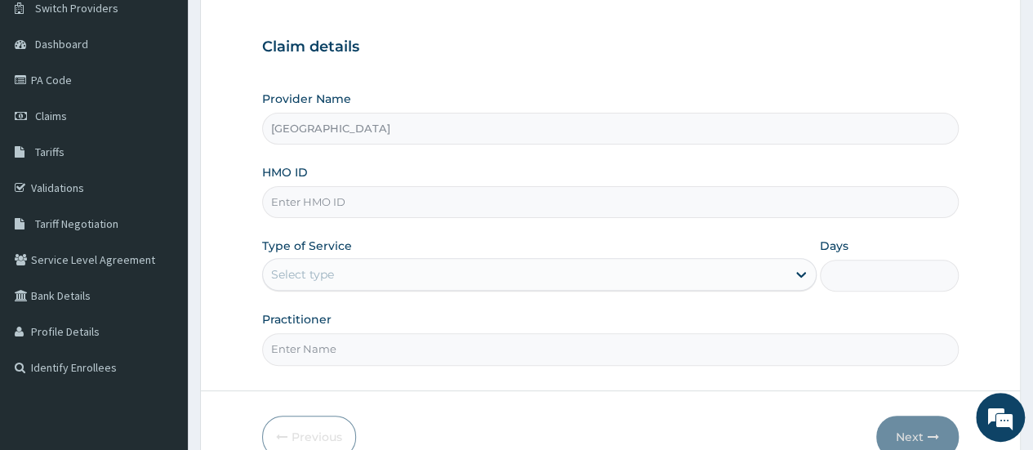
click at [351, 202] on input "HMO ID" at bounding box center [610, 202] width 697 height 32
type input "PVX/10004/A"
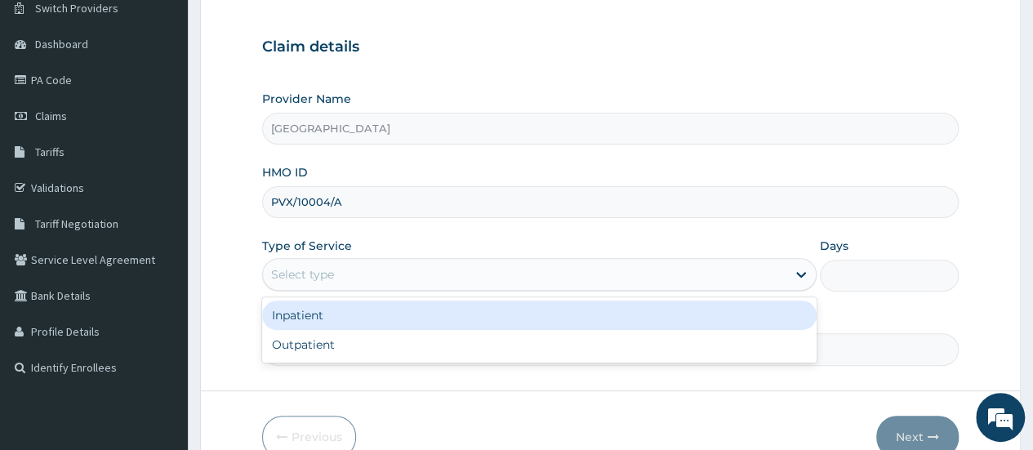
click at [351, 283] on div "Select type" at bounding box center [524, 274] width 523 height 26
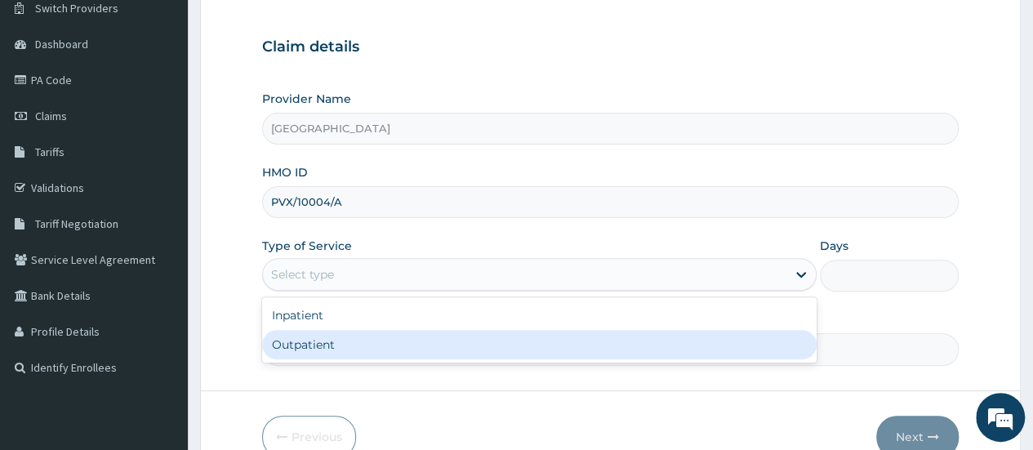
click at [317, 345] on div "Outpatient" at bounding box center [539, 344] width 554 height 29
type input "1"
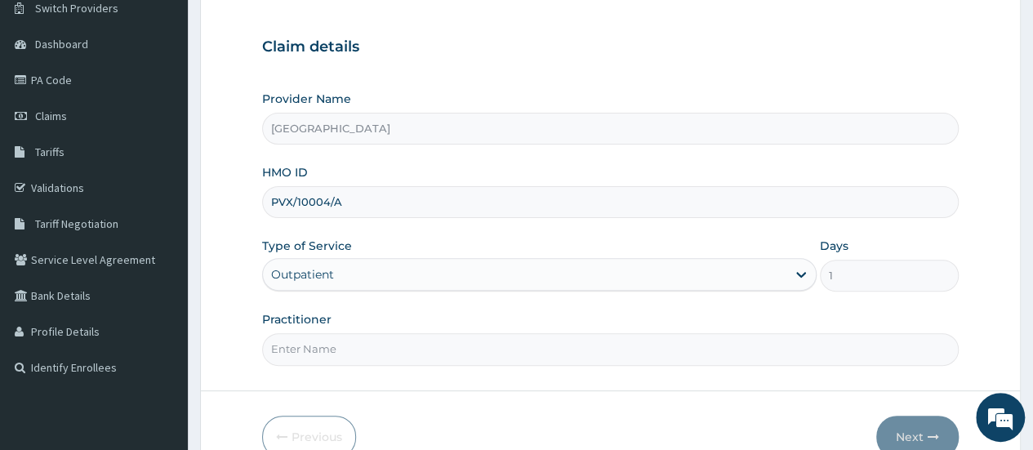
click at [542, 354] on input "Practitioner" at bounding box center [610, 349] width 697 height 32
type input "[PERSON_NAME]"
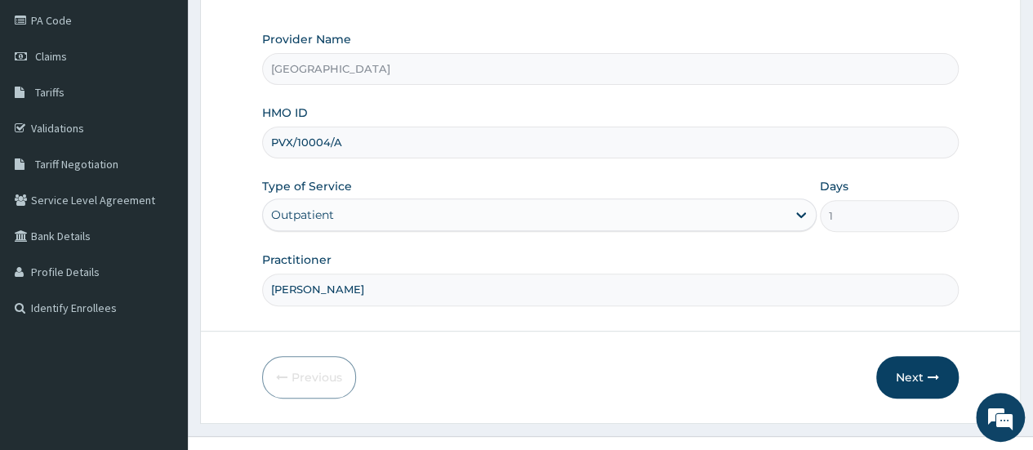
scroll to position [206, 0]
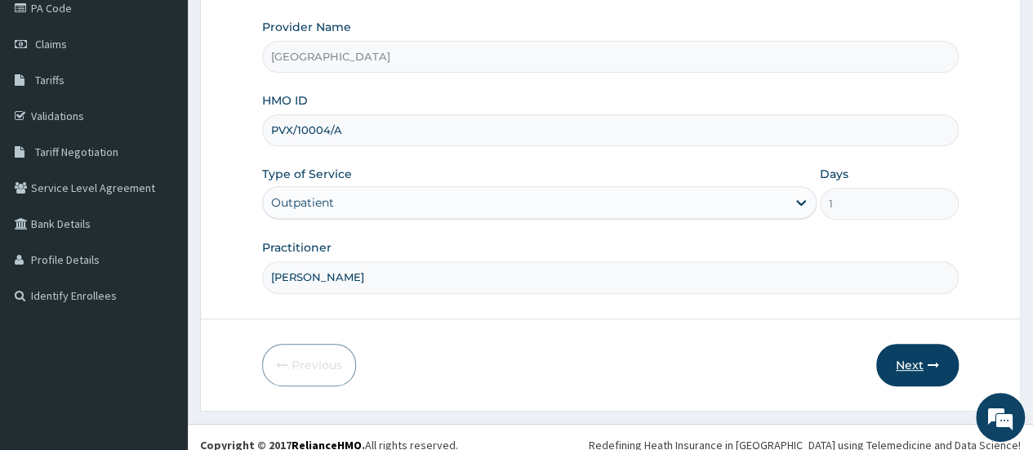
click at [908, 354] on button "Next" at bounding box center [917, 365] width 82 height 42
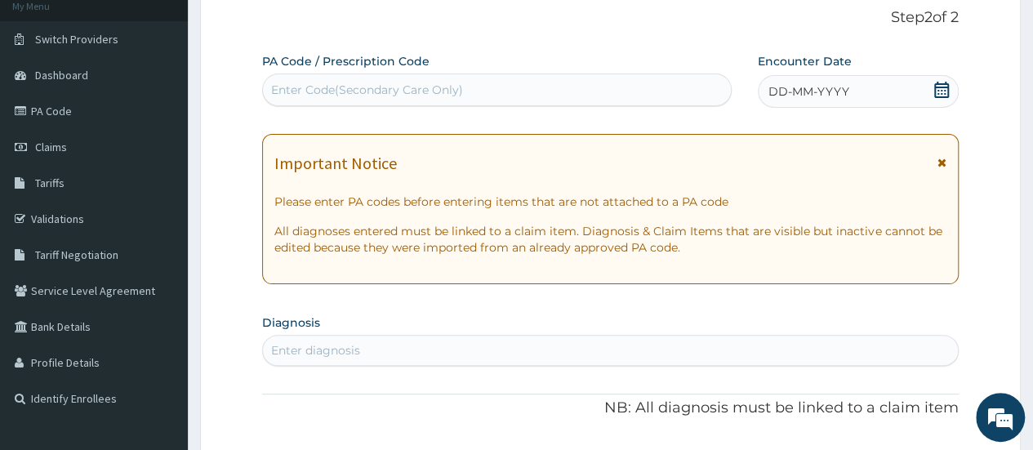
scroll to position [0, 0]
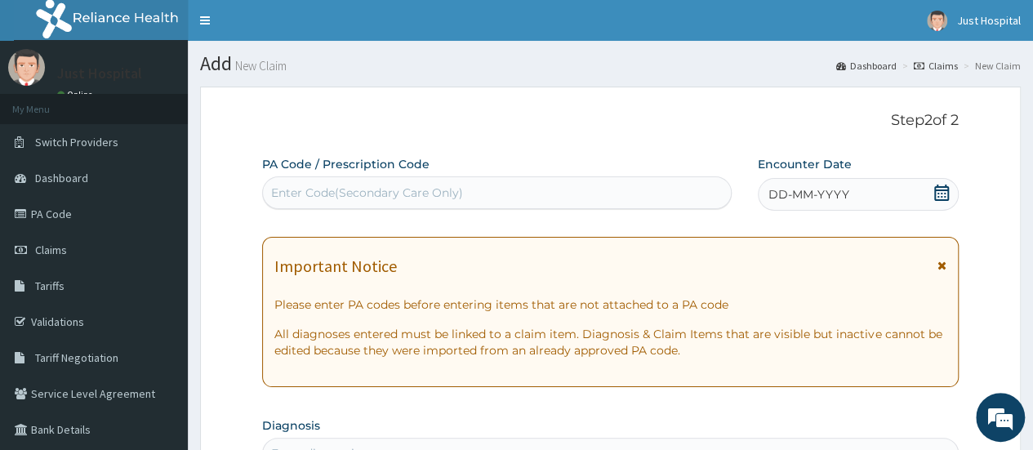
click at [436, 192] on div "Enter Code(Secondary Care Only)" at bounding box center [367, 193] width 192 height 16
